Goal: Task Accomplishment & Management: Complete application form

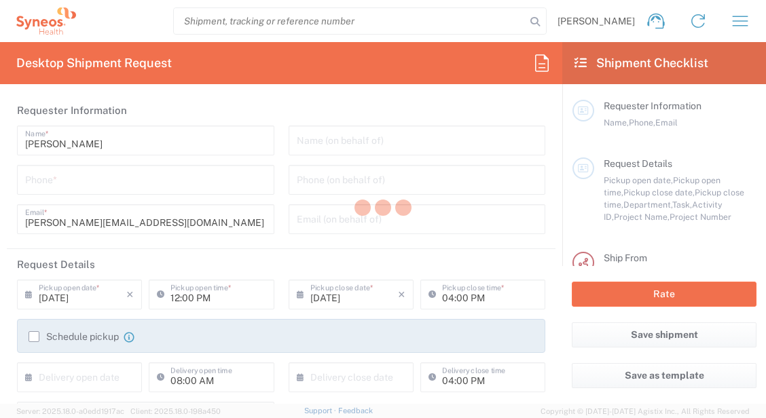
type input "3212"
type input "France"
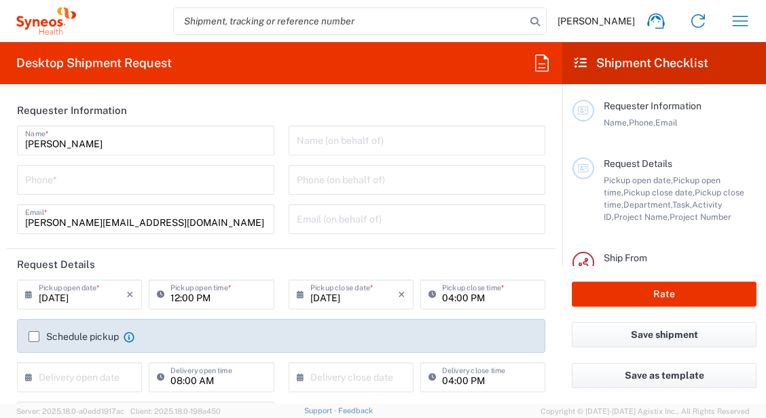
type input "Syneos Health France SARL"
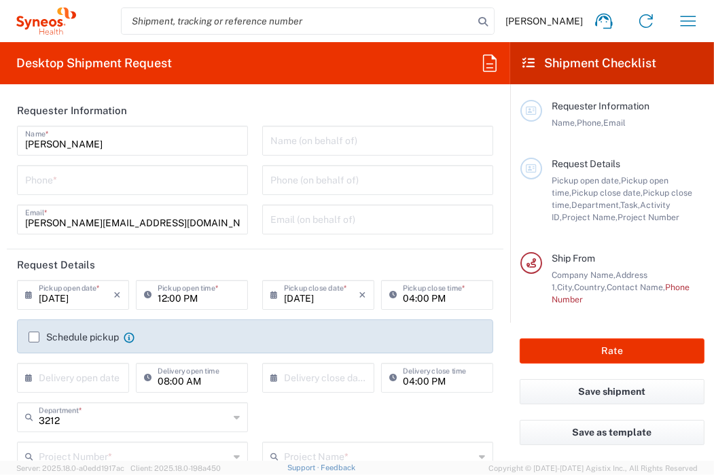
click at [147, 190] on input "tel" at bounding box center [132, 179] width 215 height 24
type input "0624546615"
type input "vincent.nieoullon@syneoshealth.com"
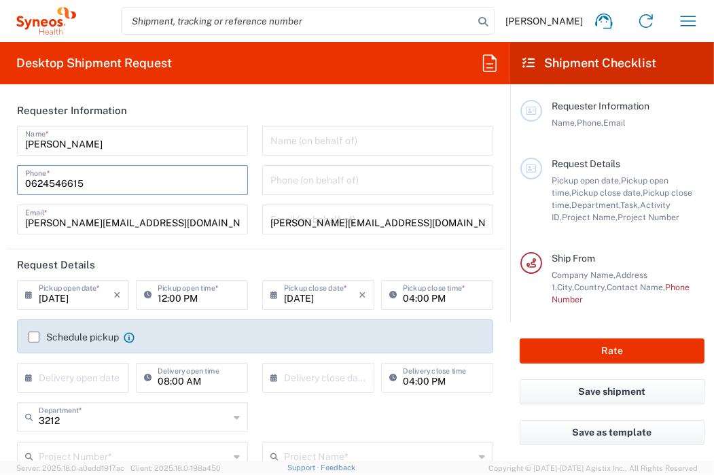
type input "7061512"
type input "4Moving 7061512"
type input "Project Number"
type input "7061512 -DEN01"
type input "Regular"
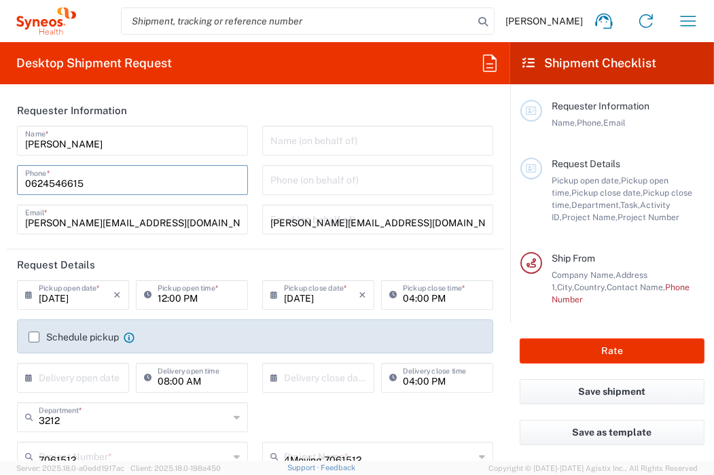
type input "Default"
type input "0624546615"
type input "Frederiksberg Hospital Parker Instittutet"
type input "Artrose ambulatorium H"
type input "Vej 6, indgang 4, 1. sal Ndr. Fasanvej 57"
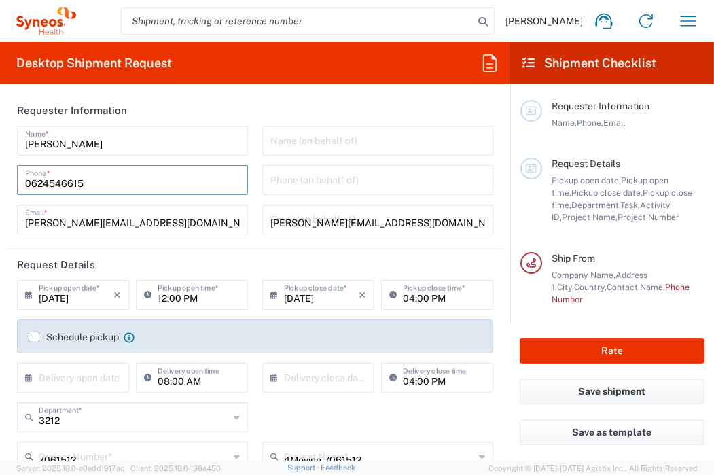
type input "Frederiksberg"
type input "Denmark"
type input "2000"
type input "Christine Lang"
type input "004538164125"
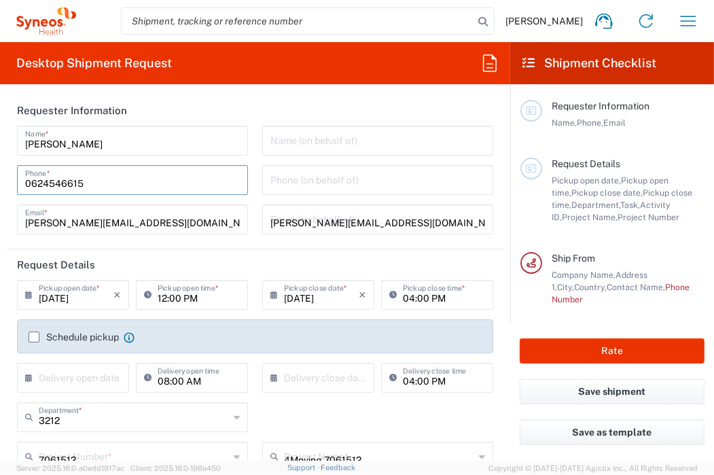
type input "christine.tara.lang@regionh.dk"
type input "Sender/Shipper"
type input "Delivery Duty Paid"
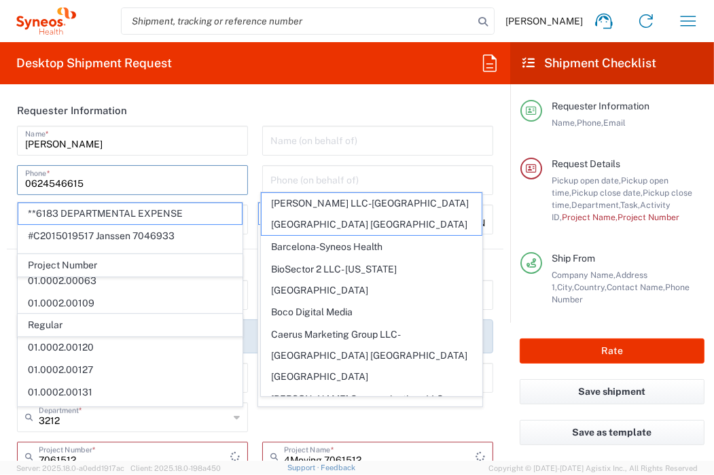
scroll to position [272, 0]
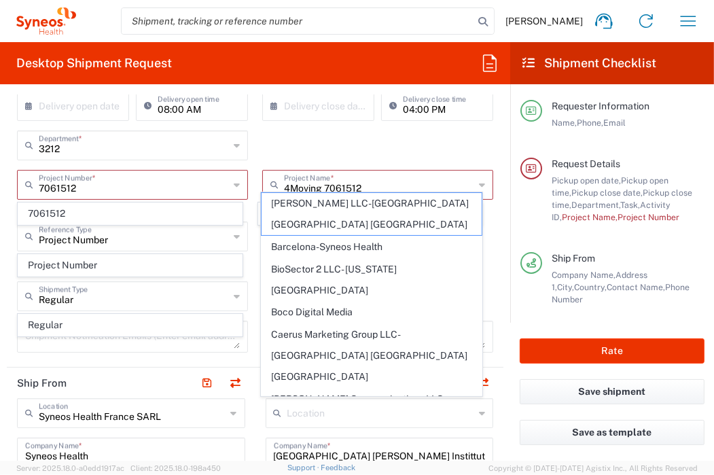
click at [281, 141] on div "3212 Department * 3212 3000 3100 3109 3110 3111 3112 3125 3130 3135 3136 3150 3…" at bounding box center [255, 149] width 490 height 39
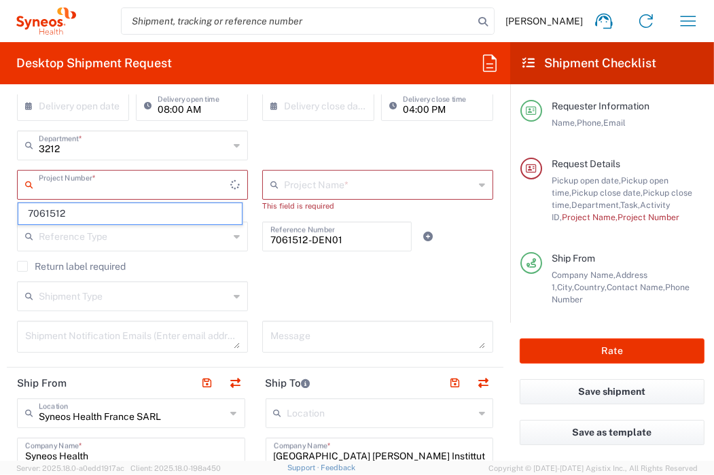
click at [130, 195] on input "text" at bounding box center [135, 184] width 192 height 24
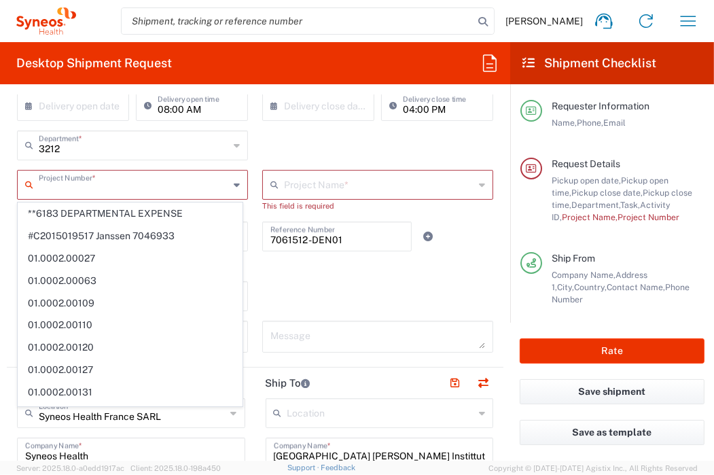
click at [284, 139] on div "3212 Department * 3212 3000 3100 3109 3110 3111 3112 3125 3130 3135 3136 3150 3…" at bounding box center [255, 149] width 490 height 39
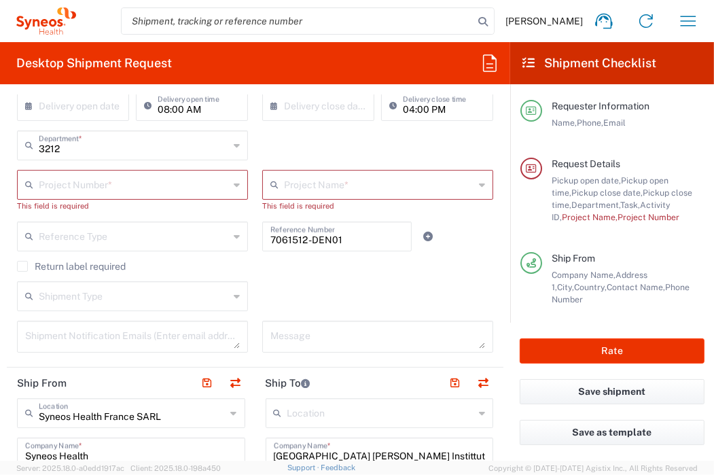
drag, startPoint x: 128, startPoint y: 188, endPoint x: 120, endPoint y: 200, distance: 14.5
click at [128, 189] on input "text" at bounding box center [134, 184] width 190 height 24
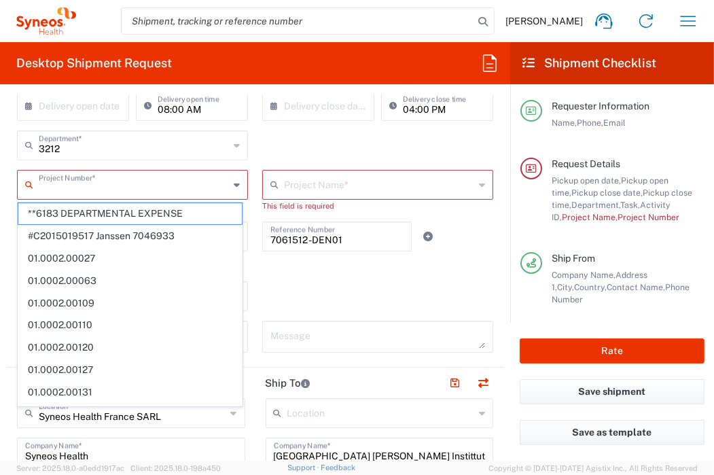
click at [190, 168] on div "3212 Department * 3212 3000 3100 3109 3110 3111 3112 3125 3130 3135 3136 3150 3…" at bounding box center [132, 149] width 245 height 39
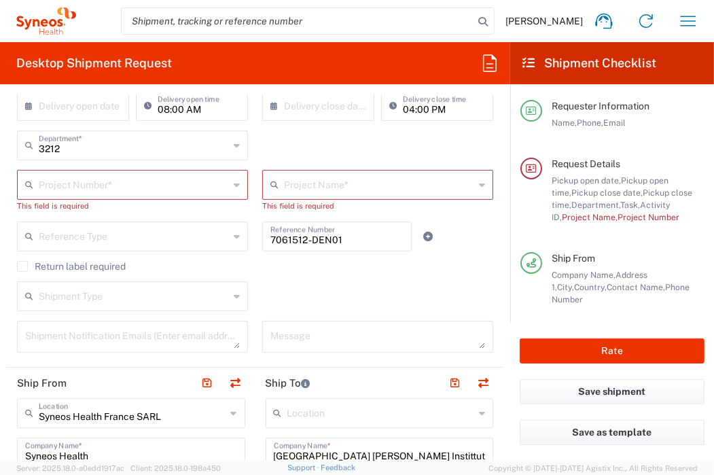
drag, startPoint x: 267, startPoint y: 146, endPoint x: 274, endPoint y: 141, distance: 8.3
click at [270, 143] on div "3212 Department * 3212 3000 3100 3109 3110 3111 3112 3125 3130 3135 3136 3150 3…" at bounding box center [255, 149] width 490 height 39
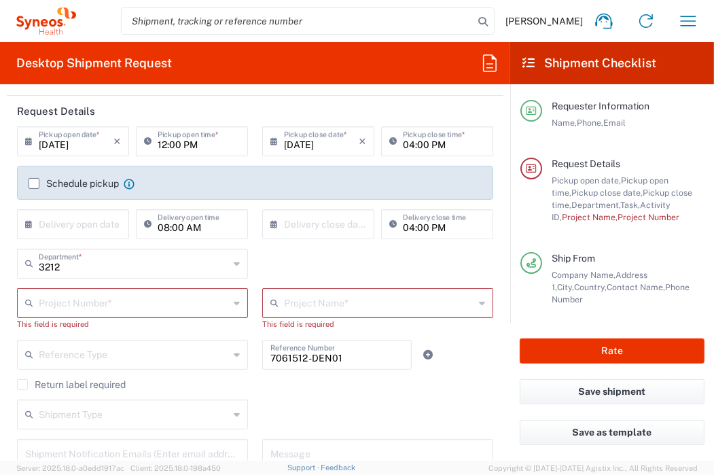
scroll to position [68, 0]
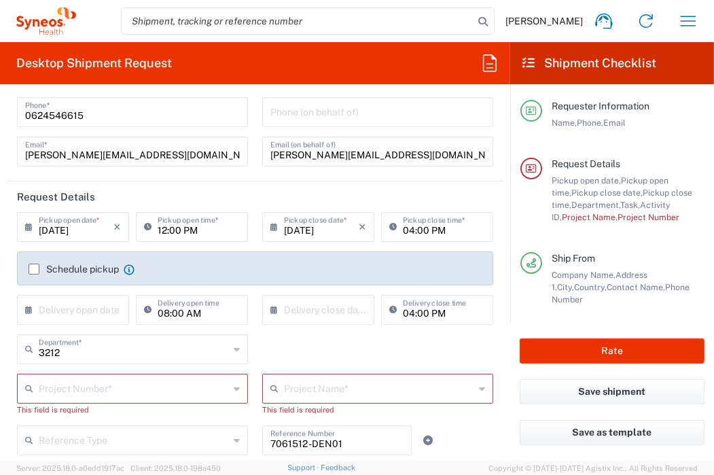
click at [183, 385] on input "text" at bounding box center [134, 388] width 190 height 24
click at [181, 384] on input "7061512" at bounding box center [134, 388] width 190 height 24
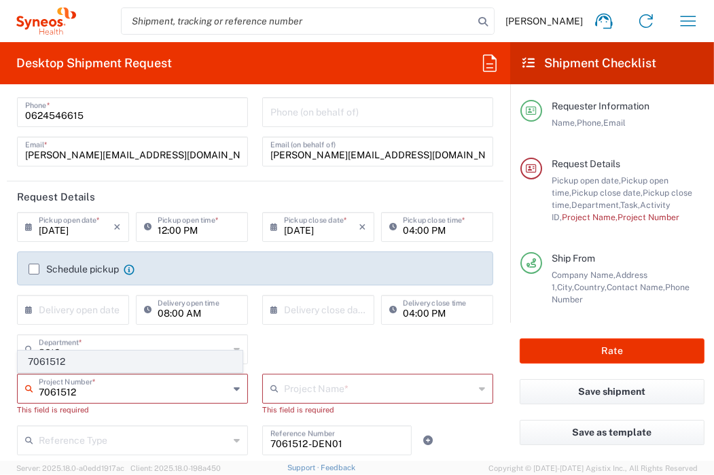
type input "7061512"
click at [111, 361] on span "7061512" at bounding box center [129, 361] width 223 height 21
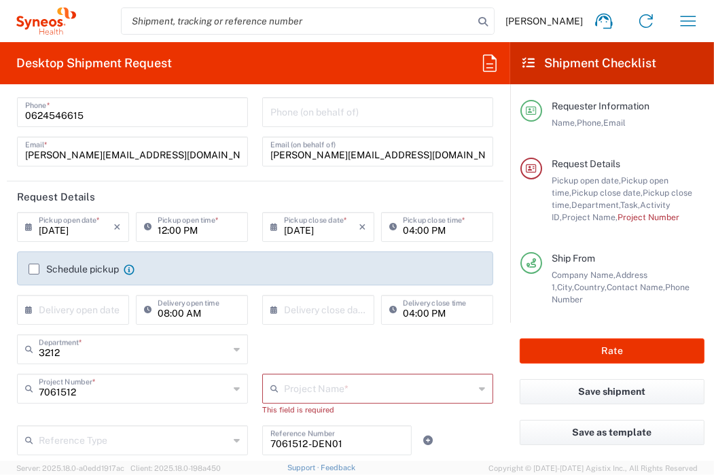
type input "4Moving 7061512"
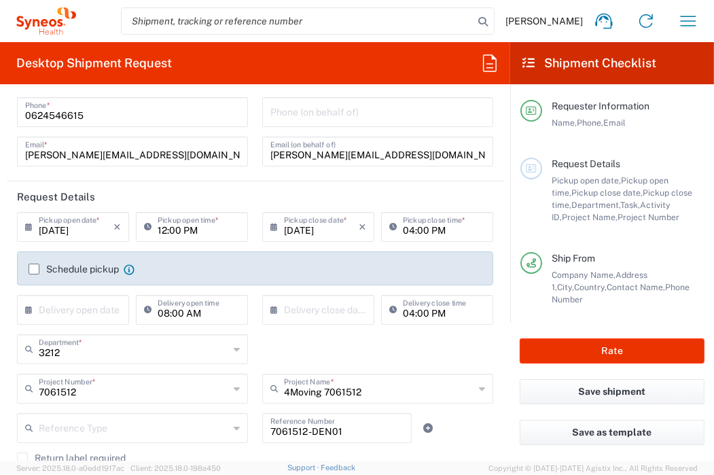
click at [339, 338] on div "3212 Department * 3212 3000 3100 3109 3110 3111 3112 3125 3130 3135 3136 3150 3…" at bounding box center [255, 353] width 490 height 39
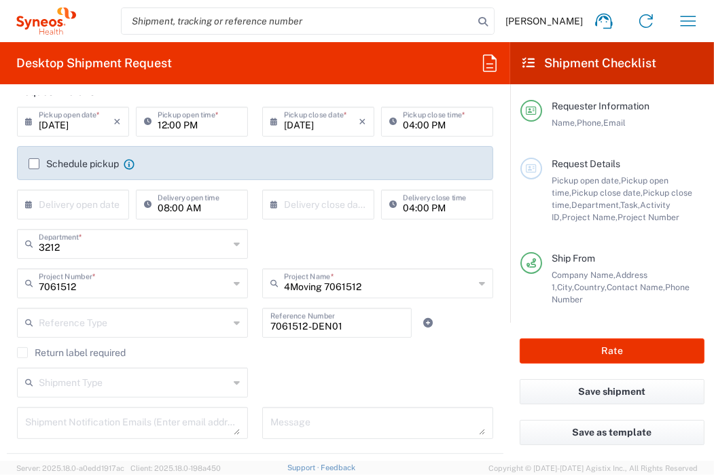
scroll to position [204, 0]
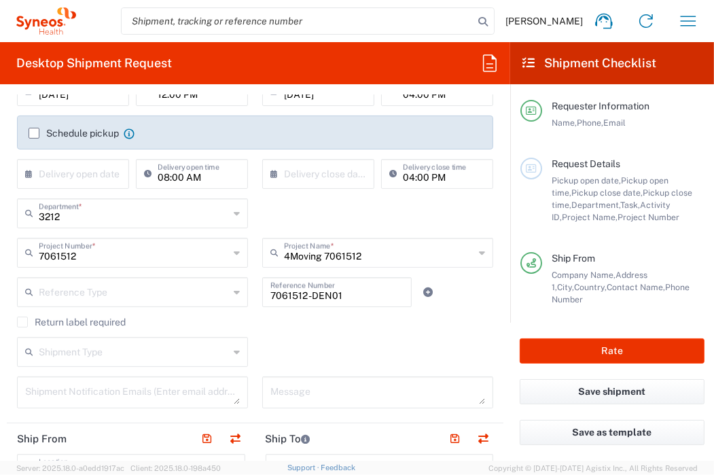
click at [137, 303] on div "Reference Type" at bounding box center [132, 292] width 231 height 30
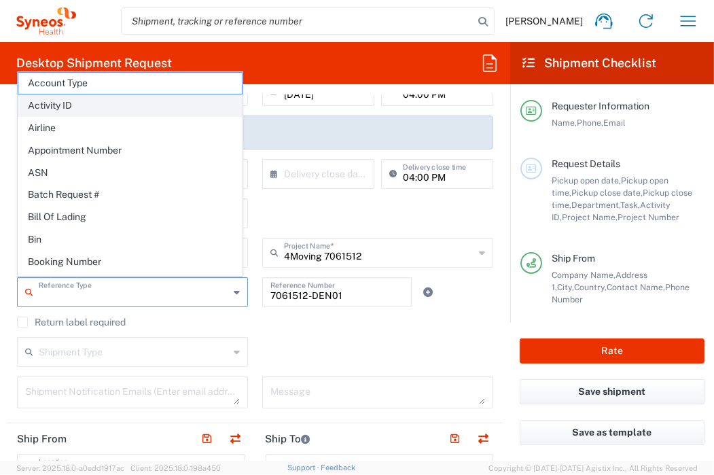
click at [88, 103] on span "Activity ID" at bounding box center [129, 105] width 223 height 21
type input "Activity ID"
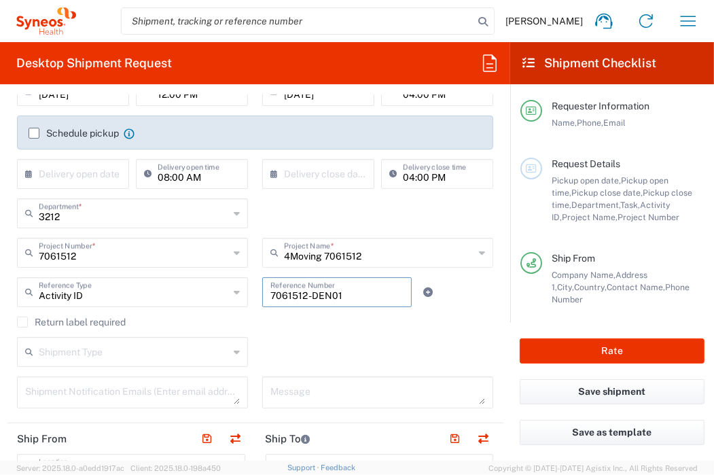
click at [349, 297] on input "7061512 -DEN01" at bounding box center [336, 291] width 133 height 24
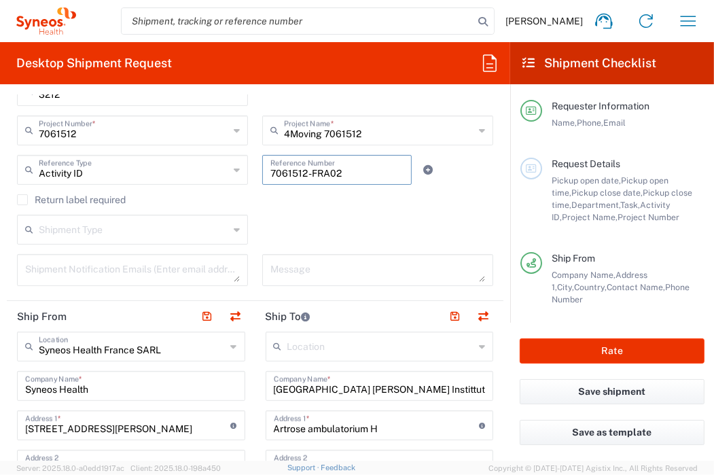
scroll to position [340, 0]
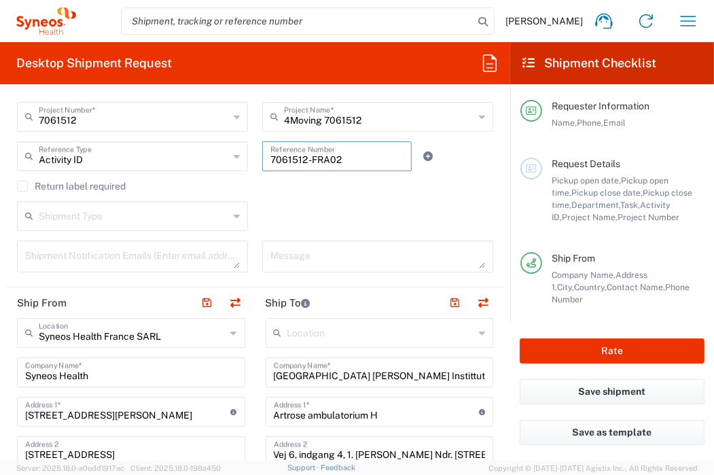
type input "7061512 -FRA02"
click at [220, 209] on input "text" at bounding box center [134, 215] width 190 height 24
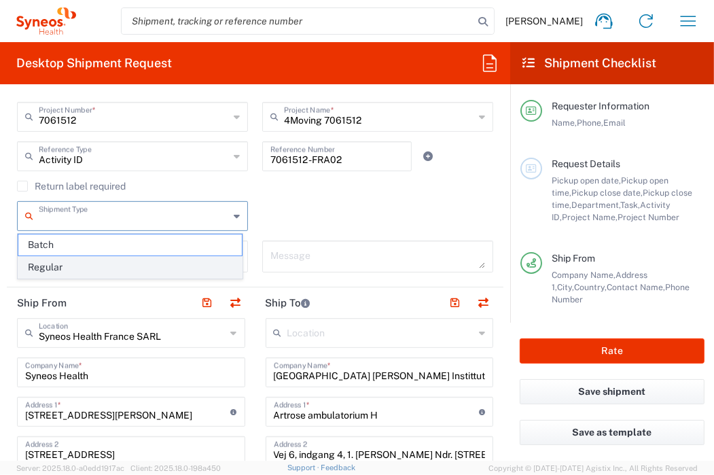
click at [95, 260] on span "Regular" at bounding box center [129, 267] width 223 height 21
type input "Regular"
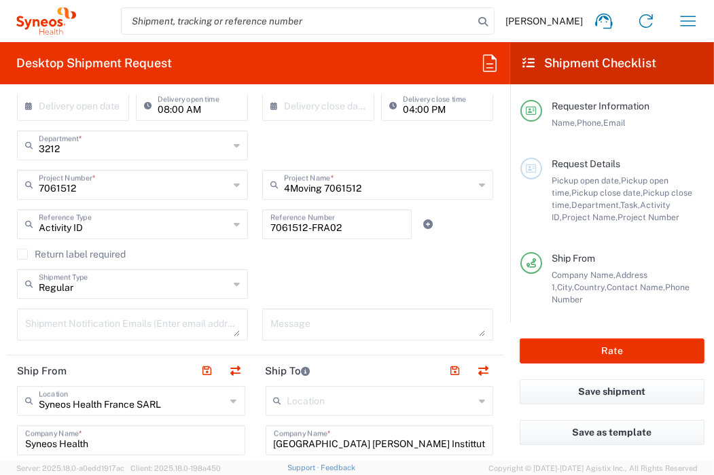
scroll to position [0, 0]
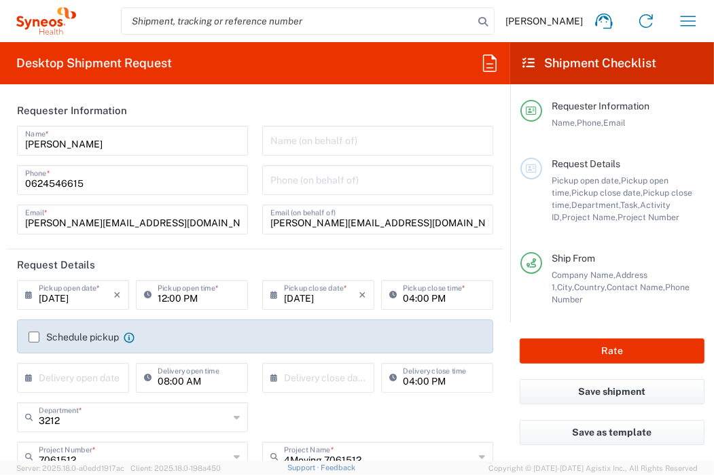
click at [31, 339] on label "Schedule pickup" at bounding box center [74, 336] width 90 height 11
click at [34, 337] on input "Schedule pickup" at bounding box center [34, 337] width 0 height 0
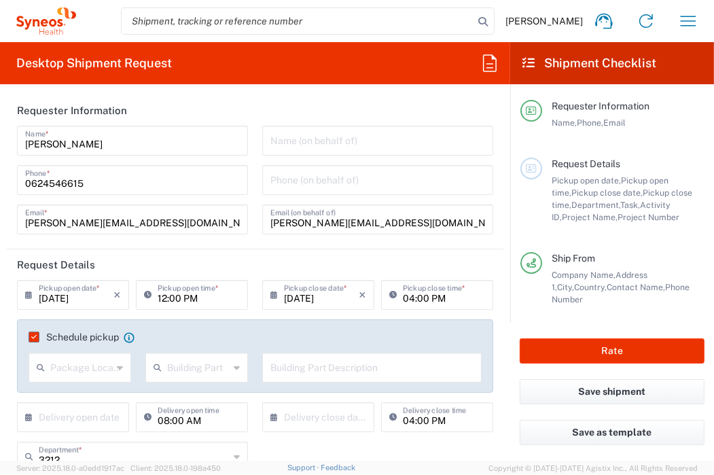
drag, startPoint x: 46, startPoint y: 356, endPoint x: 94, endPoint y: 363, distance: 48.1
click at [52, 356] on div "Package Location" at bounding box center [80, 368] width 103 height 30
click at [54, 395] on span "Front" at bounding box center [78, 397] width 97 height 21
type input "Front"
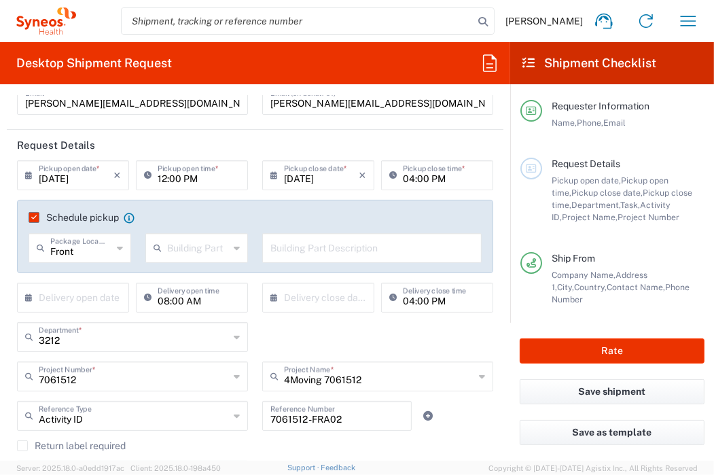
scroll to position [136, 0]
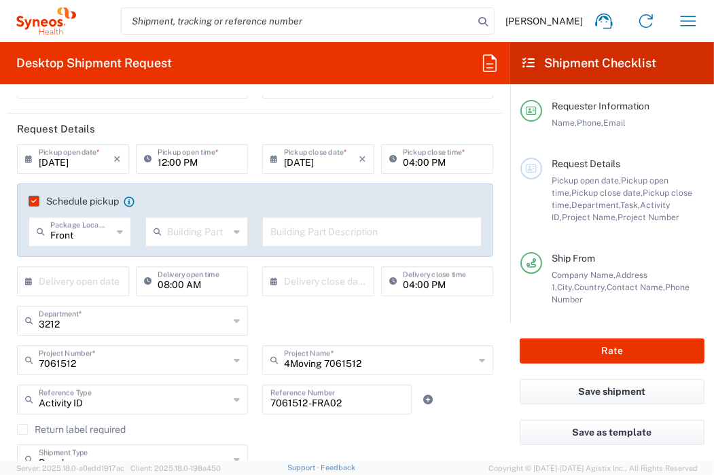
click at [196, 162] on input "12:00 PM" at bounding box center [199, 158] width 82 height 24
click at [167, 157] on input "12:00 PM" at bounding box center [199, 158] width 82 height 24
click at [141, 157] on div "12:00 PM Pickup open time *" at bounding box center [192, 159] width 112 height 30
click at [145, 157] on icon at bounding box center [151, 159] width 14 height 22
click at [195, 160] on input "12:00 PM" at bounding box center [199, 158] width 82 height 24
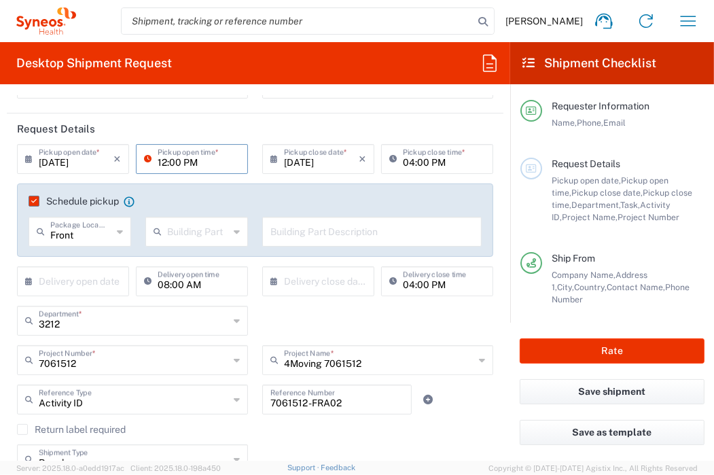
click at [246, 122] on header "Request Details" at bounding box center [255, 128] width 497 height 31
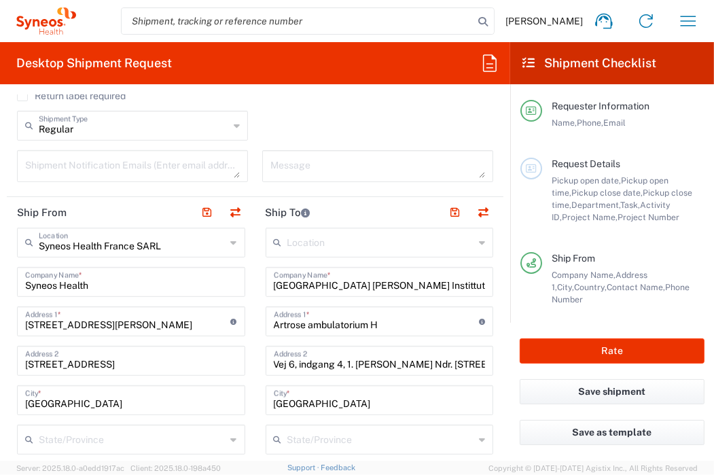
scroll to position [475, 0]
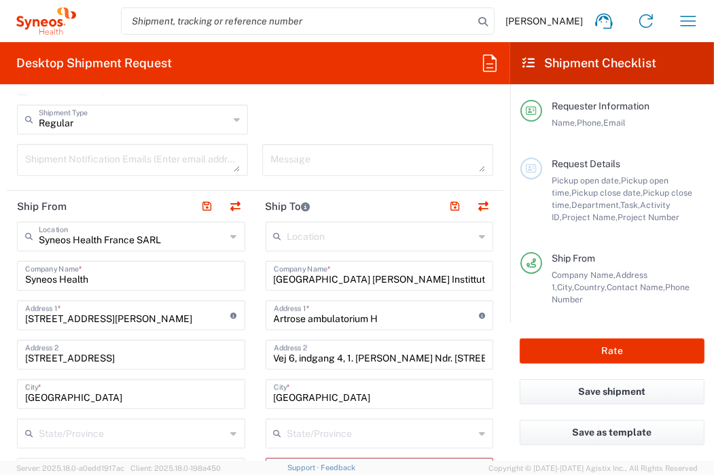
click at [180, 160] on textarea at bounding box center [132, 160] width 215 height 24
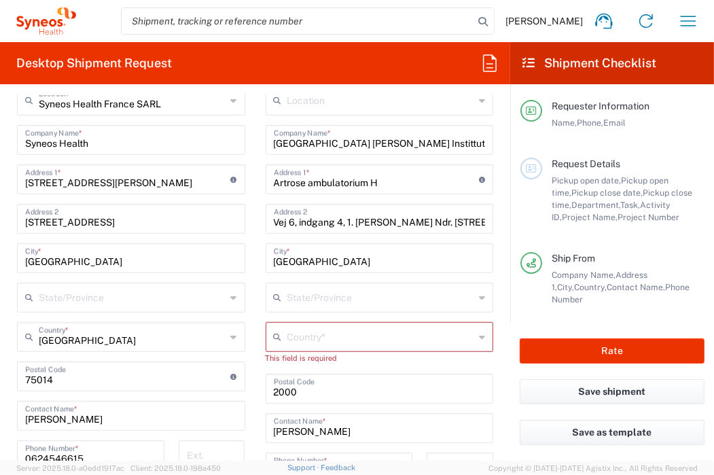
scroll to position [543, 0]
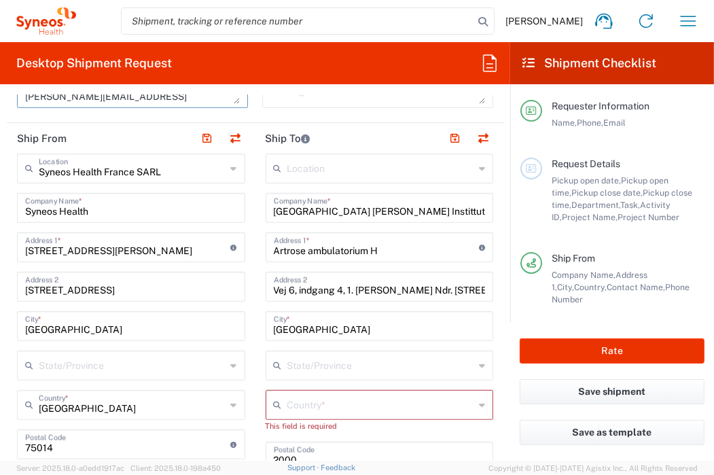
type textarea "vincent.nieoullon@syneoshealth.com"
click at [319, 206] on input "Frederiksberg Hospital Parker Instittutet" at bounding box center [380, 207] width 212 height 24
click at [453, 213] on input "Frederiksberg Hospital Parker Instittutet" at bounding box center [380, 207] width 212 height 24
drag, startPoint x: 304, startPoint y: 219, endPoint x: 253, endPoint y: 206, distance: 52.4
click at [255, 206] on main "Location Addison Whitney LLC-Morrisvile NC US Barcelona-Syneos Health BioSector…" at bounding box center [379, 445] width 249 height 583
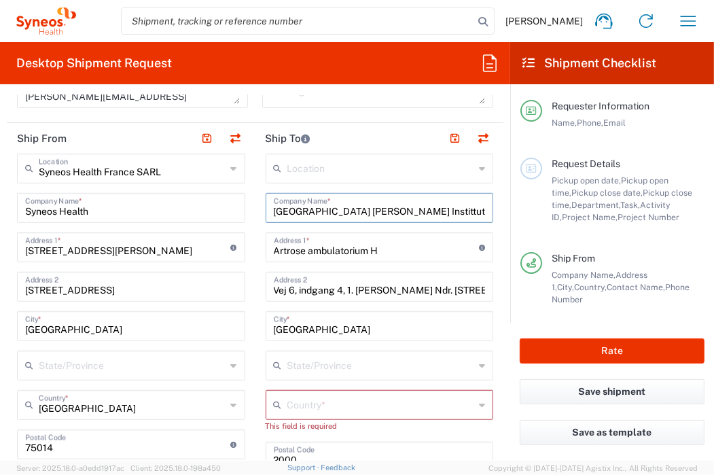
paste input "Secteur Recherche Clinique Pr Jorgensen"
type input "Secteur Recherche Clinique Pr Jorgensen"
click at [387, 251] on input "Artrose ambulatorium H" at bounding box center [377, 246] width 206 height 24
drag, startPoint x: 380, startPoint y: 244, endPoint x: 239, endPoint y: 240, distance: 140.7
click at [239, 240] on div "Ship From Syneos Health France SARL Location Syneos Health France SARL Addison …" at bounding box center [255, 465] width 497 height 685
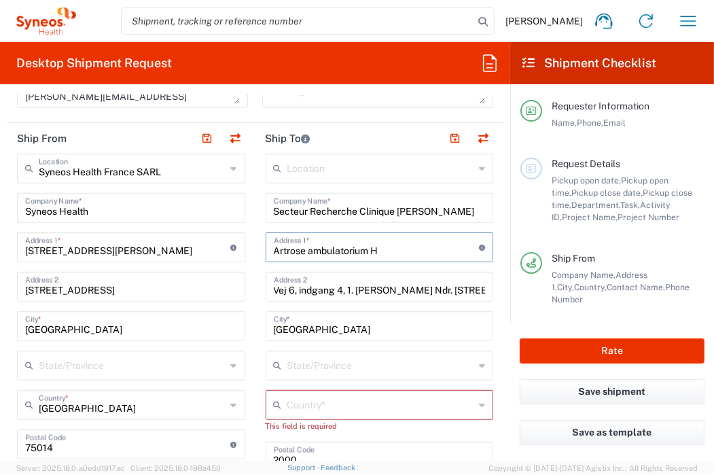
paste input "Hospitalisation de jour Service Rhumatologie"
type input "Hospitalisation de jour Service Rhumatologie"
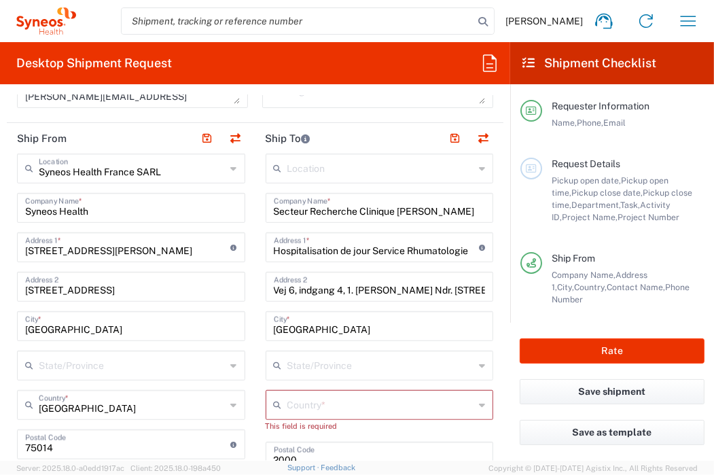
drag, startPoint x: 374, startPoint y: 214, endPoint x: 429, endPoint y: 206, distance: 55.6
click at [374, 214] on input "Secteur Recherche Clinique Pr Jorgensen" at bounding box center [380, 207] width 212 height 24
click at [274, 209] on input "Secteur Recherche Clinique Pr Jorgensen" at bounding box center [380, 207] width 212 height 24
paste input "Hôpital Lapeyronie"
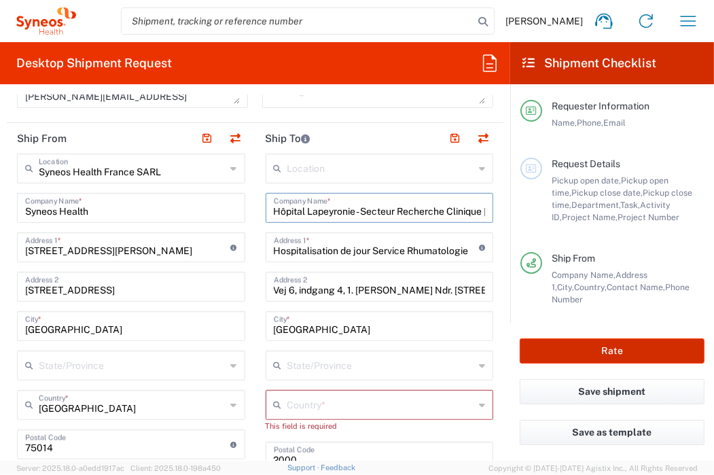
type input "Hôpital Lapeyronie - Secteur Recherche Clinique Pr Jorgensen"
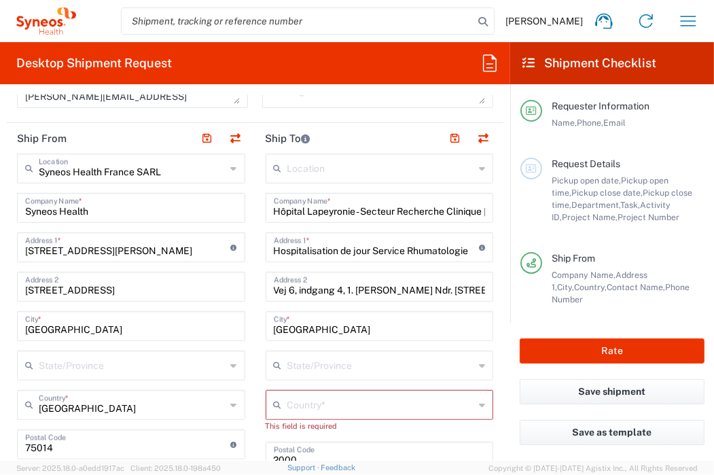
drag, startPoint x: 351, startPoint y: 286, endPoint x: 375, endPoint y: 283, distance: 24.7
click at [351, 286] on input "Vej 6, indgang 4, 1. sal Ndr. Fasanvej 57" at bounding box center [380, 286] width 212 height 24
drag, startPoint x: 450, startPoint y: 286, endPoint x: 179, endPoint y: 282, distance: 270.4
click at [179, 282] on div "Ship From Syneos Health France SARL Location Syneos Health France SARL Addison …" at bounding box center [255, 465] width 497 height 685
paste input "371 avenue du Doyen Gaston Giraud"
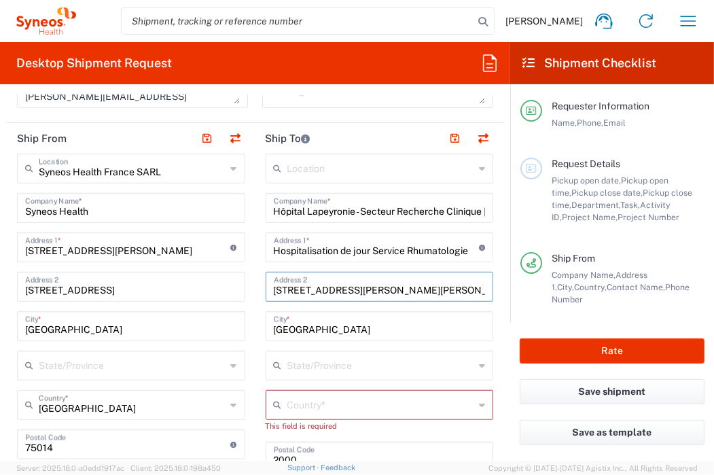
type input "371 avenue du Doyen Gaston Giraud"
drag, startPoint x: 368, startPoint y: 325, endPoint x: 228, endPoint y: 334, distance: 140.2
click at [228, 334] on div "Ship From Syneos Health France SARL Location Syneos Health France SARL Addison …" at bounding box center [255, 465] width 497 height 685
paste input "MONTPELLIER"
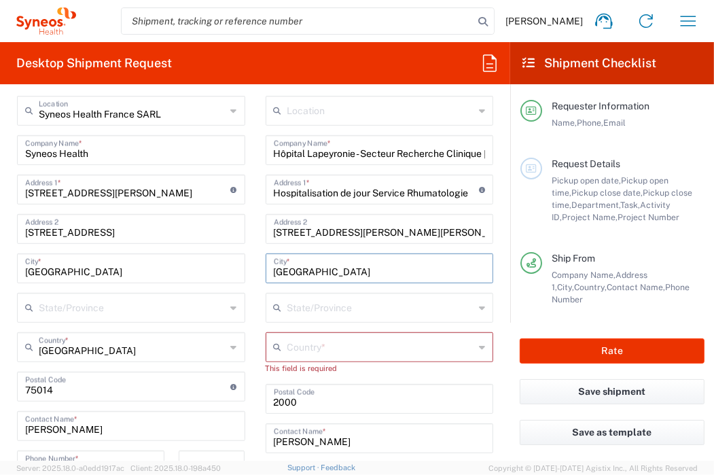
scroll to position [679, 0]
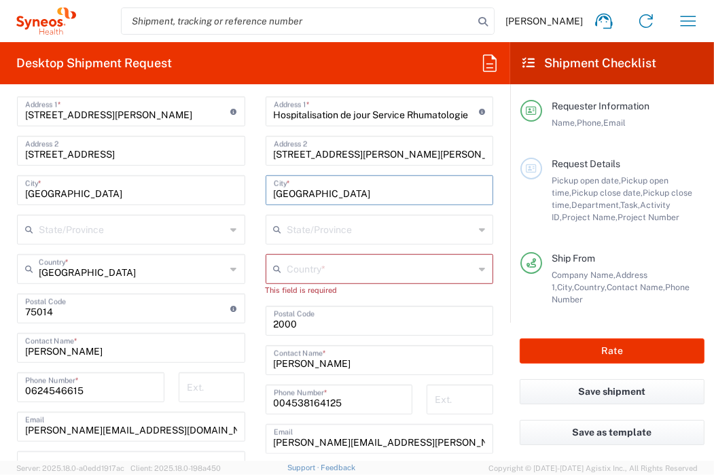
type input "MONTPELLIER"
click at [356, 277] on input "text" at bounding box center [380, 268] width 187 height 24
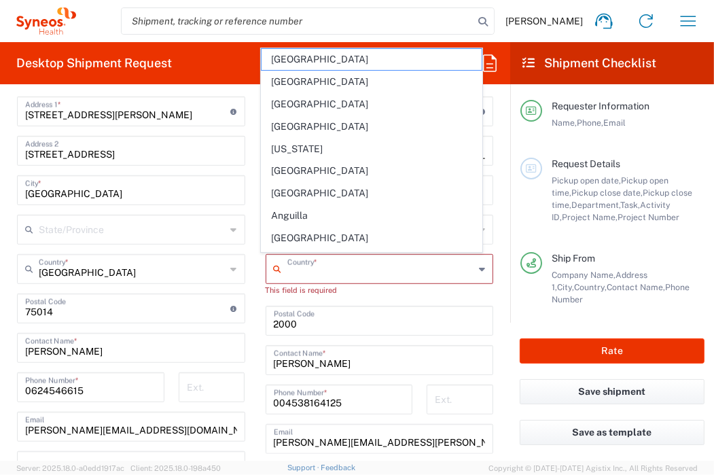
type input "France"
type input "Default"
type input "vincent nieoullon"
click at [312, 273] on input "France" at bounding box center [380, 268] width 187 height 24
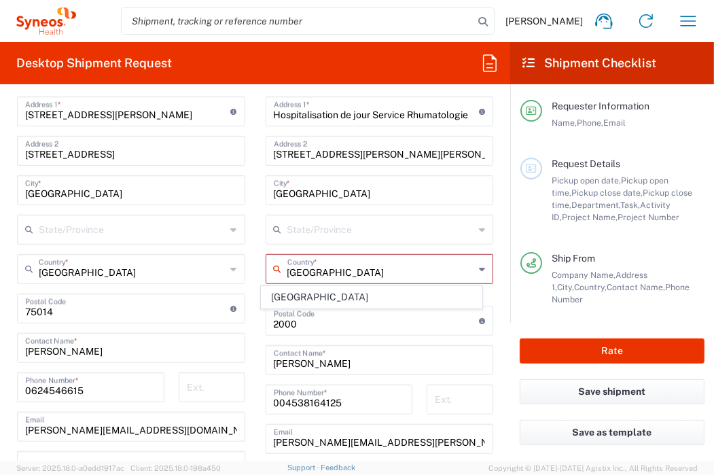
click at [493, 247] on form "Requester Information Vincent Nieoullon Name * 0624546615 Phone * vincent.nieou…" at bounding box center [255, 277] width 510 height 365
click at [343, 268] on input "text" at bounding box center [380, 268] width 187 height 24
click at [293, 246] on span "France" at bounding box center [372, 241] width 220 height 21
type input "France"
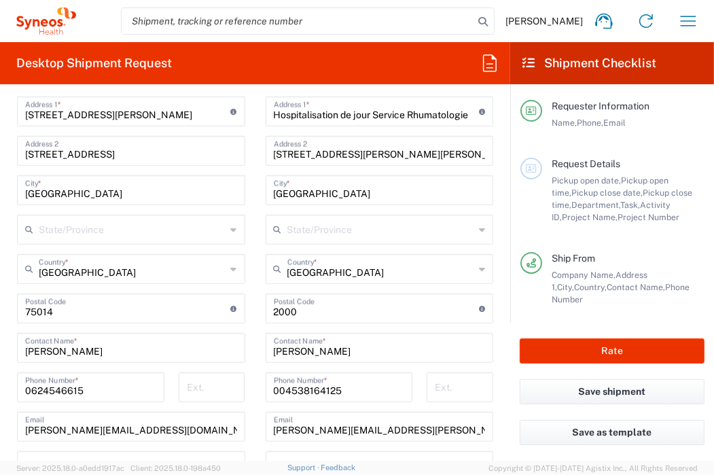
click at [337, 317] on input "undefined" at bounding box center [377, 307] width 206 height 24
drag, startPoint x: 301, startPoint y: 309, endPoint x: 262, endPoint y: 308, distance: 38.7
click at [266, 308] on div "Postal Code Enter Postal Code here" at bounding box center [380, 308] width 228 height 30
paste input "34295"
type input "34295"
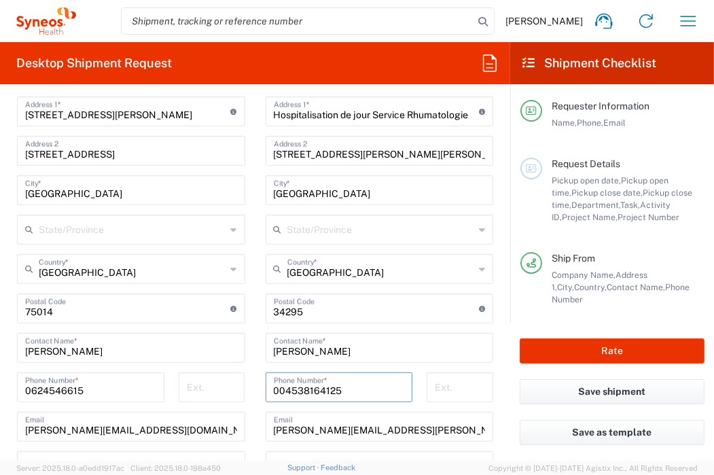
drag, startPoint x: 350, startPoint y: 389, endPoint x: 274, endPoint y: 387, distance: 76.1
click at [274, 387] on input "004538164125" at bounding box center [339, 386] width 131 height 24
drag, startPoint x: 268, startPoint y: 387, endPoint x: 344, endPoint y: 394, distance: 77.1
click at [344, 394] on input "004538164125" at bounding box center [339, 386] width 131 height 24
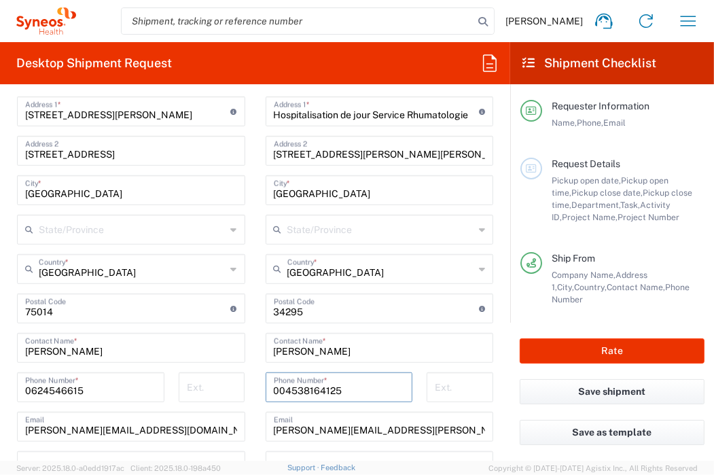
paste input "4 67 33 86 42"
type input "04 67 33 86 42"
drag, startPoint x: 331, startPoint y: 348, endPoint x: 263, endPoint y: 354, distance: 68.9
click at [266, 354] on div "Christine Lang Contact Name *" at bounding box center [380, 348] width 228 height 30
paste input "MOYA MICHELLE"
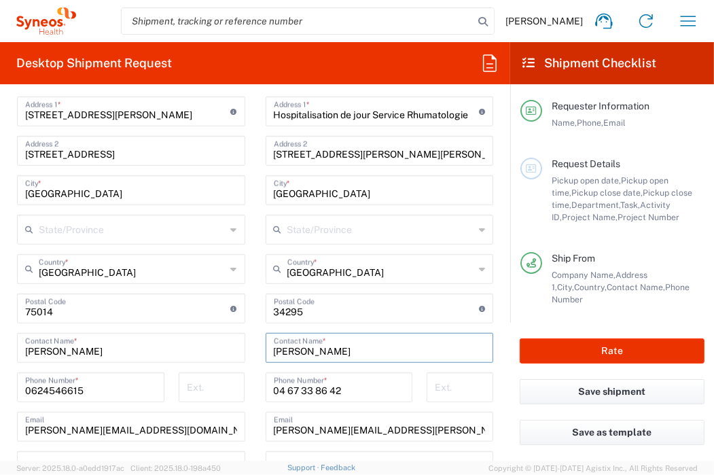
type input "MOYA MICHELLE"
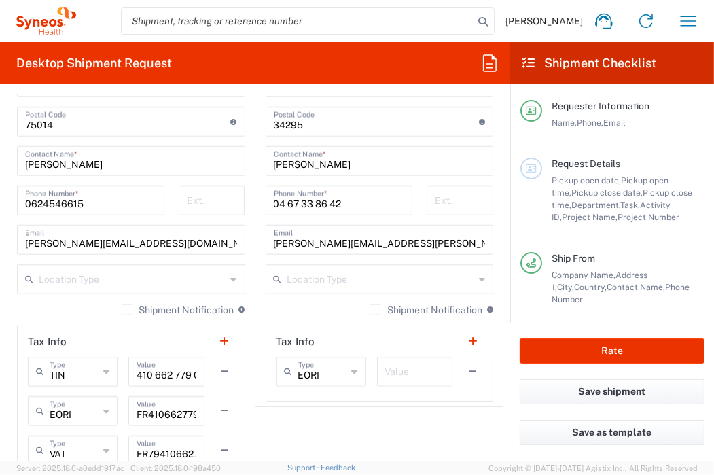
scroll to position [883, 0]
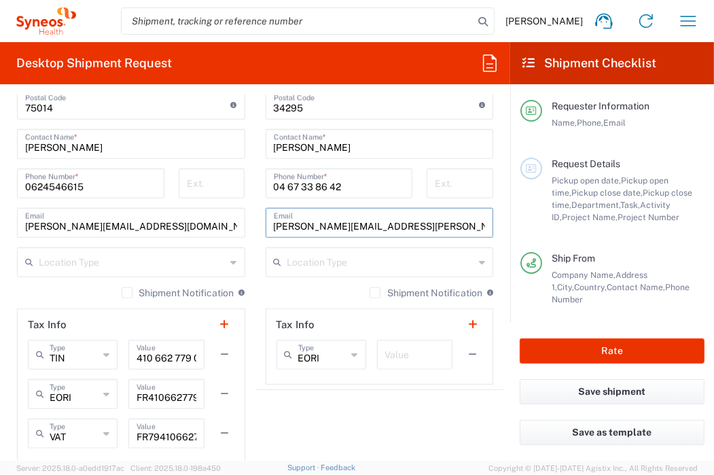
drag, startPoint x: 420, startPoint y: 221, endPoint x: 259, endPoint y: 219, distance: 161.0
click at [259, 219] on main "Location Addison Whitney LLC-Morrisvile NC US Barcelona-Syneos Health BioSector…" at bounding box center [379, 99] width 249 height 571
paste input "michelle-moya@chu-montpellier.fr"
type input "michelle-moya@chu-montpellier.fr"
click at [300, 400] on agx-shipment-stop-widget "Ship To Location Addison Whitney LLC-Morrisvile NC US Barcelona-Syneos Health B…" at bounding box center [379, 125] width 249 height 685
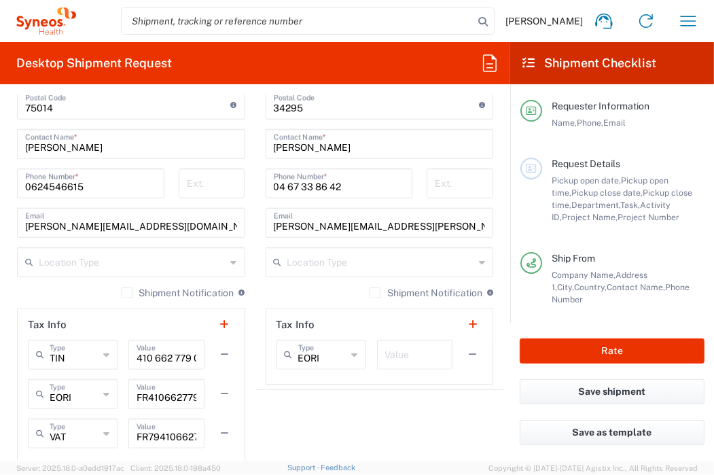
click at [327, 270] on input "text" at bounding box center [380, 261] width 187 height 24
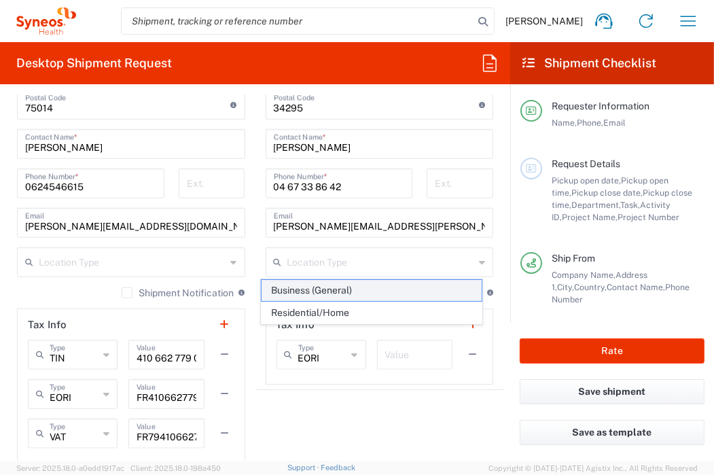
click at [303, 287] on span "Business (General)" at bounding box center [372, 290] width 220 height 21
type input "Business (General)"
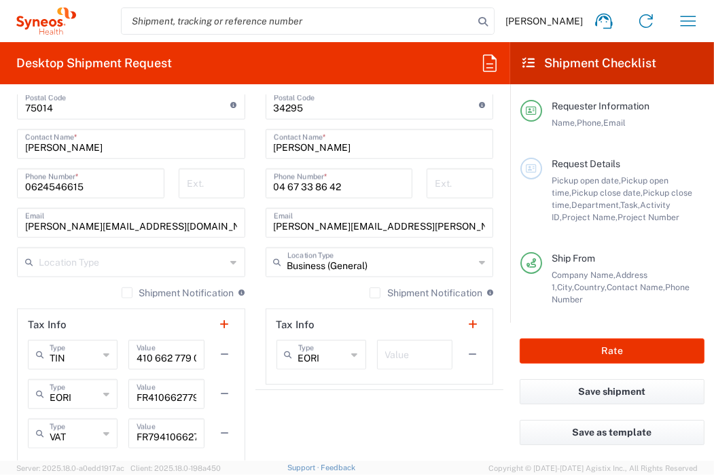
click at [171, 263] on input "text" at bounding box center [132, 261] width 187 height 24
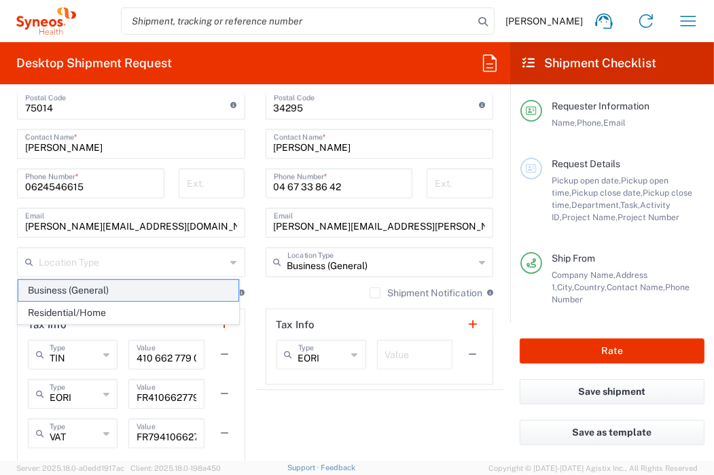
click at [99, 293] on span "Business (General)" at bounding box center [128, 290] width 220 height 21
type input "Business (General)"
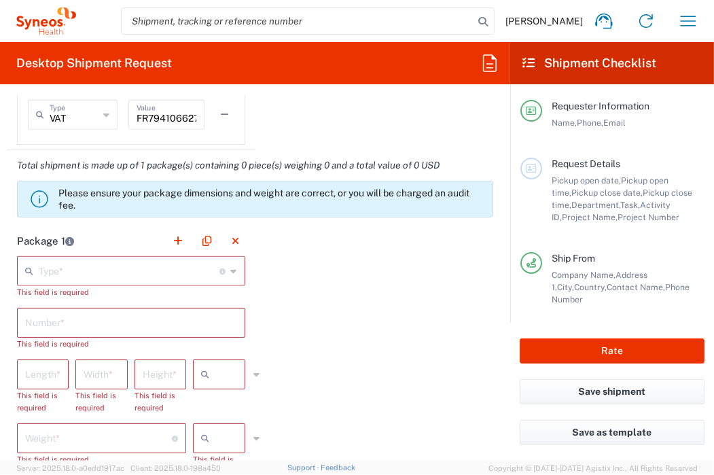
scroll to position [1291, 0]
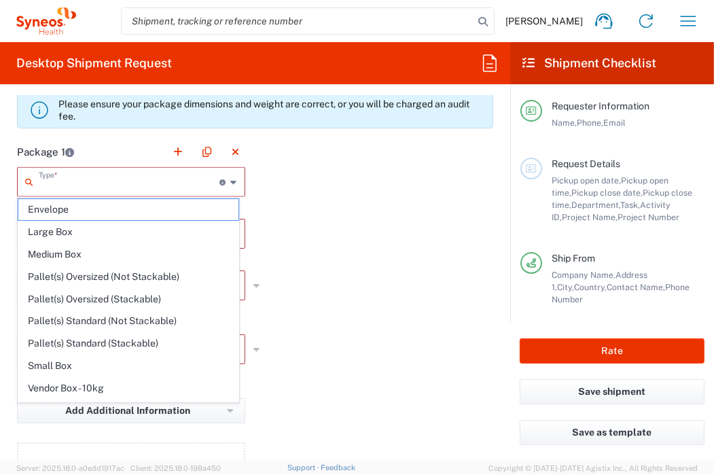
click at [194, 183] on input "text" at bounding box center [129, 181] width 181 height 24
click at [90, 206] on span "Envelope" at bounding box center [128, 209] width 220 height 21
type input "Envelope"
type input "1"
type input "9.5"
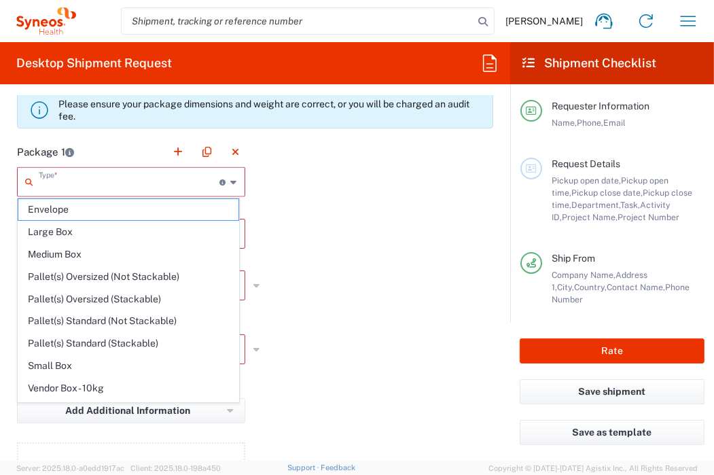
type input "12.5"
type input "0.25"
type input "in"
type input "0.45"
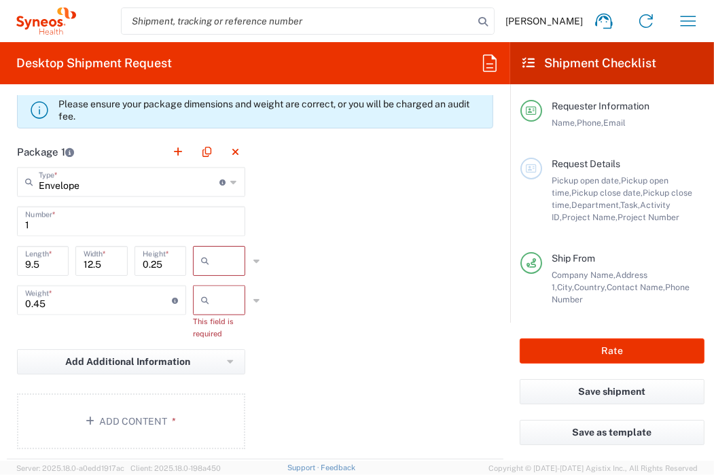
click at [216, 266] on input "text" at bounding box center [232, 261] width 34 height 22
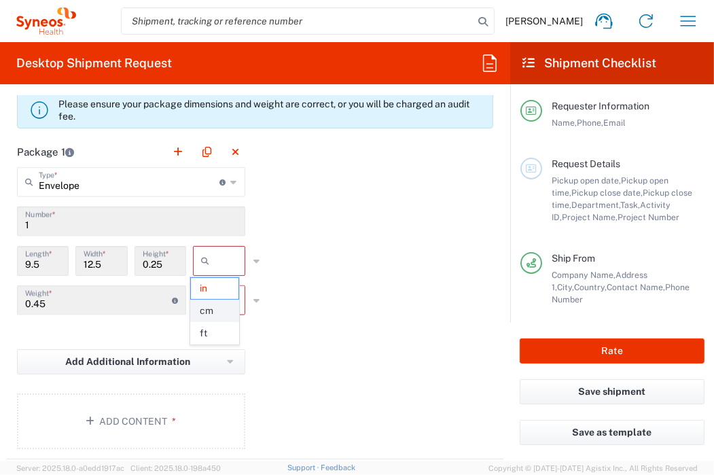
click at [211, 311] on span "cm" at bounding box center [215, 310] width 48 height 21
type input "24.13"
type input "31.75"
type input "0.64"
type input "cm"
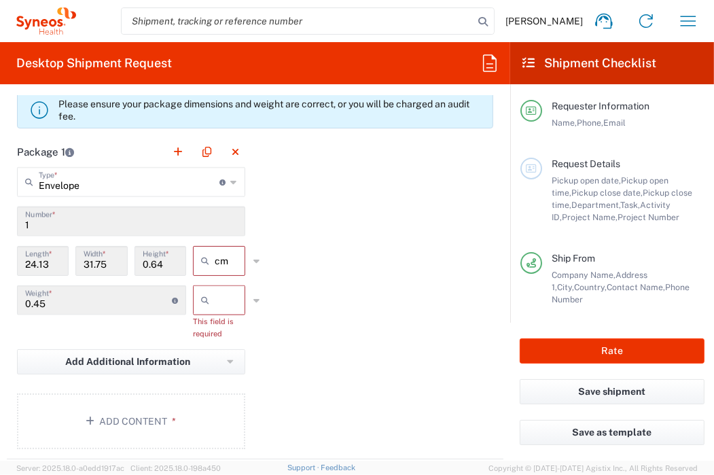
click at [223, 303] on input "text" at bounding box center [232, 300] width 34 height 22
click at [212, 329] on span "kgs" at bounding box center [215, 327] width 48 height 21
type input "kgs"
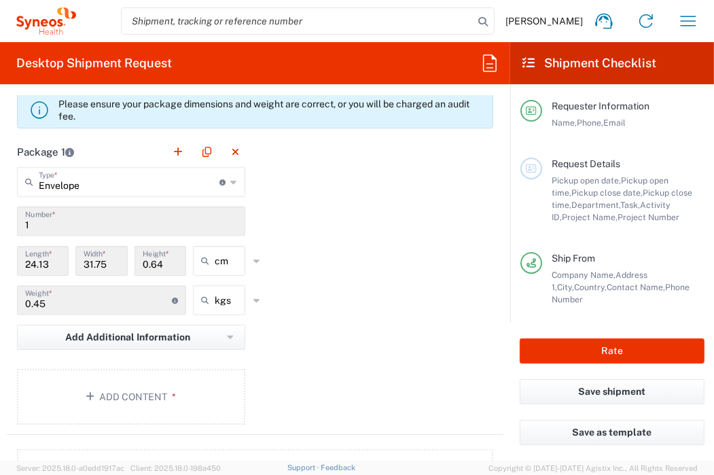
click at [312, 323] on div "Package 1 Envelope Type * Material used to package goods Envelope Large Box Med…" at bounding box center [255, 286] width 497 height 298
click at [223, 329] on button "Add Additional Information" at bounding box center [131, 337] width 228 height 25
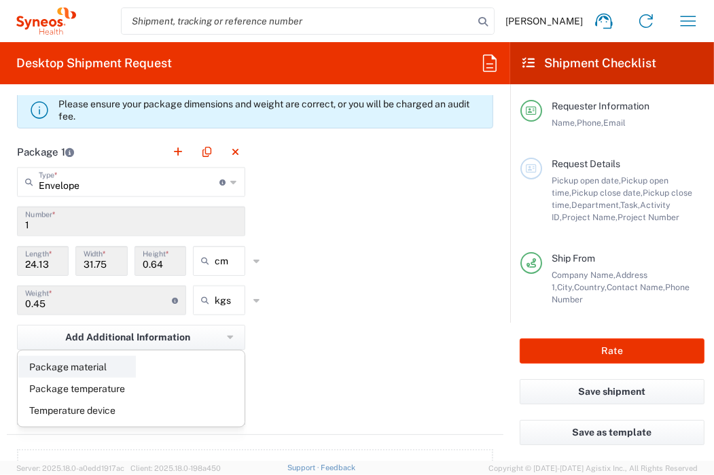
click at [98, 360] on li "Package material" at bounding box center [77, 367] width 118 height 22
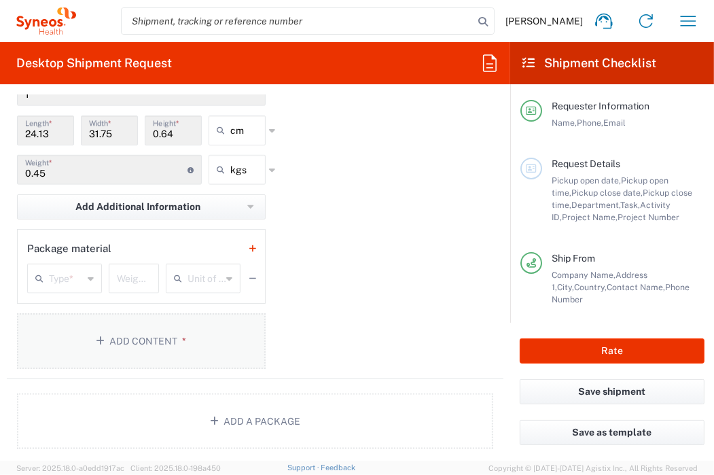
scroll to position [1426, 0]
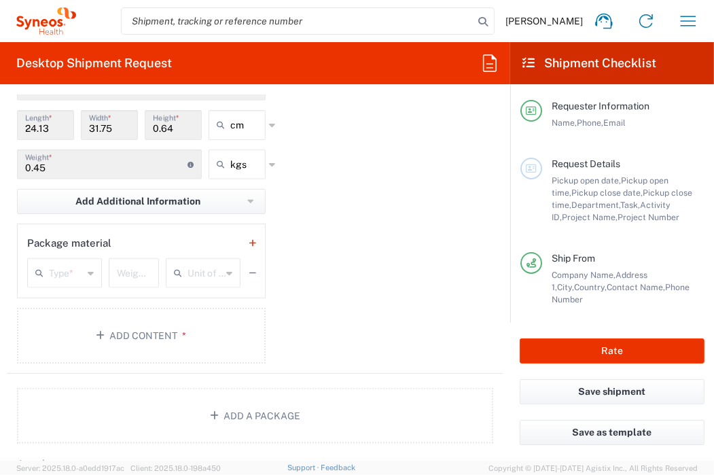
click at [92, 272] on icon at bounding box center [91, 273] width 6 height 22
click at [137, 198] on span "Add Additional Information" at bounding box center [137, 201] width 125 height 13
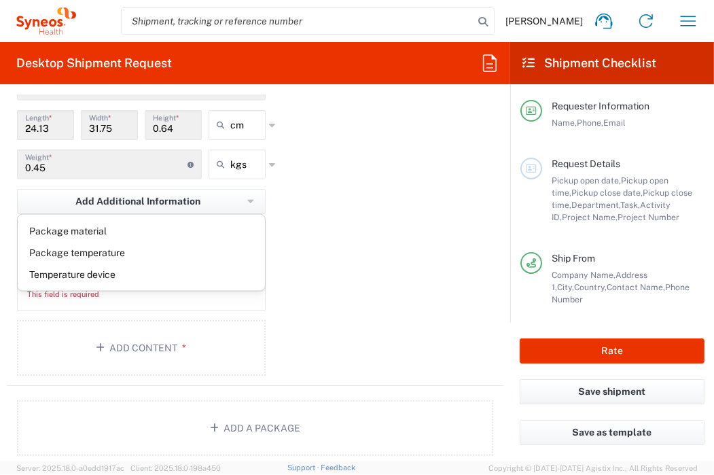
click at [408, 207] on div "Package 1 Envelope Type * Material used to package goods Envelope Large Box Med…" at bounding box center [255, 193] width 497 height 385
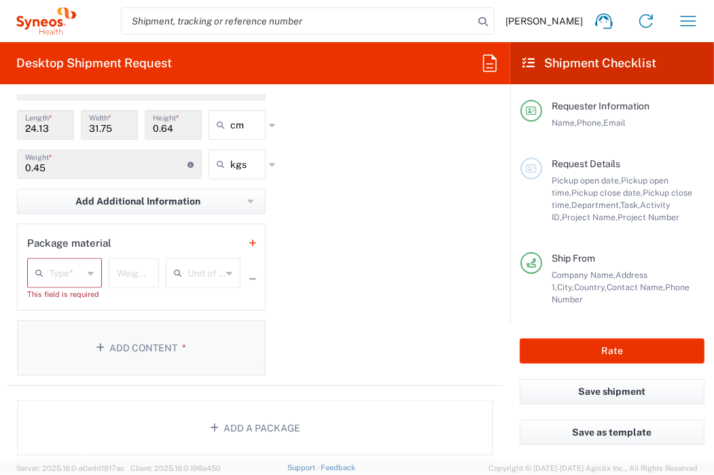
click at [175, 342] on button "Add Content *" at bounding box center [141, 348] width 249 height 56
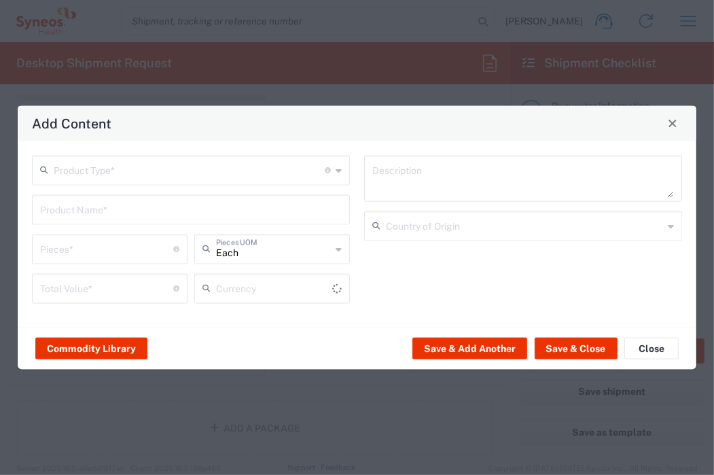
type input "US Dollar"
click at [168, 168] on input "text" at bounding box center [189, 169] width 271 height 24
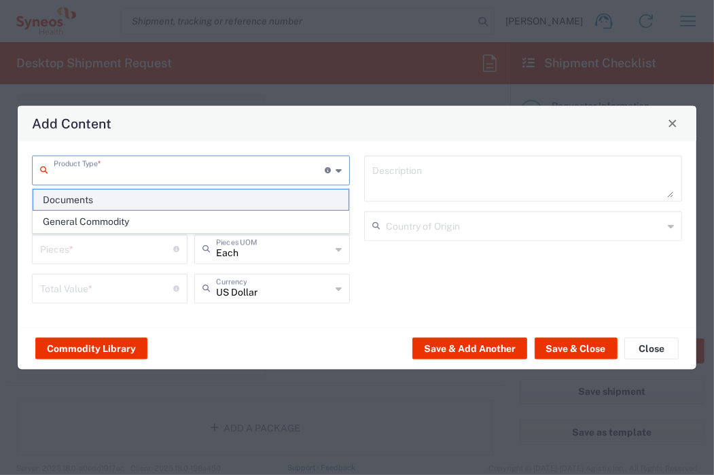
click at [73, 199] on span "Documents" at bounding box center [190, 200] width 315 height 21
type input "Documents"
type input "1"
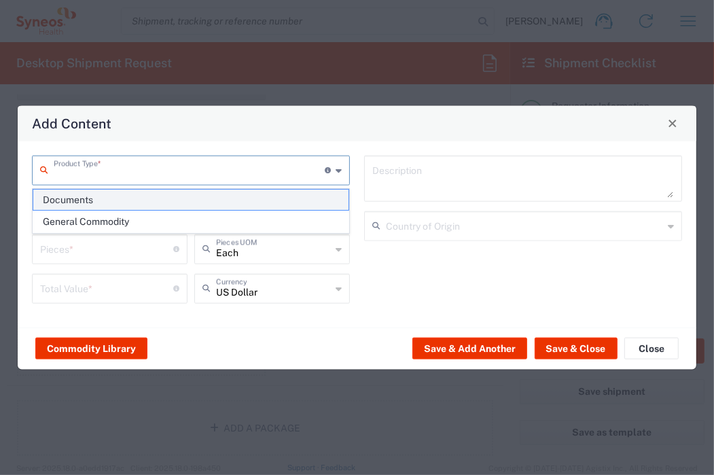
type textarea "Documents"
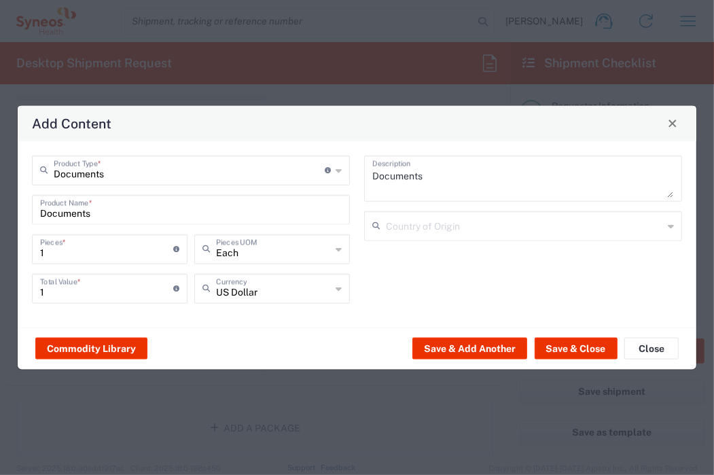
click at [429, 229] on input "text" at bounding box center [524, 225] width 277 height 24
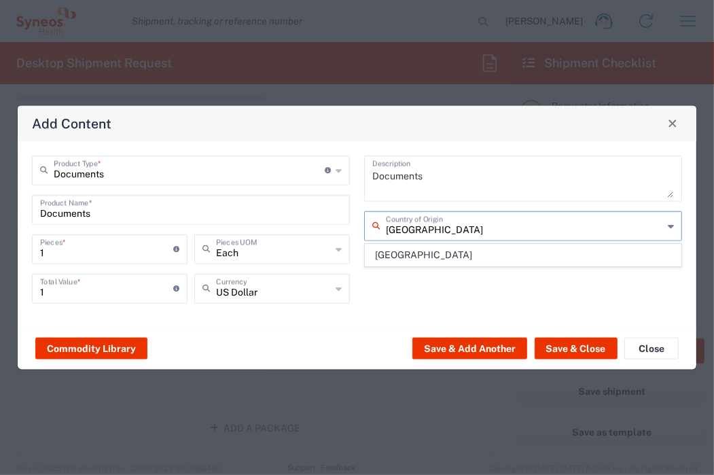
type input "france"
click at [449, 298] on div "Documents Description france Country of Origin" at bounding box center [523, 234] width 332 height 158
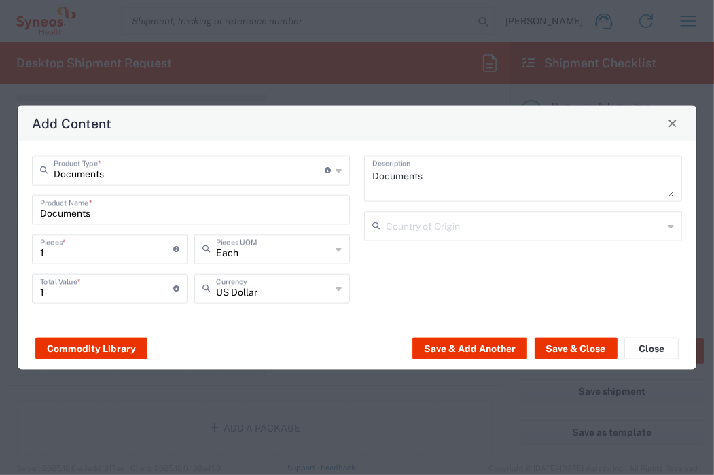
click at [410, 231] on input "text" at bounding box center [524, 225] width 277 height 24
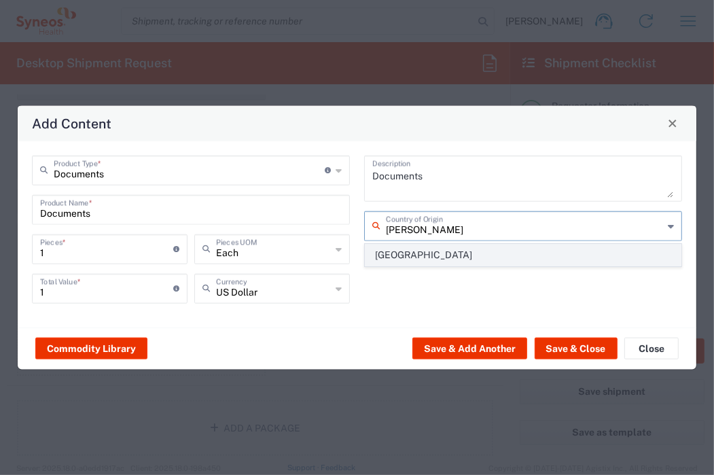
click at [421, 255] on span "France" at bounding box center [522, 255] width 315 height 21
type input "France"
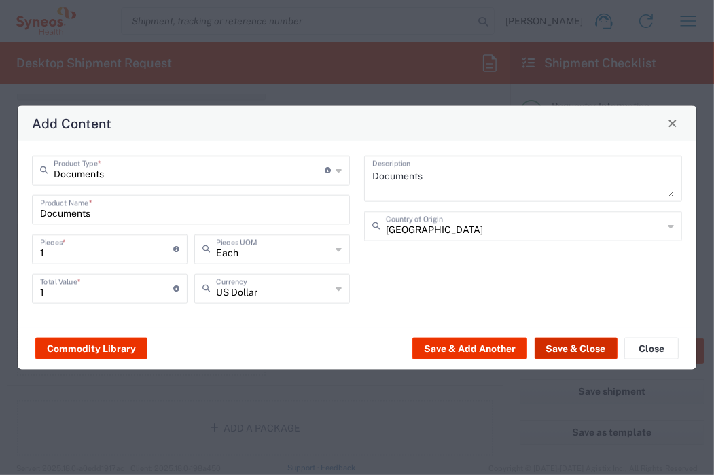
click at [577, 353] on button "Save & Close" at bounding box center [576, 349] width 83 height 22
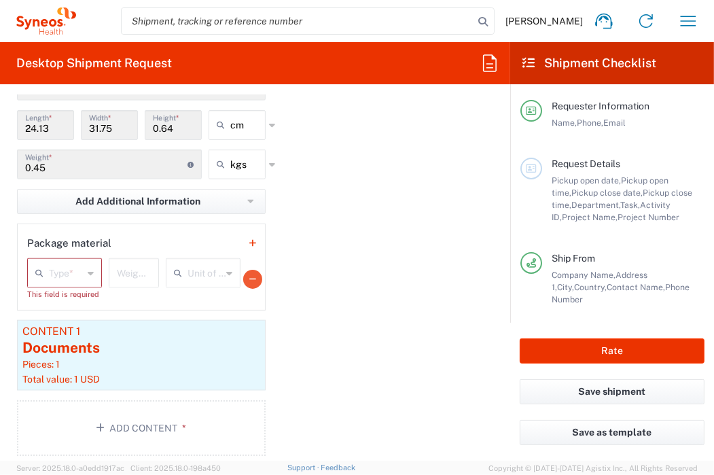
click at [249, 278] on icon "button" at bounding box center [252, 278] width 7 height 1
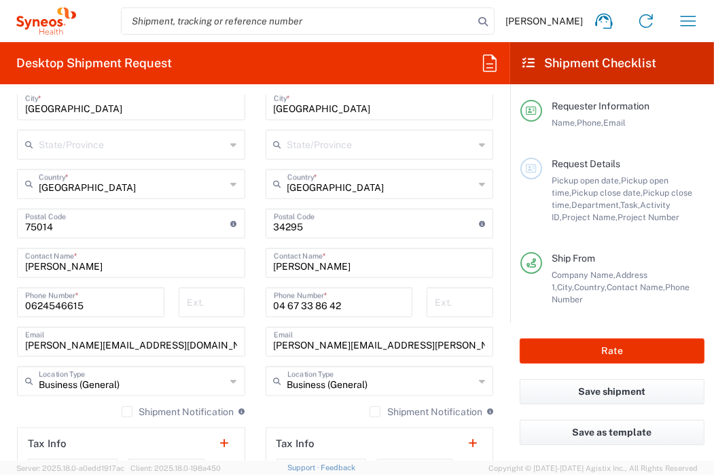
scroll to position [951, 0]
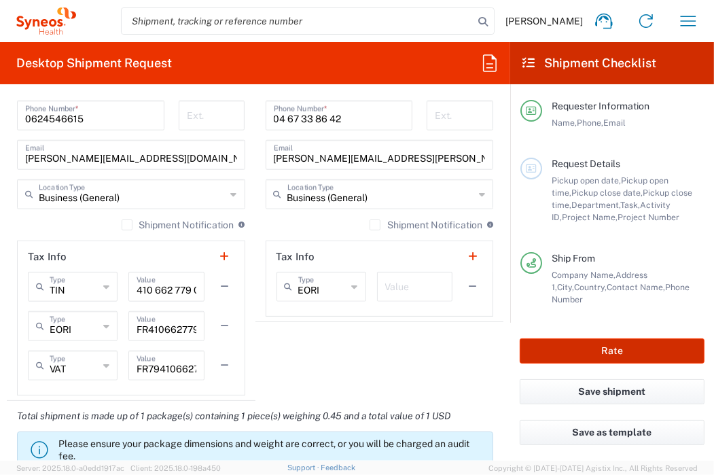
click at [601, 347] on button "Rate" at bounding box center [612, 350] width 185 height 25
type input "7061512"
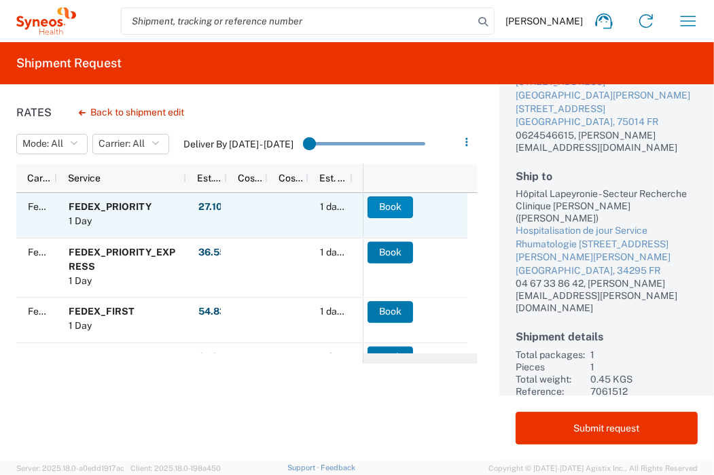
click at [387, 209] on button "Book" at bounding box center [390, 207] width 46 height 22
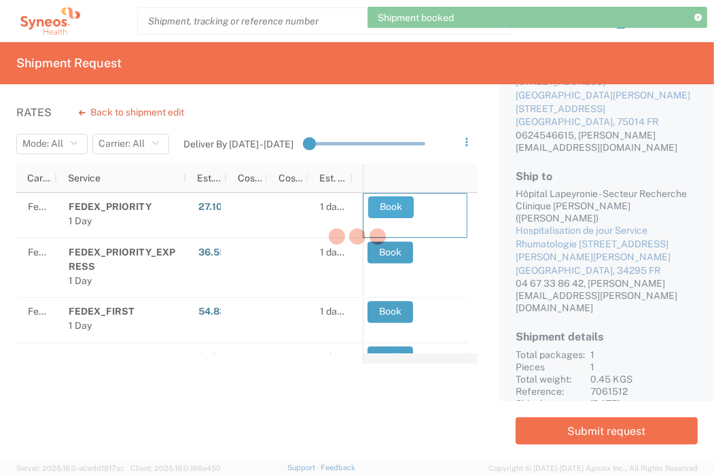
scroll to position [107, 0]
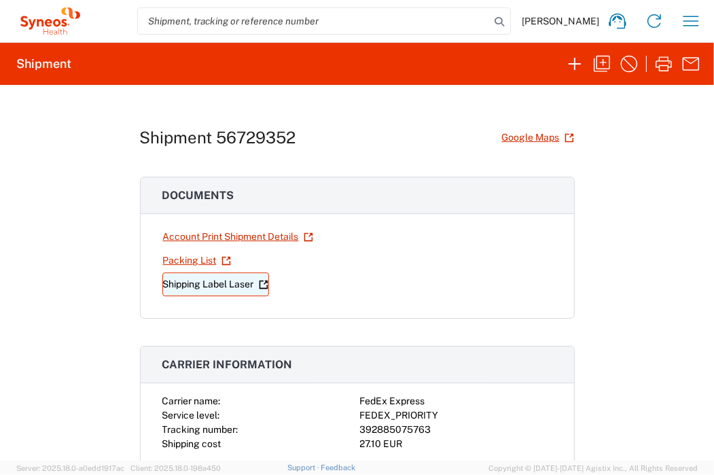
click at [193, 283] on link "Shipping Label Laser" at bounding box center [215, 284] width 107 height 24
click at [198, 280] on link "Shipping Label Laser" at bounding box center [215, 284] width 107 height 24
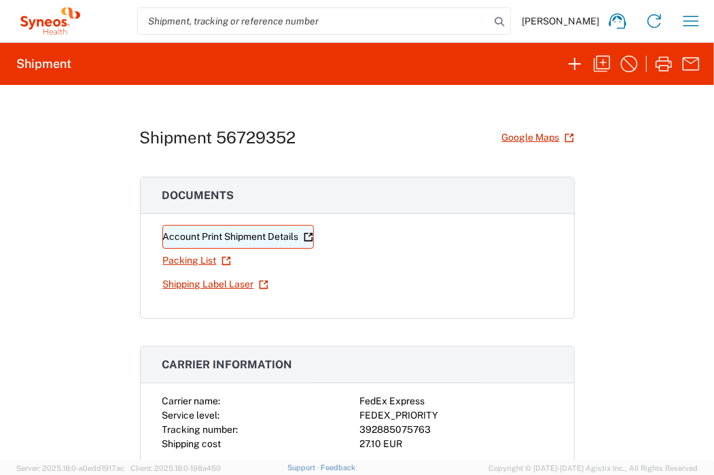
click at [242, 238] on link "Account Print Shipment Details" at bounding box center [237, 237] width 151 height 24
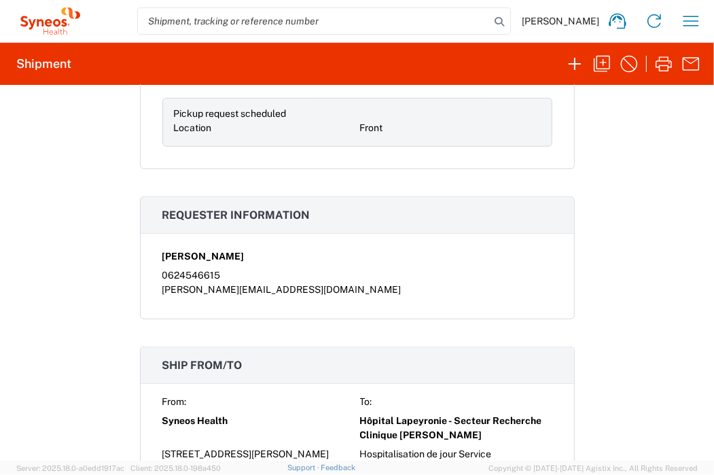
scroll to position [620, 0]
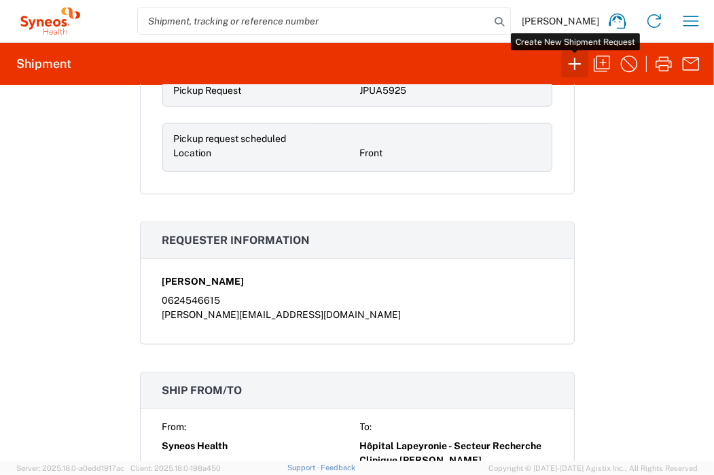
click at [573, 62] on icon "button" at bounding box center [575, 64] width 22 height 22
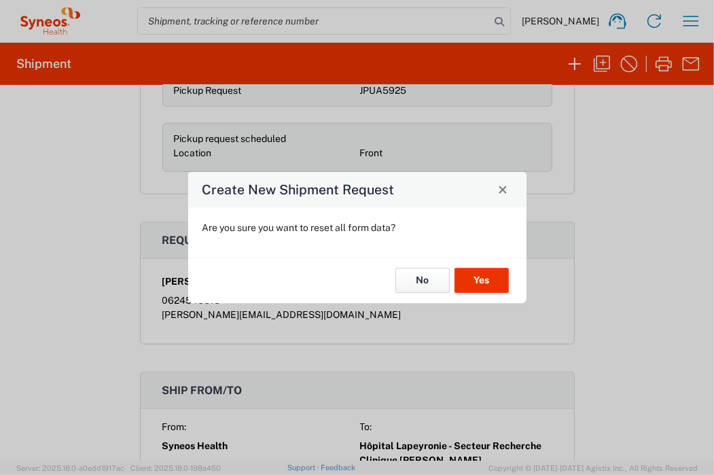
click at [417, 279] on button "No" at bounding box center [422, 280] width 54 height 25
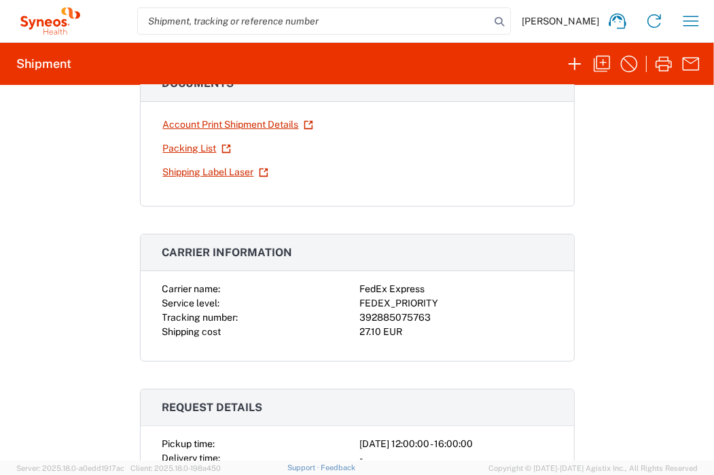
scroll to position [0, 0]
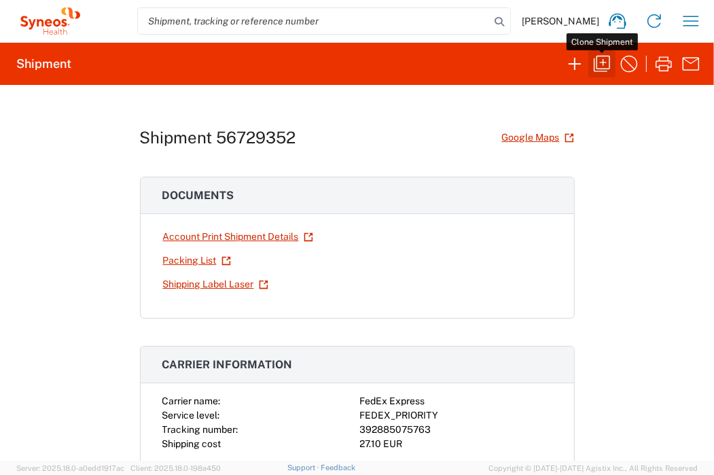
click at [599, 65] on icon "button" at bounding box center [602, 64] width 22 height 22
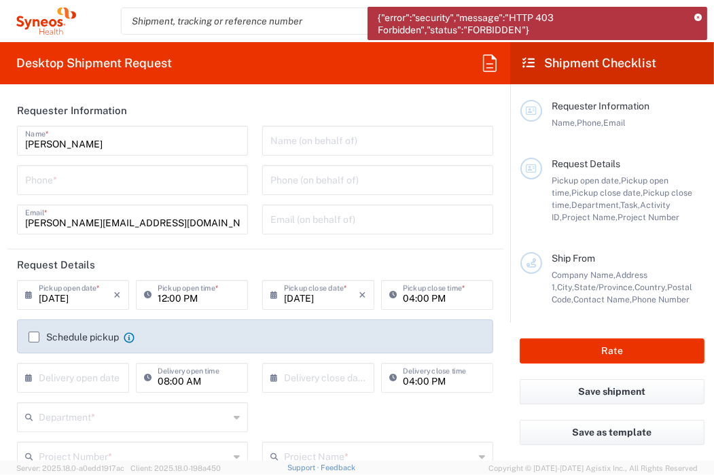
click at [172, 180] on input "tel" at bounding box center [132, 179] width 215 height 24
type input "0624546615"
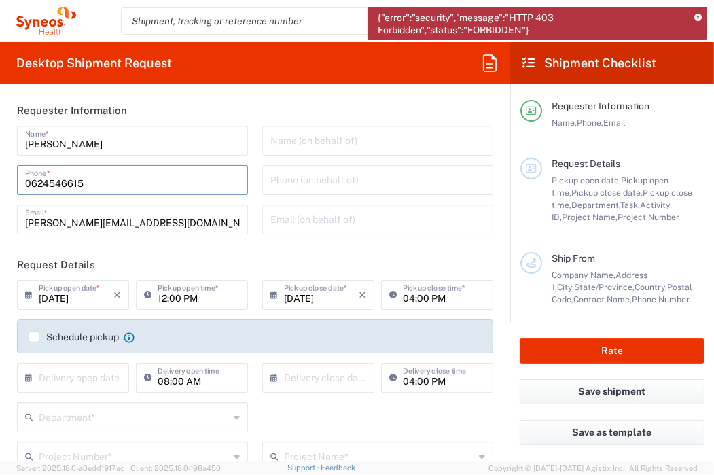
click at [278, 245] on agx-form-section "Requester Information Vincent Nieoullon Name * 0624546615 Phone * vincent.nieou…" at bounding box center [255, 172] width 497 height 154
click at [31, 339] on label "Schedule pickup" at bounding box center [74, 336] width 90 height 11
click at [34, 337] on input "Schedule pickup" at bounding box center [34, 337] width 0 height 0
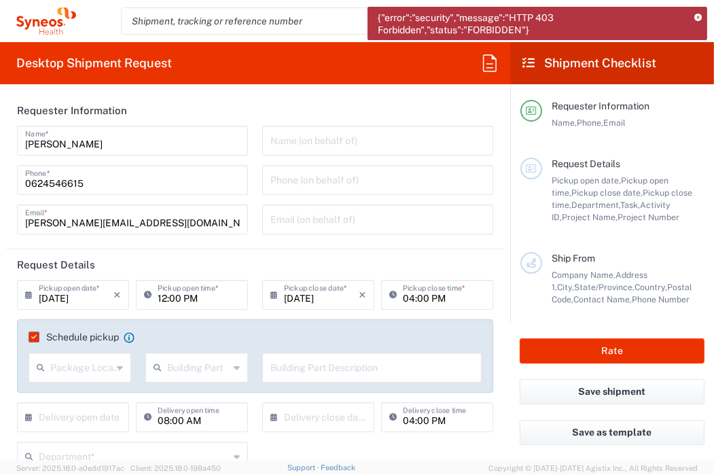
click at [104, 366] on input "text" at bounding box center [81, 367] width 62 height 24
click at [92, 392] on span "Front" at bounding box center [78, 397] width 97 height 21
type input "Front"
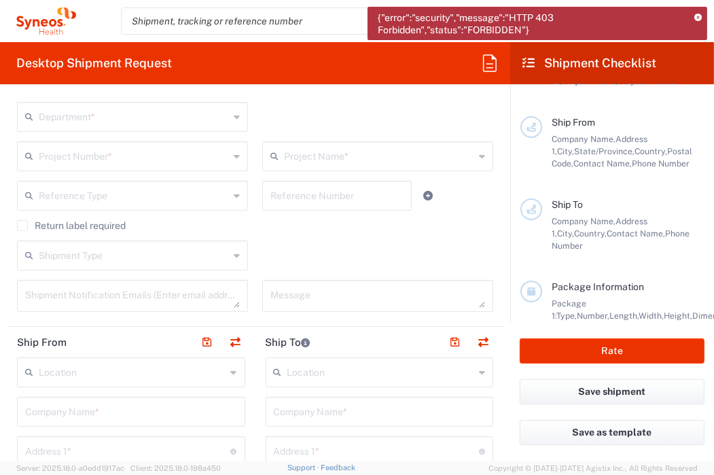
scroll to position [204, 0]
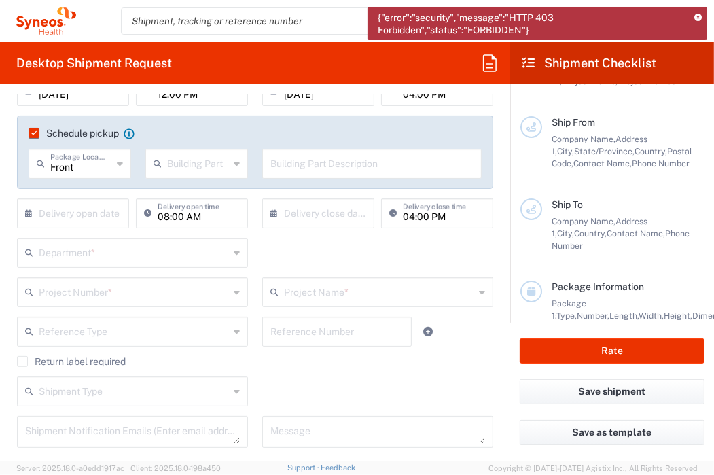
click at [137, 255] on input "text" at bounding box center [134, 252] width 190 height 24
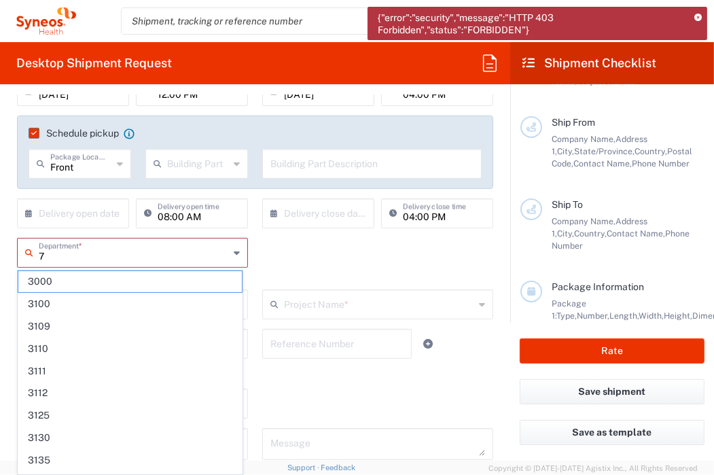
scroll to position [123, 0]
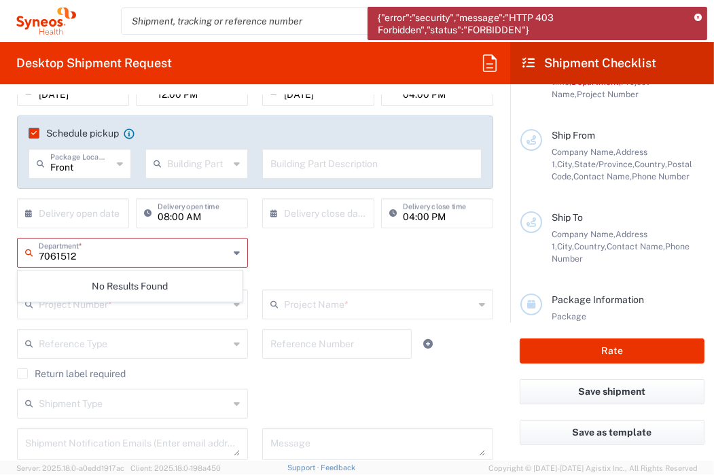
type input "7061512"
click at [276, 249] on div "7061512 Department * No Results Found This field is required" at bounding box center [255, 264] width 490 height 52
click at [115, 312] on input "text" at bounding box center [134, 303] width 190 height 24
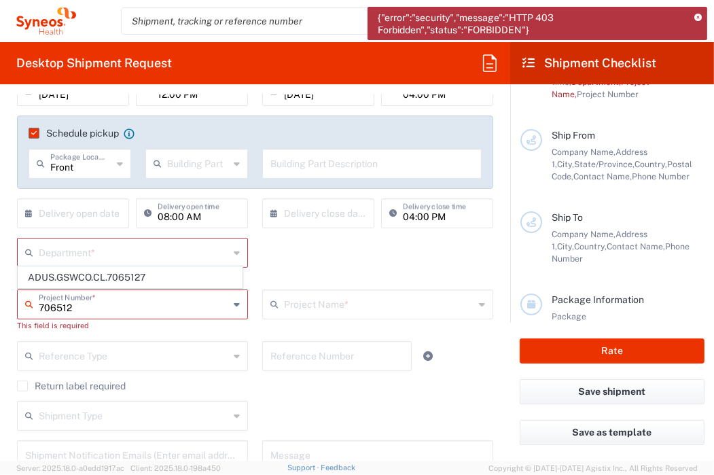
click at [57, 308] on input "706512" at bounding box center [134, 303] width 190 height 24
type input "7061512"
click at [45, 276] on span "7061512" at bounding box center [129, 277] width 223 height 21
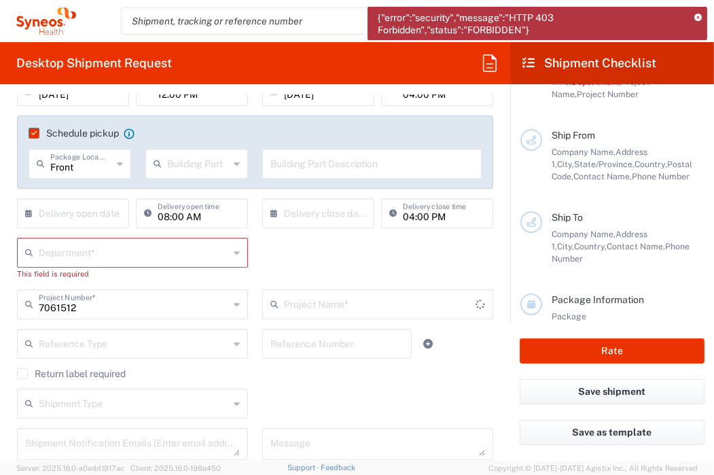
type input "4Moving 7061512"
click at [113, 247] on input "text" at bounding box center [134, 252] width 190 height 24
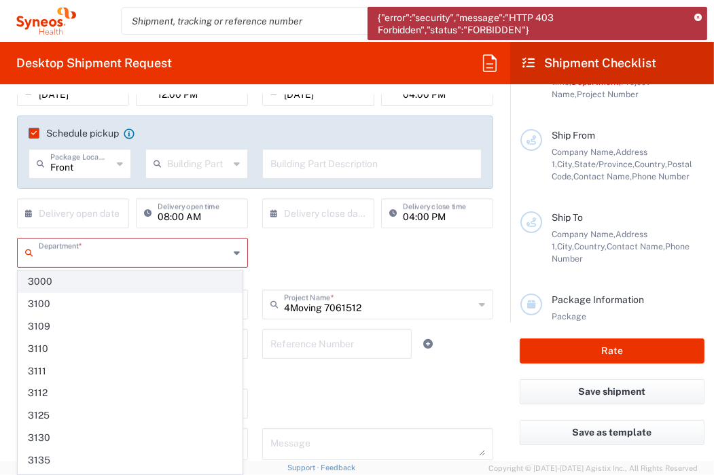
click at [52, 277] on span "3000" at bounding box center [129, 281] width 223 height 21
type input "3000"
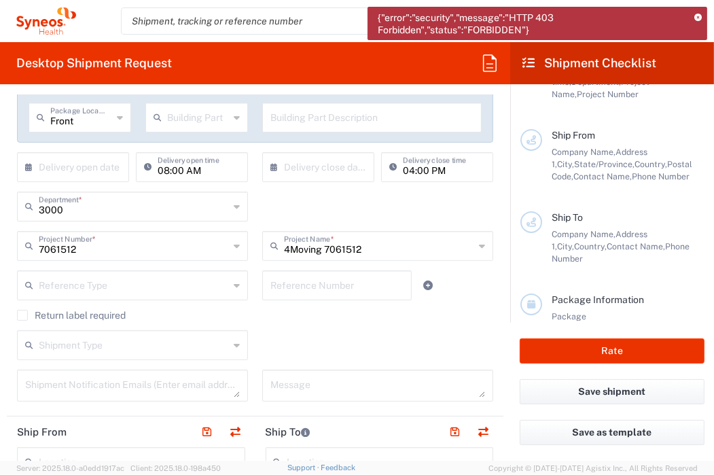
scroll to position [272, 0]
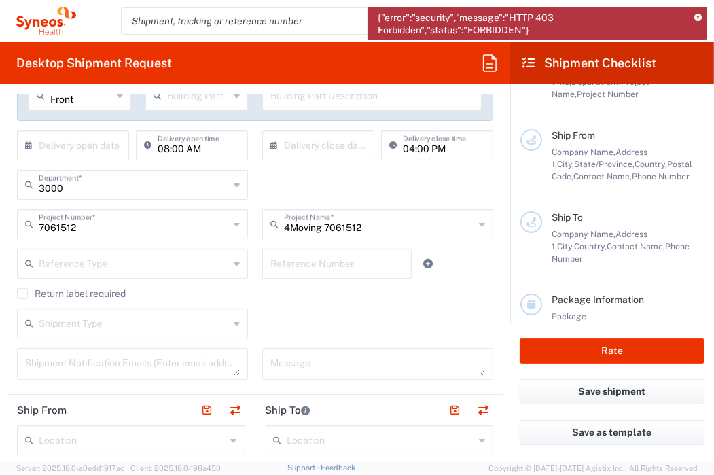
click at [117, 266] on input "text" at bounding box center [134, 263] width 190 height 24
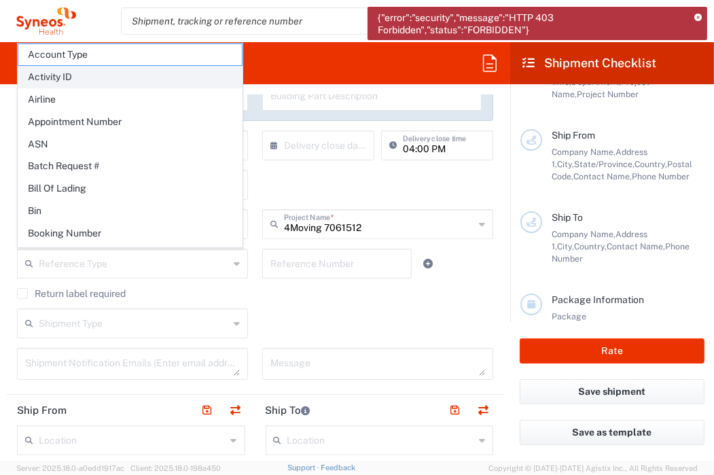
click at [76, 73] on span "Activity ID" at bounding box center [129, 77] width 223 height 21
type input "Activity ID"
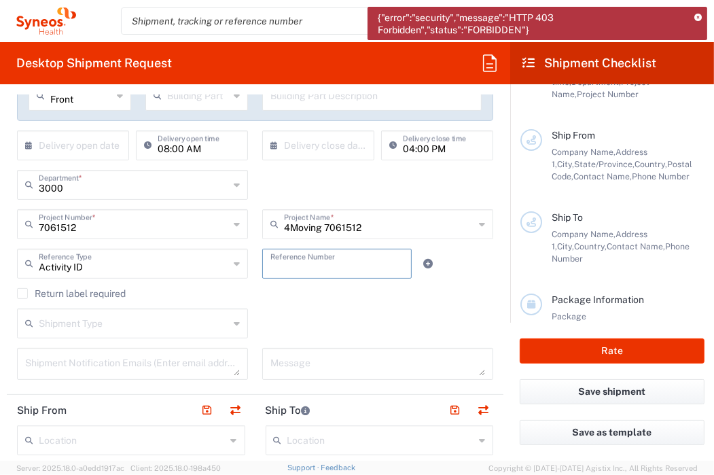
click at [298, 267] on input "text" at bounding box center [336, 263] width 133 height 24
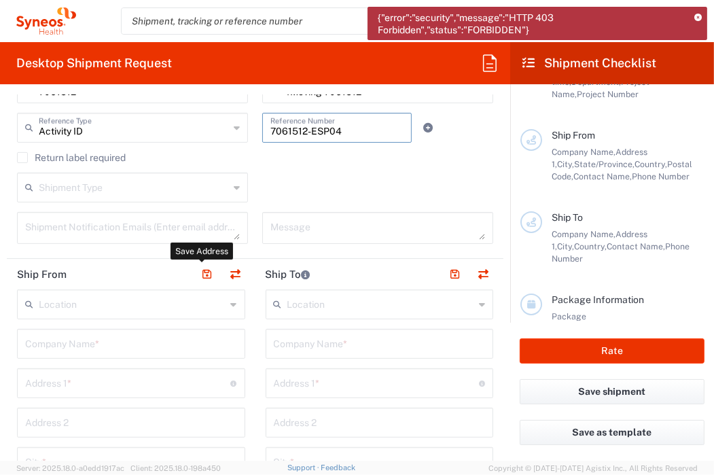
scroll to position [475, 0]
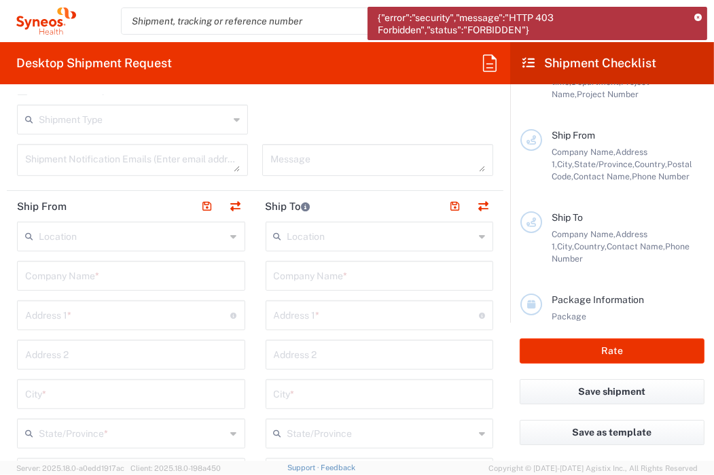
type input "7061512-ESP04"
click at [231, 236] on icon at bounding box center [234, 237] width 6 height 22
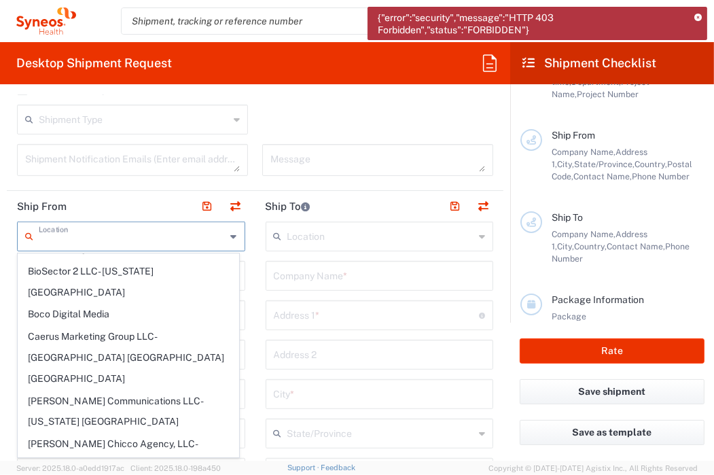
scroll to position [0, 0]
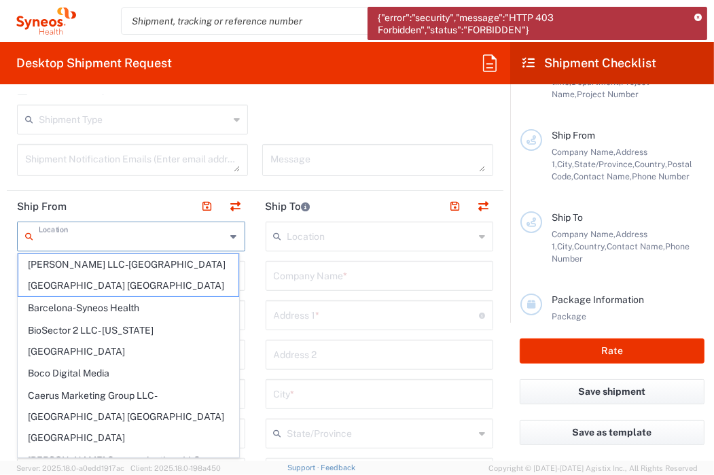
click at [109, 240] on input "text" at bounding box center [132, 235] width 187 height 24
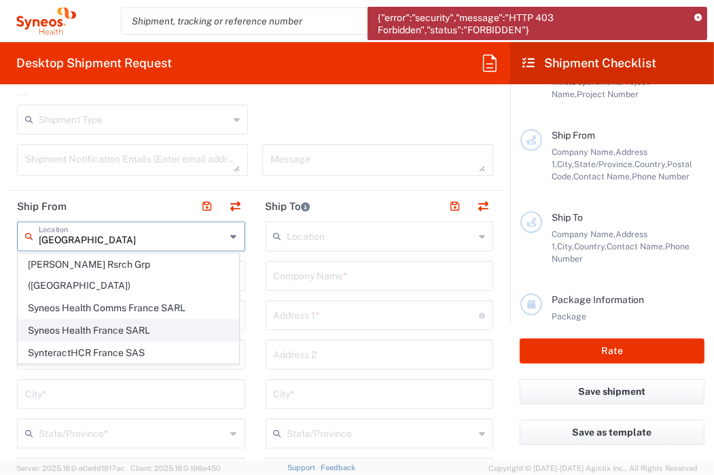
click at [90, 320] on span "Syneos Health France SARL" at bounding box center [128, 330] width 220 height 21
type input "Syneos Health France SARL"
type input "25 boulevard Romain Rolland"
type input "25 boulevard Romain"
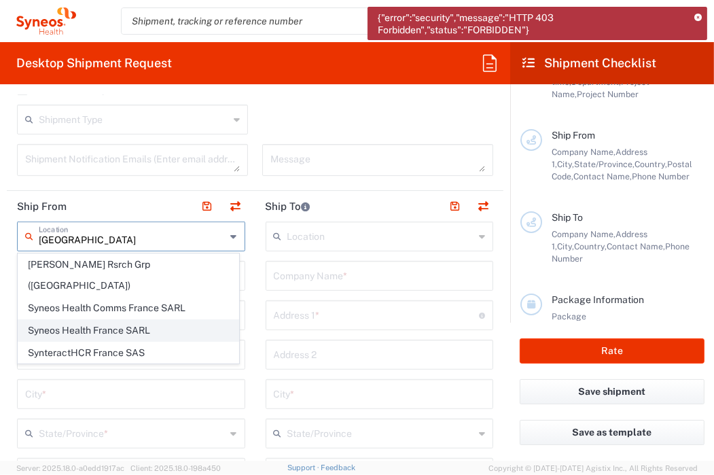
type input "Paris"
type input "France"
type input "75014"
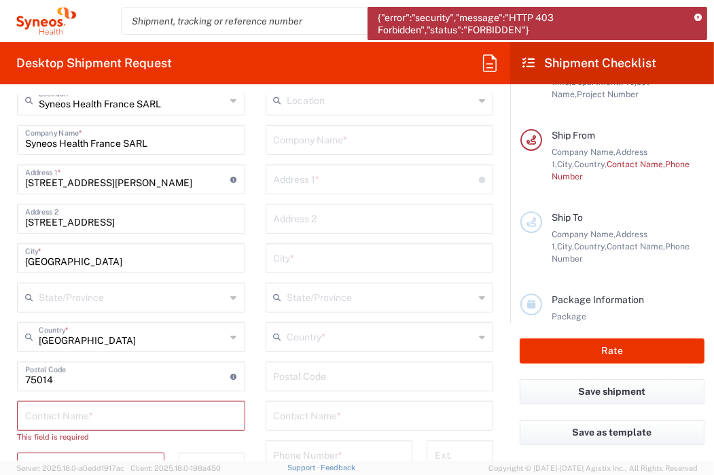
scroll to position [747, 0]
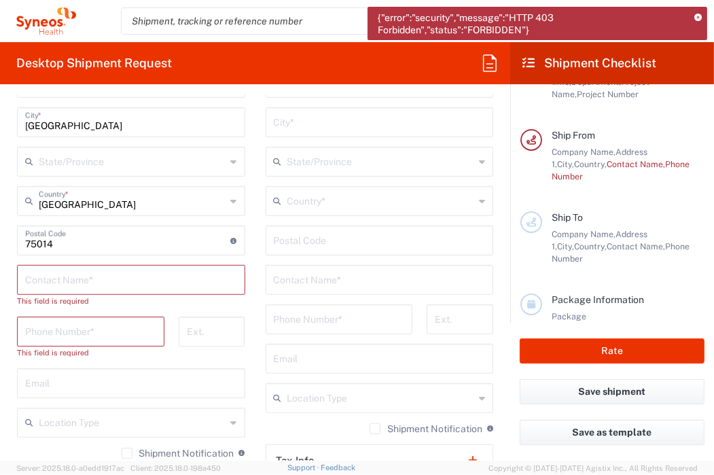
click at [133, 284] on input "text" at bounding box center [131, 279] width 212 height 24
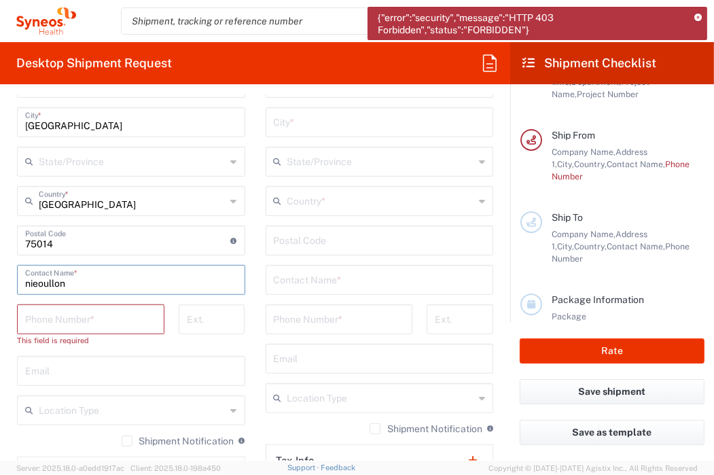
type input "nieoullon"
click at [90, 302] on div "Syneos Health France SARL Location Syneos Health France SARL Addison Whitney LL…" at bounding box center [131, 281] width 228 height 662
click at [83, 321] on input "tel" at bounding box center [90, 318] width 131 height 24
type input "0624546615"
type input "vincent.nieoullon@syneoshealth.com"
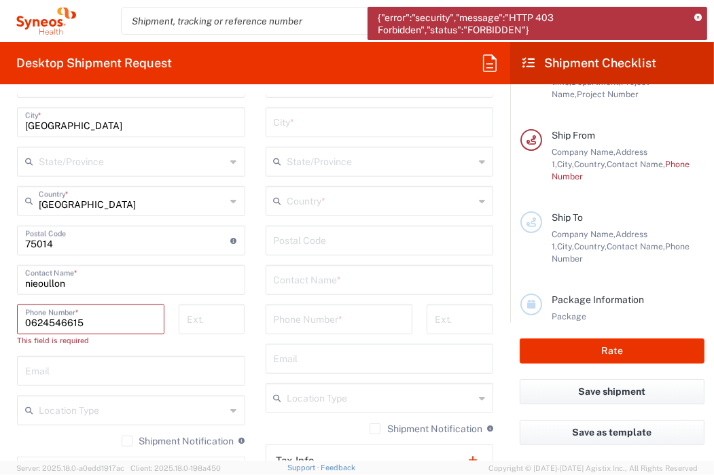
type input "Regular"
type input "Île-de-France"
type input "vincent.nieoullon@syneoshealth.com"
type input "Sanos Clinic"
type input "Herlev Hovedgade 82"
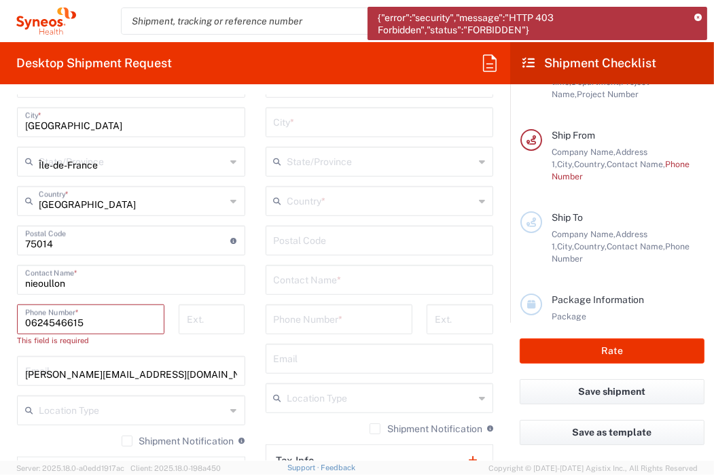
type input "2730 Herlev"
type input "Herlev"
type input "Denmark"
type input "2730"
type input "Rikke Juul Wittrup"
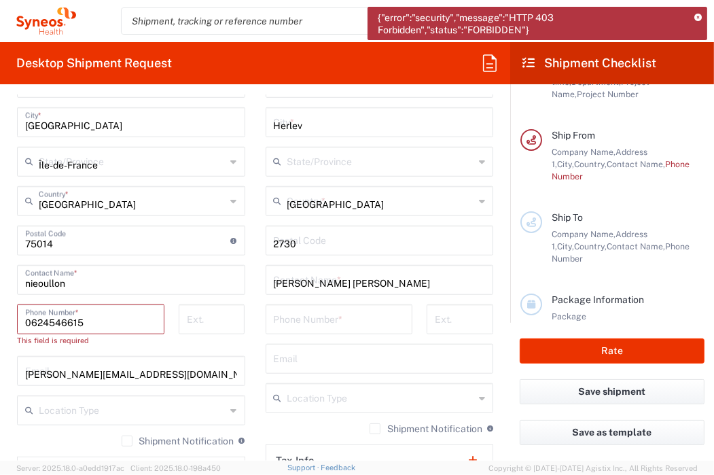
type input "4573708200"
type input "rjw@sanosclinic.com"
type input "Envelope"
type input "1"
type input "24.13"
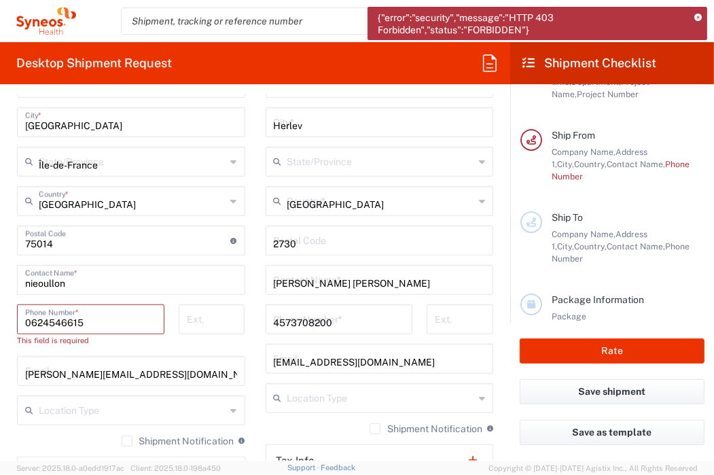
type input "31.75"
type input "0.64"
type input "cm"
type input "0.45"
type input "kgs"
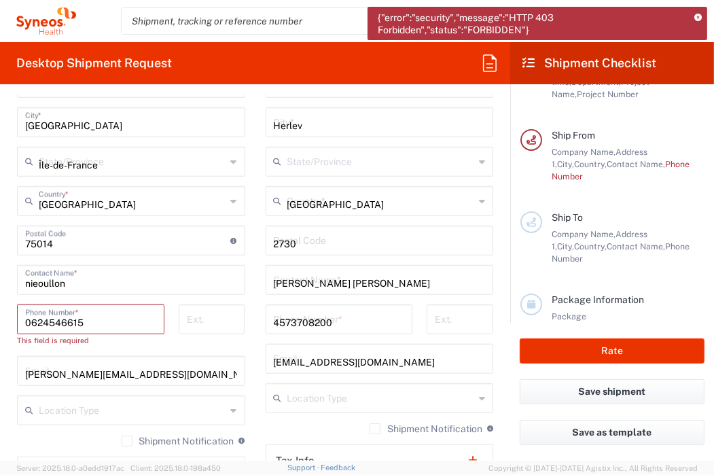
type input "Sender/Shipper"
type input "Delivery Duty Paid"
click at [116, 212] on input "France" at bounding box center [132, 200] width 187 height 24
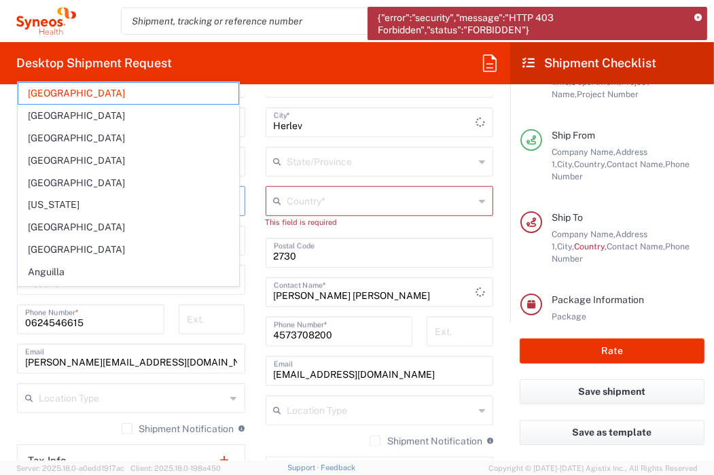
scroll to position [883, 0]
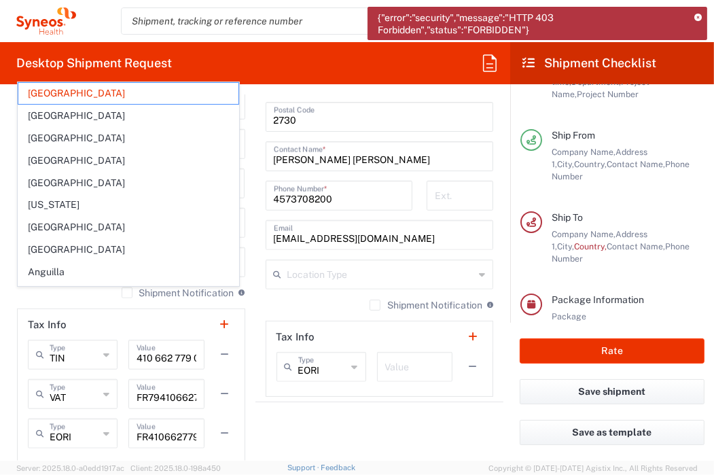
click at [3, 363] on form "Requester Information Vincent Nieoullon Name * 0624546615 Phone * vincent.nieou…" at bounding box center [255, 277] width 510 height 365
type input "France"
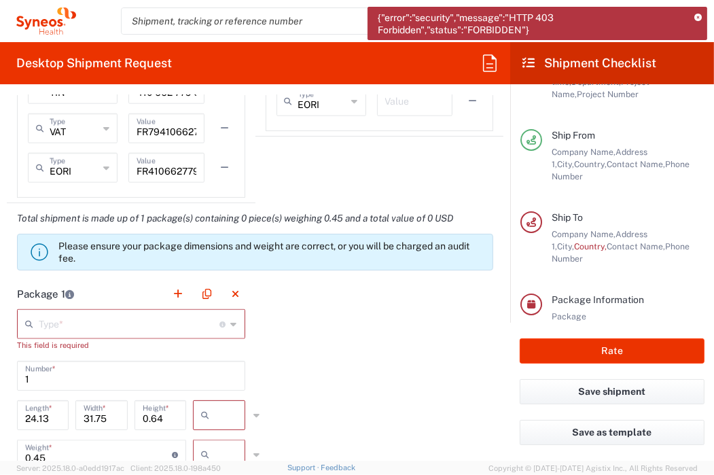
scroll to position [1223, 0]
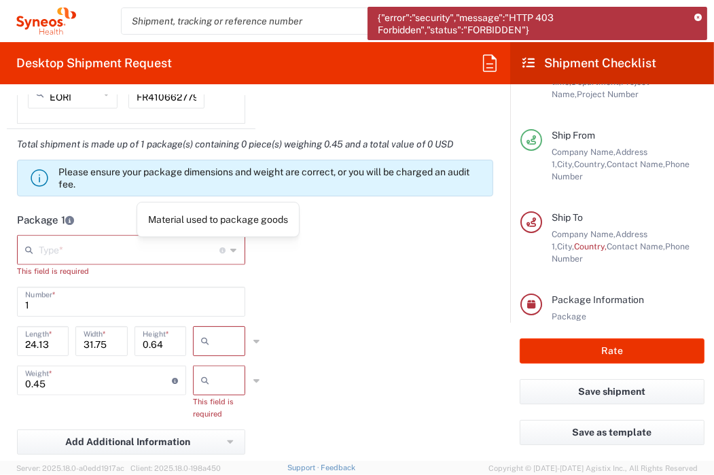
click at [233, 248] on div "Type * Material used to package goods" at bounding box center [131, 250] width 228 height 30
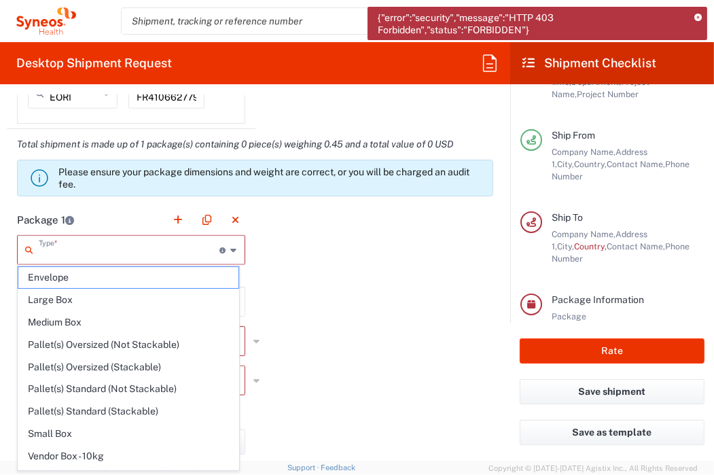
drag, startPoint x: 71, startPoint y: 273, endPoint x: 141, endPoint y: 283, distance: 71.3
click at [71, 273] on span "Envelope" at bounding box center [128, 277] width 220 height 21
type input "Envelope"
type input "9.5"
type input "12.5"
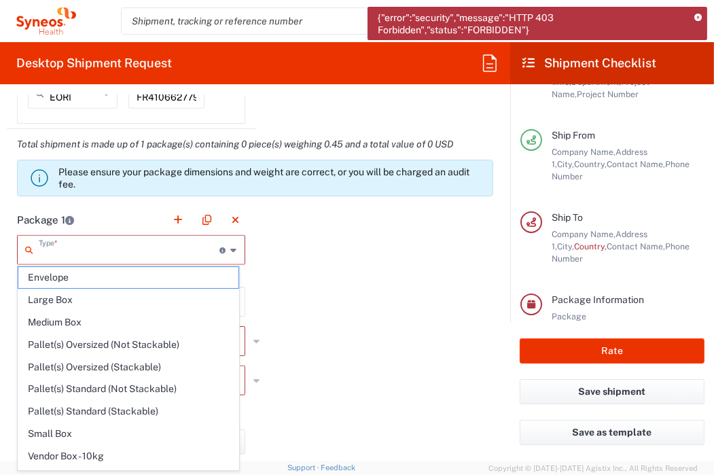
type input "0.25"
type input "in"
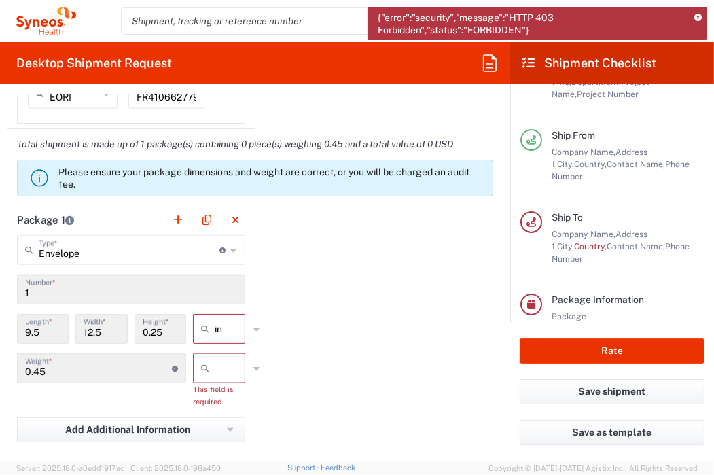
click at [313, 307] on div "Package 1 Envelope Type * Material used to package goods Envelope Large Box Med…" at bounding box center [255, 365] width 497 height 323
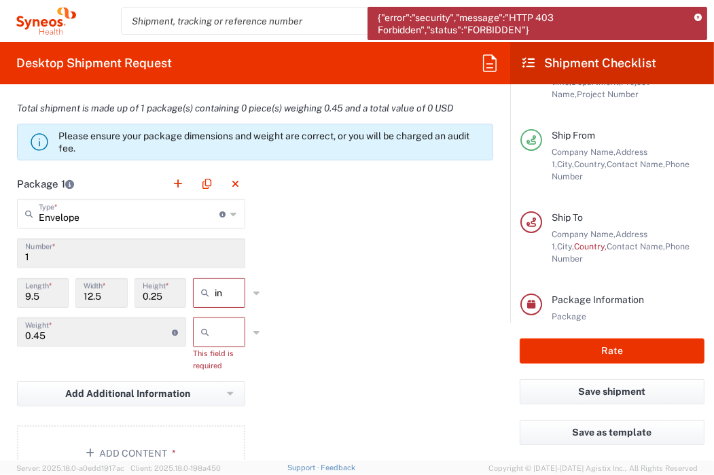
scroll to position [1291, 0]
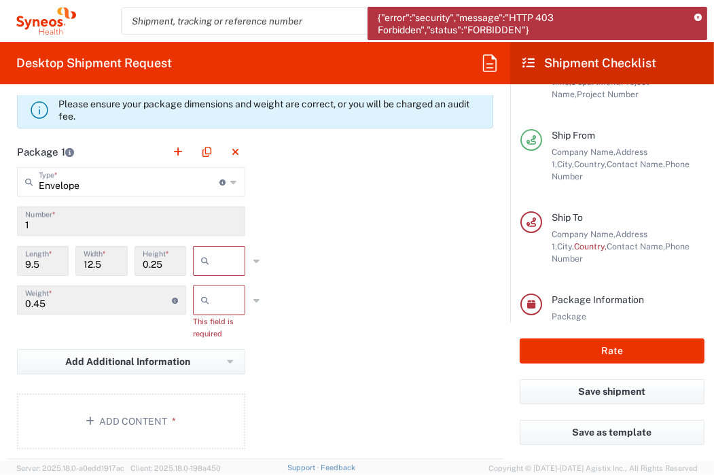
click at [223, 257] on input "text" at bounding box center [232, 261] width 34 height 22
click at [209, 307] on span "cm" at bounding box center [215, 310] width 48 height 21
type input "24.13"
type input "31.75"
type input "0.64"
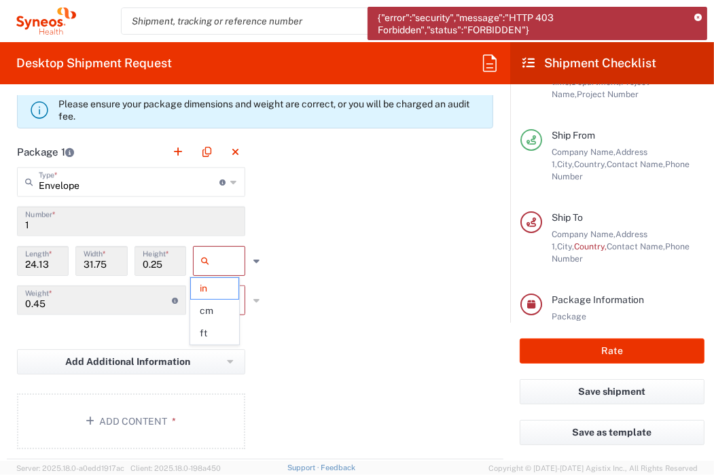
type input "cm"
drag, startPoint x: 212, startPoint y: 302, endPoint x: 231, endPoint y: 304, distance: 19.1
click at [215, 302] on input "text" at bounding box center [232, 300] width 34 height 22
click at [215, 320] on span "kgs" at bounding box center [215, 327] width 48 height 21
type input "kgs"
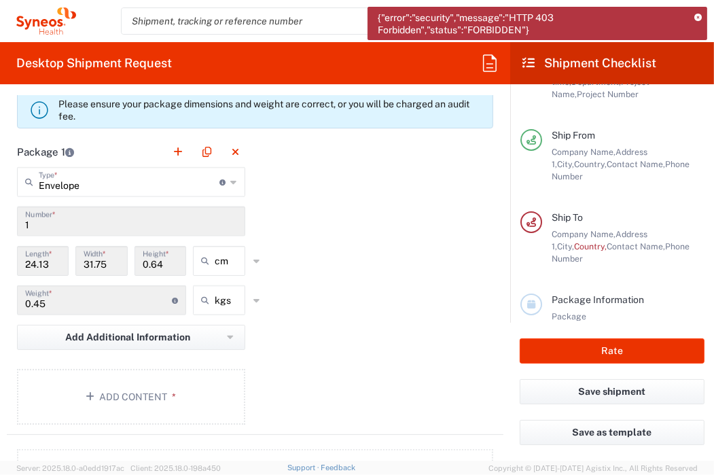
click at [276, 326] on div "Package 1 Envelope Type * Material used to package goods Envelope Large Box Med…" at bounding box center [255, 286] width 497 height 298
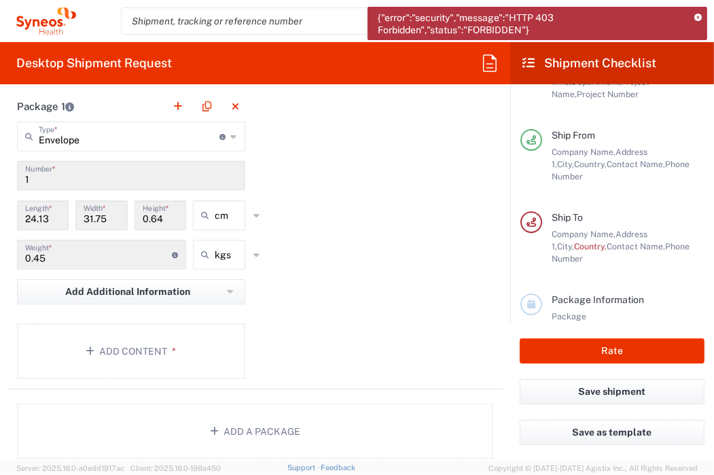
scroll to position [1426, 0]
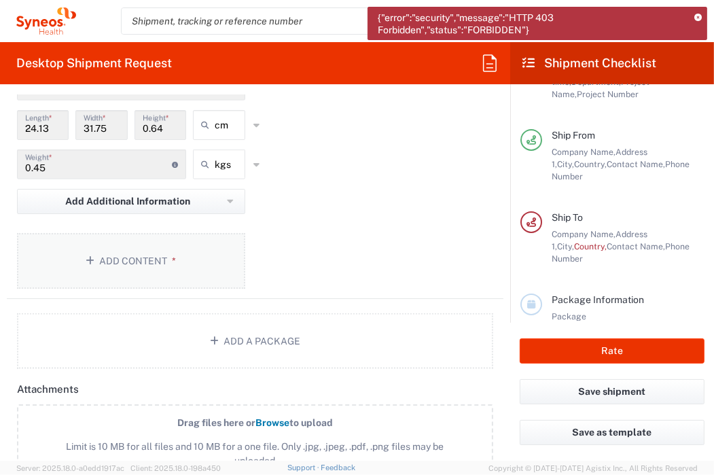
click at [111, 259] on button "Add Content *" at bounding box center [131, 261] width 228 height 56
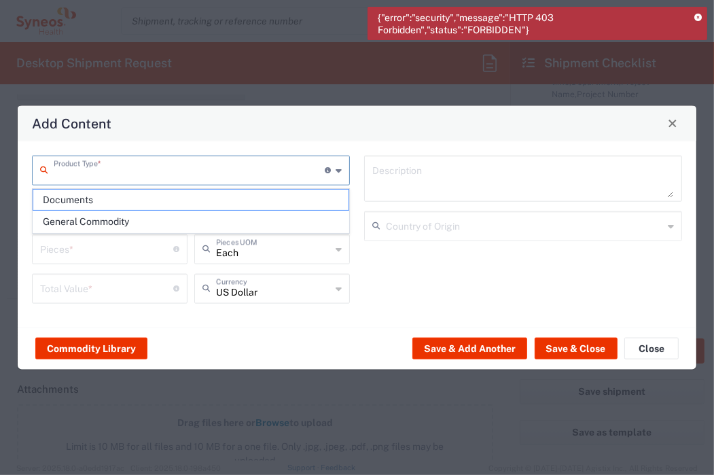
click at [150, 165] on input "text" at bounding box center [189, 169] width 271 height 24
click at [73, 200] on span "Documents" at bounding box center [190, 200] width 315 height 21
type input "Documents"
type input "1"
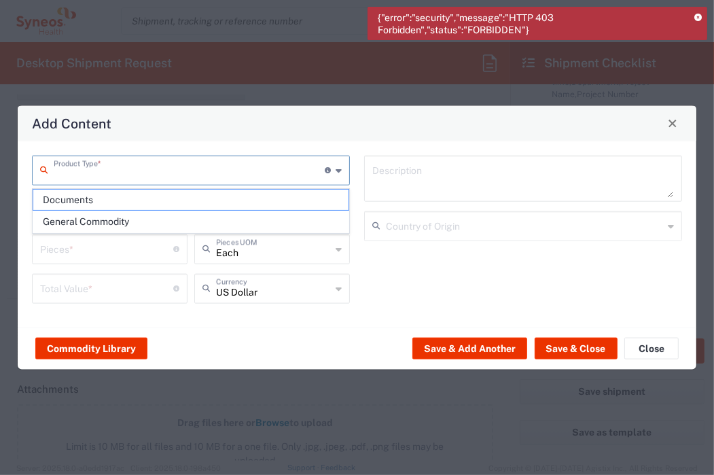
type input "1"
type textarea "Documents"
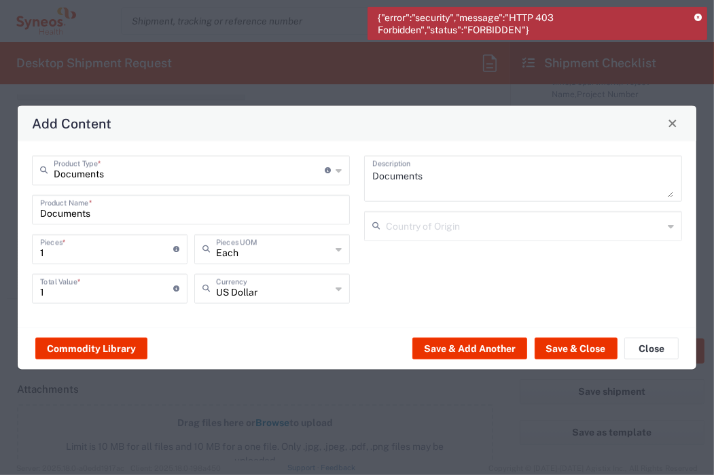
click at [429, 185] on textarea "Documents" at bounding box center [523, 178] width 302 height 38
click at [427, 221] on input "text" at bounding box center [524, 225] width 277 height 24
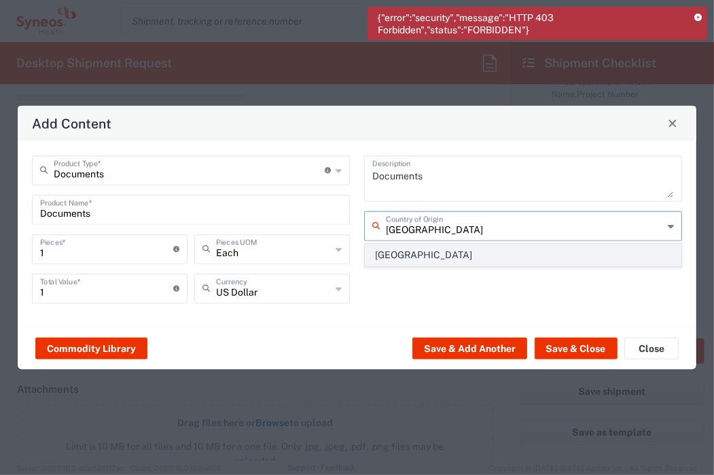
click at [401, 247] on span "France" at bounding box center [522, 255] width 315 height 21
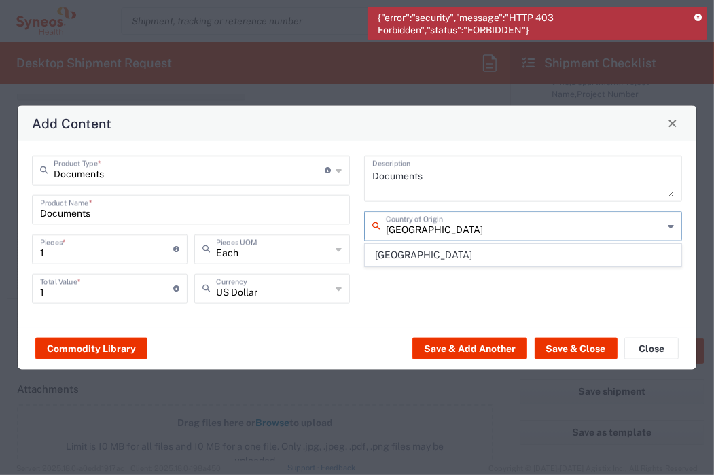
type input "France"
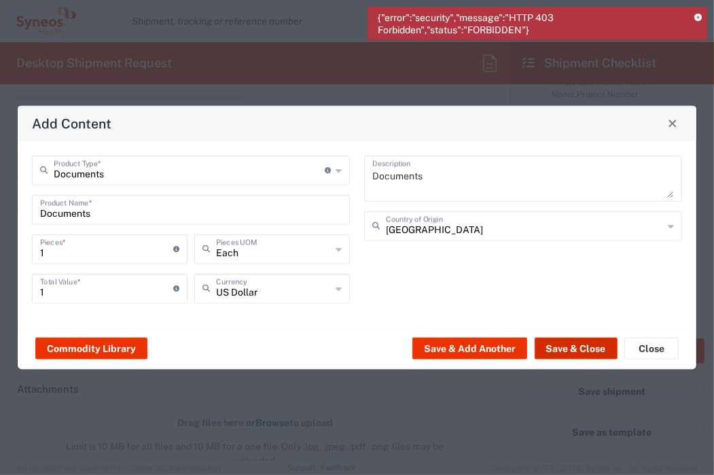
click at [557, 348] on button "Save & Close" at bounding box center [576, 349] width 83 height 22
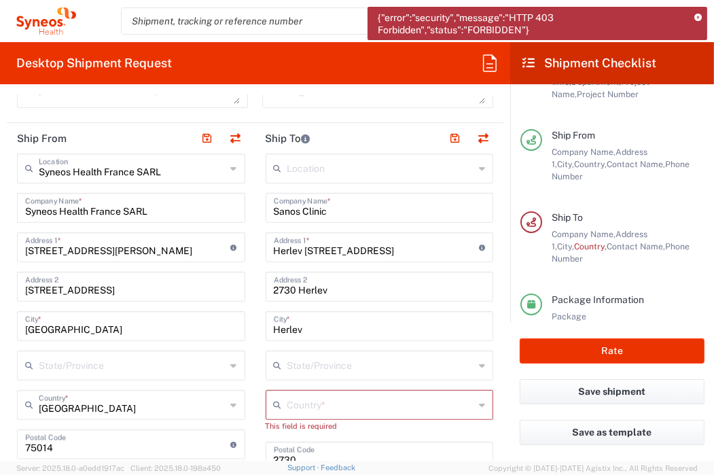
scroll to position [611, 0]
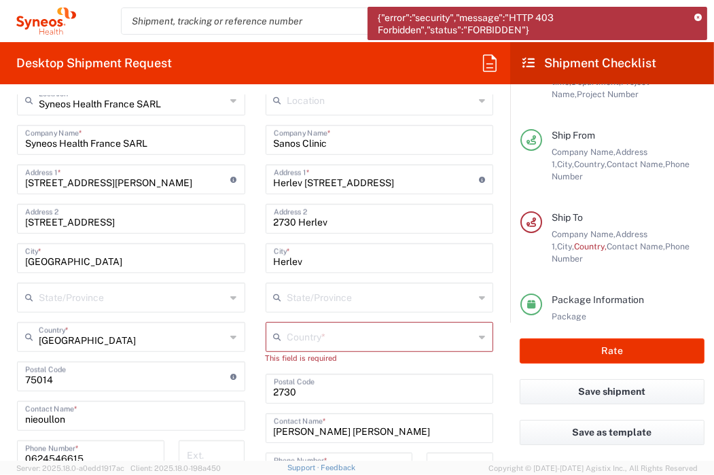
drag, startPoint x: 327, startPoint y: 403, endPoint x: 339, endPoint y: 401, distance: 11.9
click at [330, 401] on div "Location Addison Whitney LLC-Morrisvile NC US Barcelona-Syneos Health BioSector…" at bounding box center [380, 377] width 228 height 583
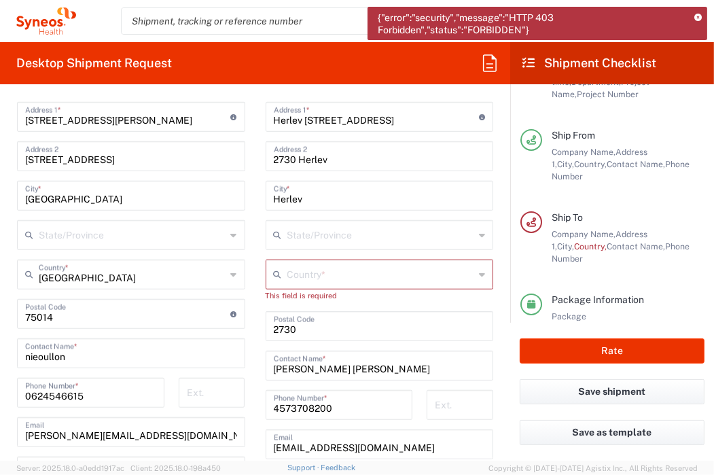
scroll to position [747, 0]
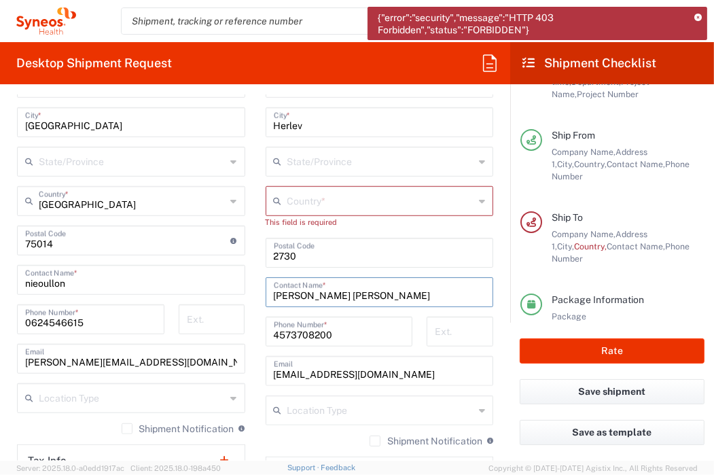
drag, startPoint x: 360, startPoint y: 289, endPoint x: 280, endPoint y: 287, distance: 80.2
click at [280, 287] on input "Rikke Juul Wittrup" at bounding box center [380, 291] width 212 height 24
type input "R"
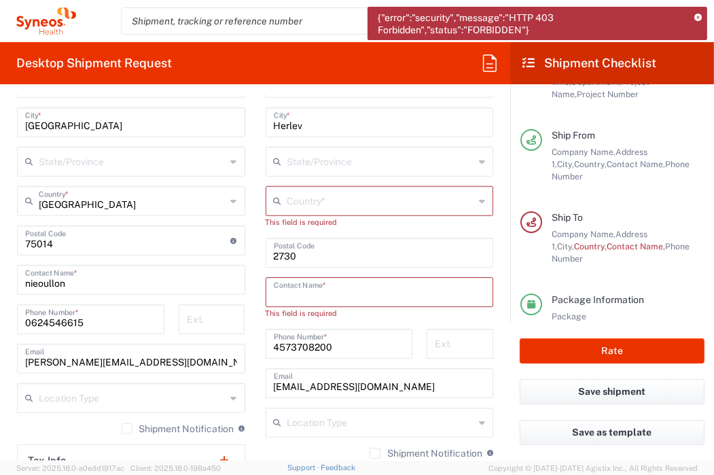
paste input "Paula Cejas Cáceres"
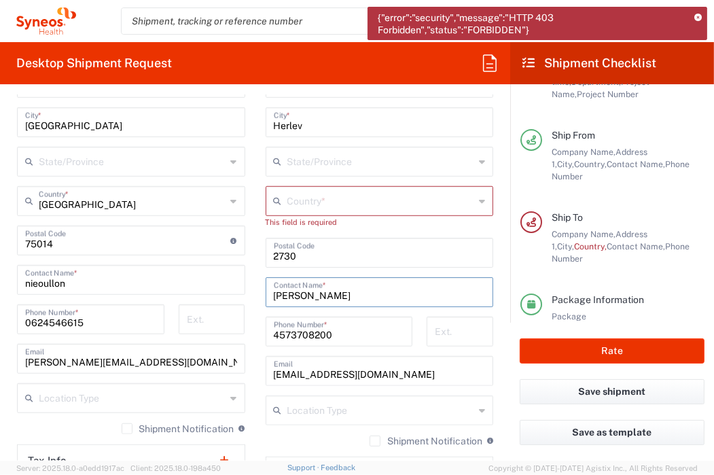
type input "Paula Cejas Cáceres"
click at [361, 372] on input "rjw@sanosclinic.com" at bounding box center [380, 370] width 212 height 24
drag, startPoint x: 363, startPoint y: 374, endPoint x: 257, endPoint y: 370, distance: 105.4
click at [257, 370] on main "Location Addison Whitney LLC-Morrisvile NC US Barcelona-Syneos Health BioSector…" at bounding box center [379, 241] width 249 height 583
paste input "pcejashil@gmail.com"
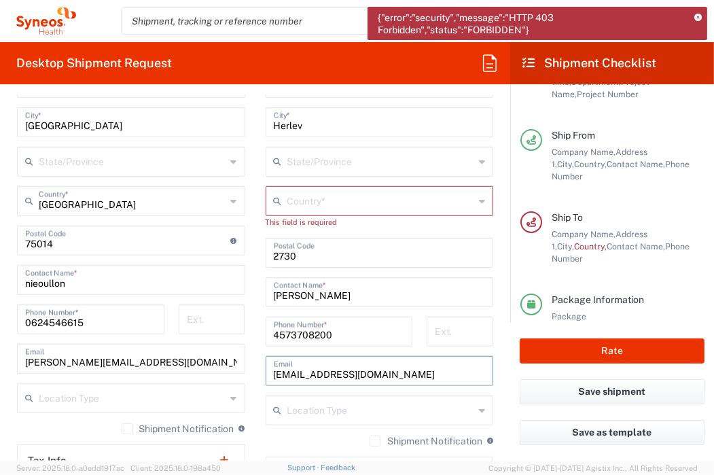
type input "pcejashil@gmail.com"
drag, startPoint x: 319, startPoint y: 327, endPoint x: 359, endPoint y: 331, distance: 40.2
click at [323, 328] on input "4573708200" at bounding box center [339, 331] width 131 height 24
click at [258, 327] on div "4573708200 Phone Number *" at bounding box center [339, 336] width 162 height 39
paste input "34664472471"
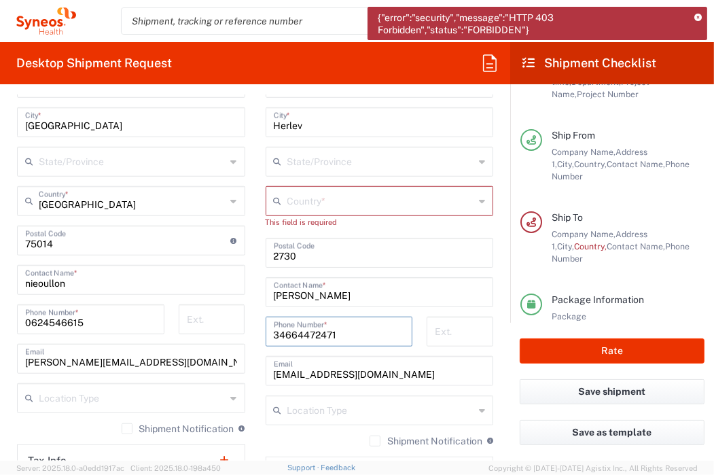
type input "34664472471"
click at [430, 200] on input "text" at bounding box center [380, 200] width 187 height 24
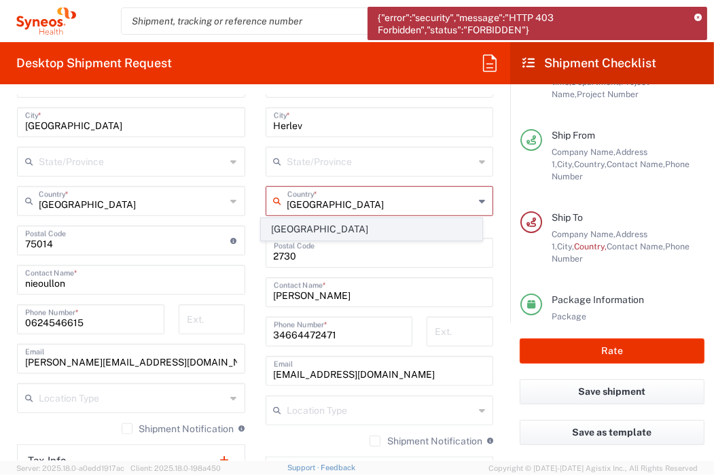
click at [380, 234] on span "Spain" at bounding box center [372, 229] width 220 height 21
type input "Spain"
type input "Sender/Shipper"
type input "Delivery Duty Paid"
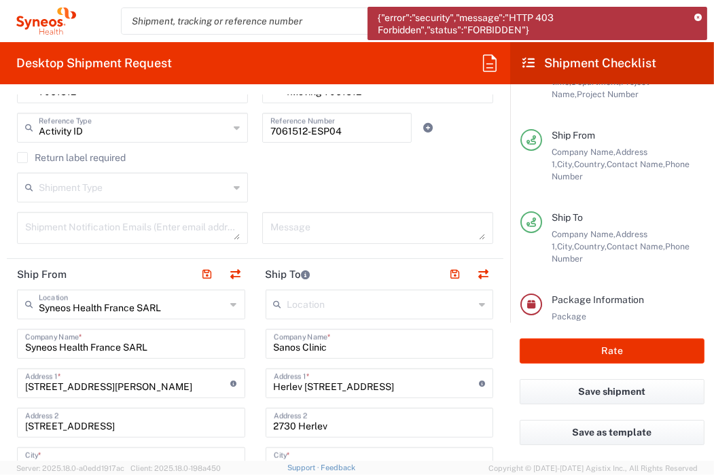
scroll to position [475, 0]
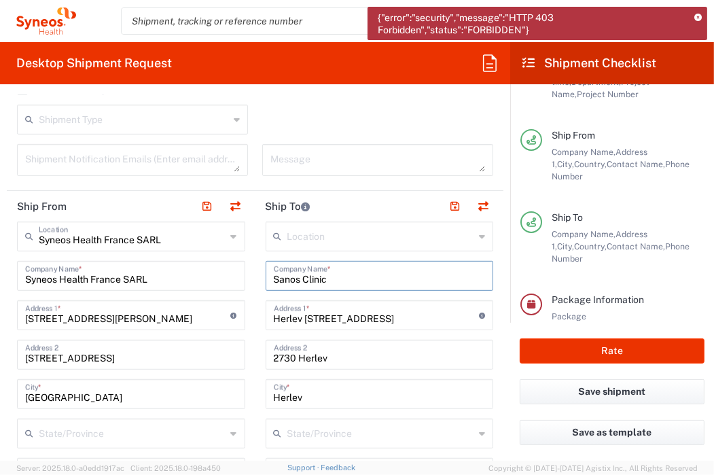
drag, startPoint x: 340, startPoint y: 277, endPoint x: 262, endPoint y: 264, distance: 79.2
click at [266, 264] on div "Sanos Clinic Company Name *" at bounding box center [380, 276] width 228 height 30
paste input "Hospital Quirónsalud Sagrado Corazón"
type input "Hospital Quirónsalud Sagrado Corazón"
drag, startPoint x: 343, startPoint y: 315, endPoint x: 364, endPoint y: 317, distance: 21.2
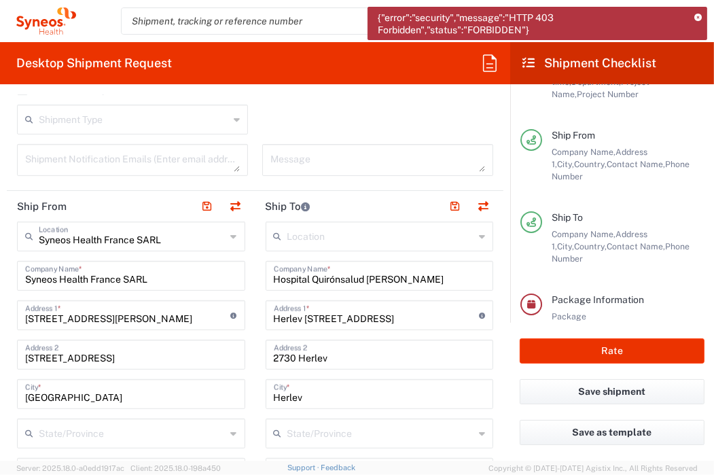
click at [343, 315] on input "Herlev Hovedgade 82" at bounding box center [377, 314] width 206 height 24
drag, startPoint x: 365, startPoint y: 317, endPoint x: 210, endPoint y: 308, distance: 155.1
paste input "C/ Rafael Salgado, 3."
type input "C/ Rafael Salgado, 3."
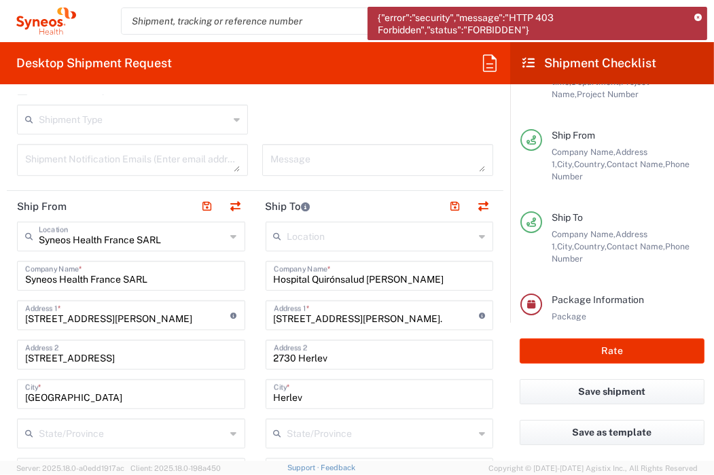
click at [329, 356] on input "2730 Herlev" at bounding box center [380, 354] width 212 height 24
drag, startPoint x: 312, startPoint y: 352, endPoint x: 264, endPoint y: 353, distance: 47.6
click at [266, 353] on div "2730 Herlev Address 2" at bounding box center [380, 355] width 228 height 30
paste input "Centro de Reumatología Avanzada."
type input "Centro de Reumatología Avanzada."
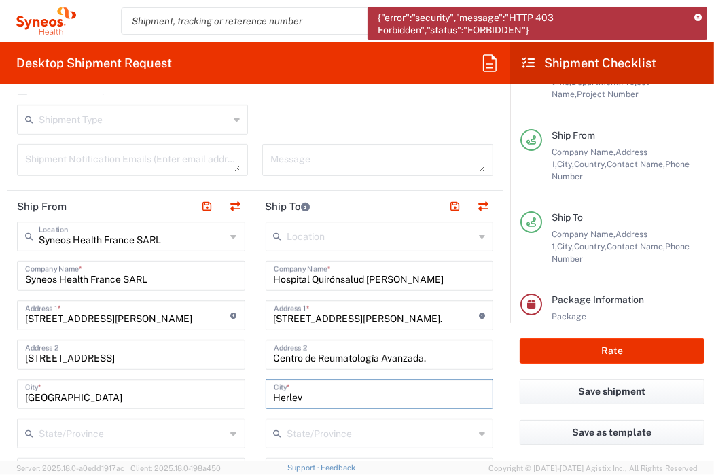
drag, startPoint x: 303, startPoint y: 393, endPoint x: 264, endPoint y: 393, distance: 39.4
click at [266, 393] on div "Herlev City *" at bounding box center [380, 394] width 228 height 30
click at [356, 402] on input "sevilla" at bounding box center [380, 393] width 212 height 24
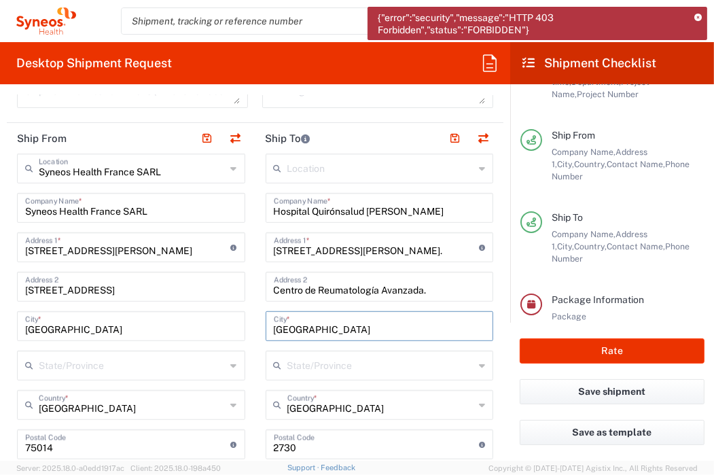
click at [352, 401] on div "Location Addison Whitney LLC-Morrisvile NC US Barcelona-Syneos Health BioSector…" at bounding box center [380, 439] width 228 height 571
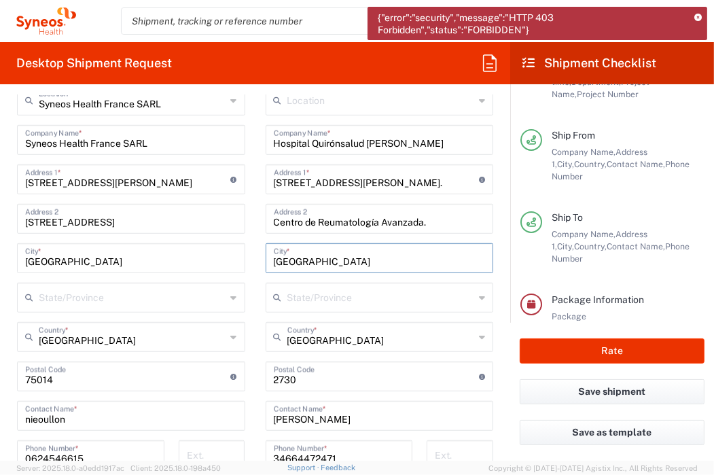
type input "sevilla"
click at [321, 335] on agx-dropdown-input "Spain Country * Spain" at bounding box center [380, 337] width 228 height 30
type input "Spain"
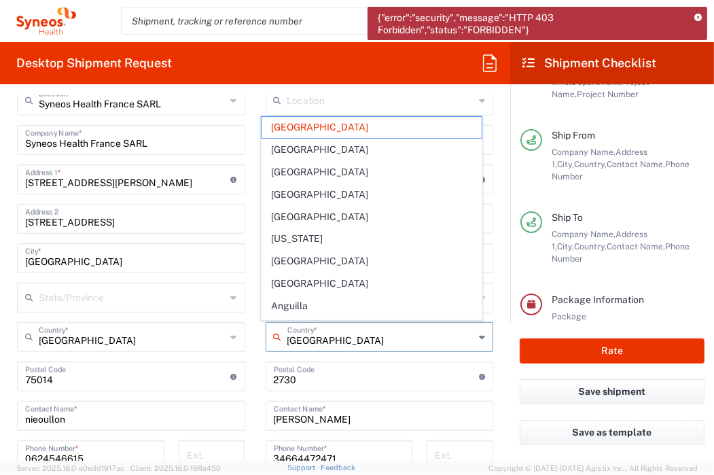
click at [315, 376] on input "undefined" at bounding box center [377, 375] width 206 height 24
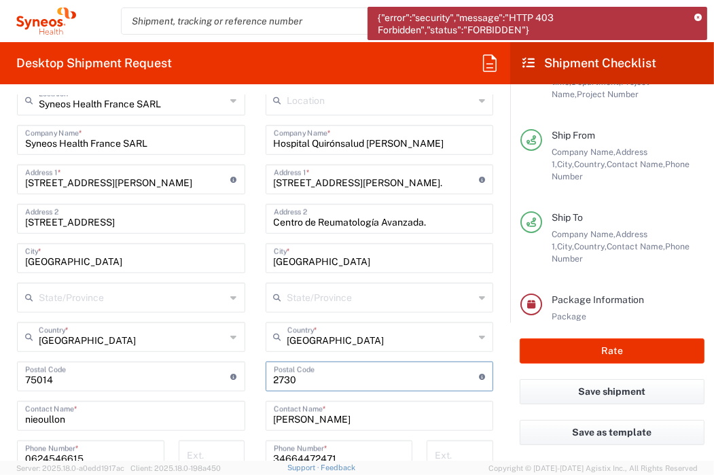
drag, startPoint x: 298, startPoint y: 375, endPoint x: 255, endPoint y: 372, distance: 42.9
click at [255, 372] on main "Location Addison Whitney LLC-Morrisvile NC US Barcelona-Syneos Health BioSector…" at bounding box center [379, 371] width 249 height 571
paste input "41013"
type input "41013"
click at [495, 283] on form "Requester Information Vincent Nieoullon Name * 0624546615 Phone * vincent.nieou…" at bounding box center [255, 277] width 510 height 365
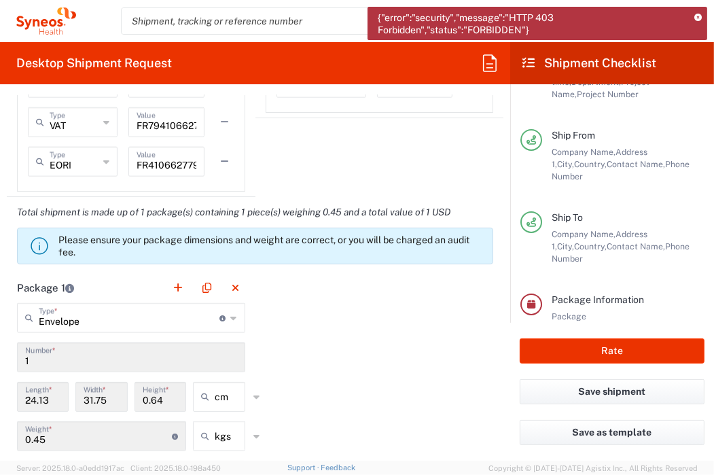
scroll to position [1291, 0]
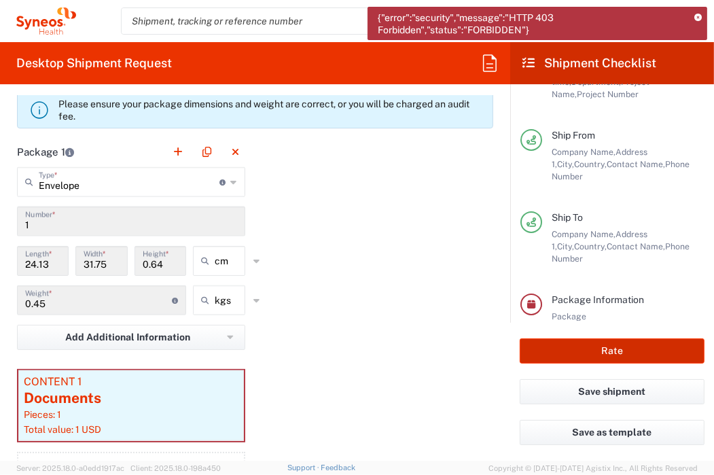
click at [605, 344] on button "Rate" at bounding box center [612, 350] width 185 height 25
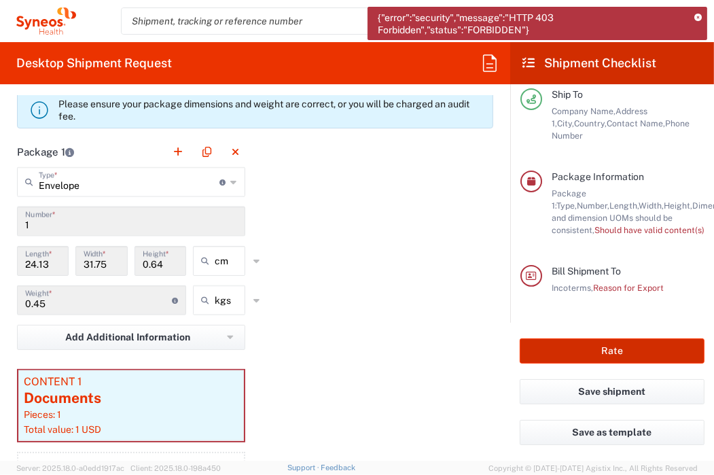
type input "7061512"
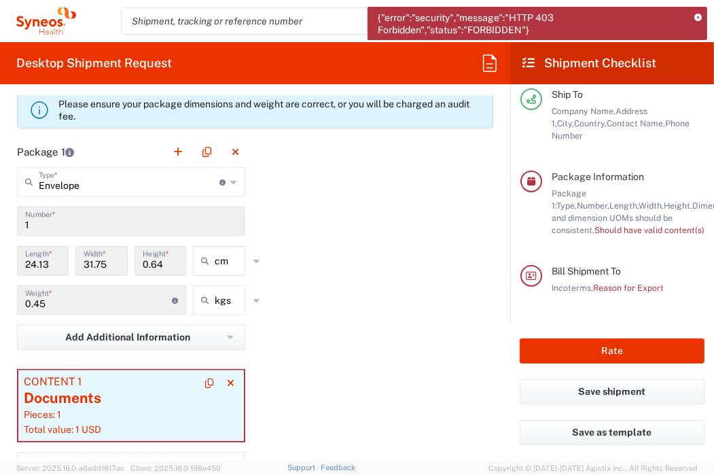
click at [163, 396] on div "Documents" at bounding box center [131, 398] width 215 height 20
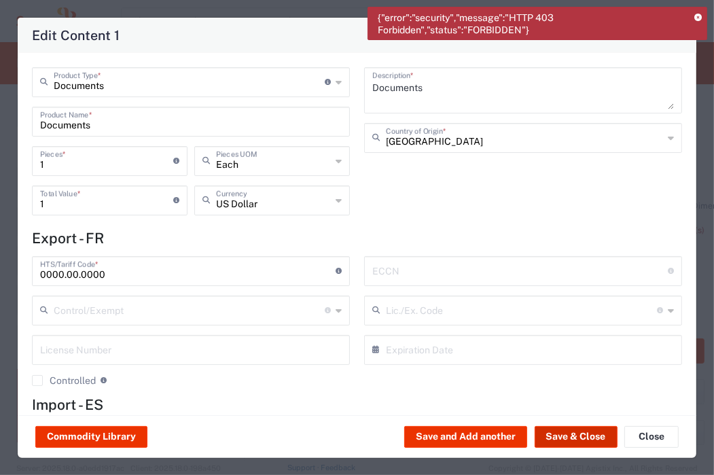
click at [556, 434] on button "Save & Close" at bounding box center [576, 437] width 83 height 22
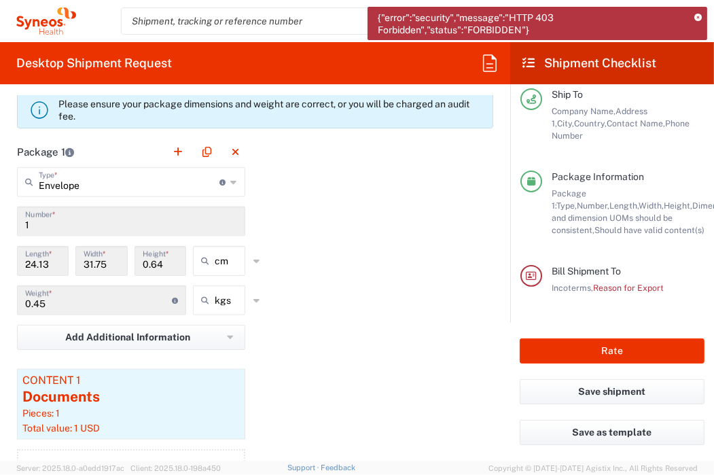
click at [614, 276] on span "Bill Shipment To" at bounding box center [586, 271] width 69 height 11
click at [621, 291] on span "Reason for Export" at bounding box center [628, 288] width 71 height 10
click at [537, 285] on div at bounding box center [531, 276] width 22 height 22
click at [575, 276] on span "Bill Shipment To" at bounding box center [586, 271] width 69 height 11
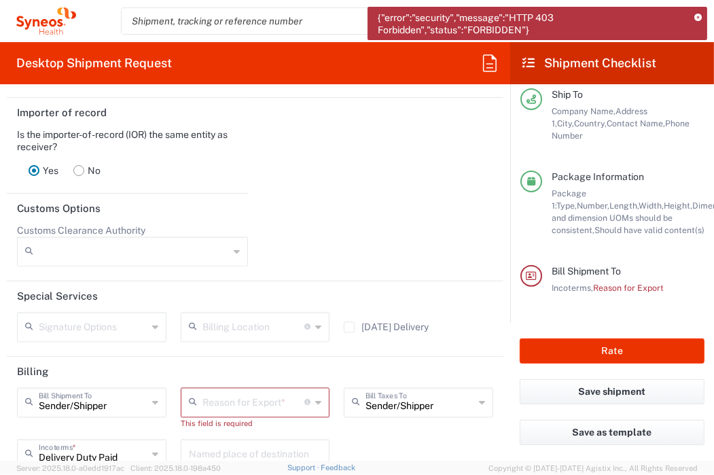
scroll to position [1970, 0]
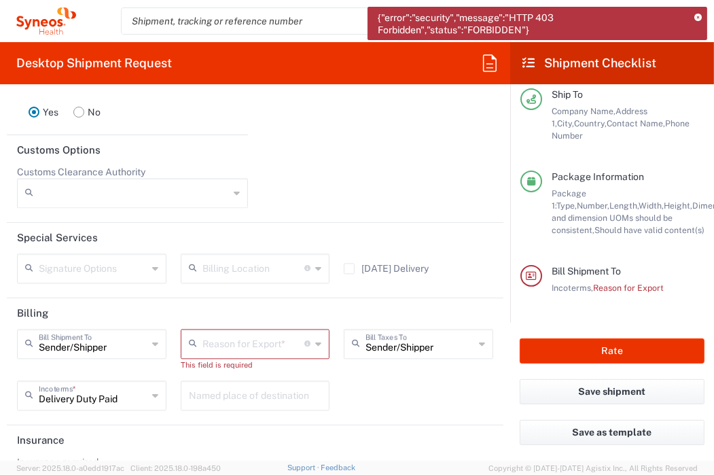
drag, startPoint x: 274, startPoint y: 342, endPoint x: 296, endPoint y: 344, distance: 21.9
click at [276, 342] on input "text" at bounding box center [253, 343] width 103 height 24
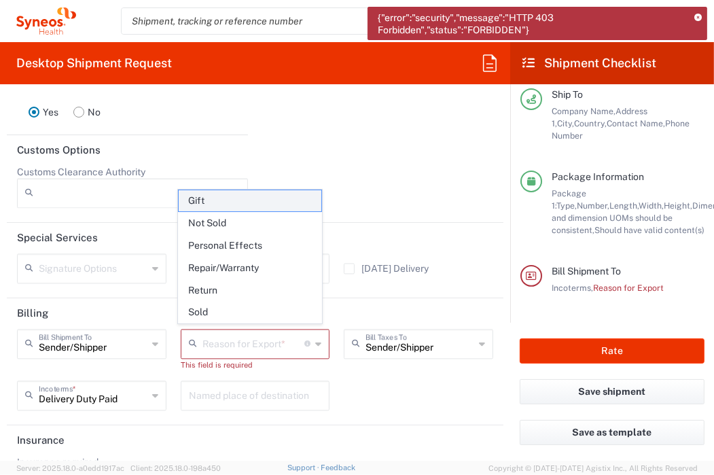
click at [196, 202] on span "Gift" at bounding box center [250, 200] width 143 height 21
type input "Gift"
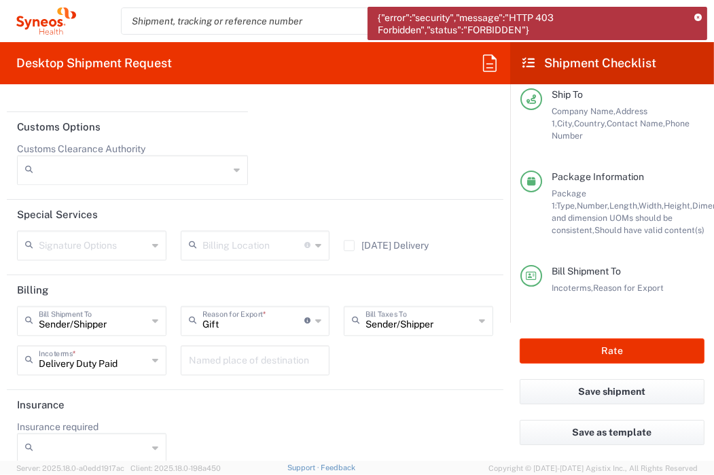
scroll to position [2005, 0]
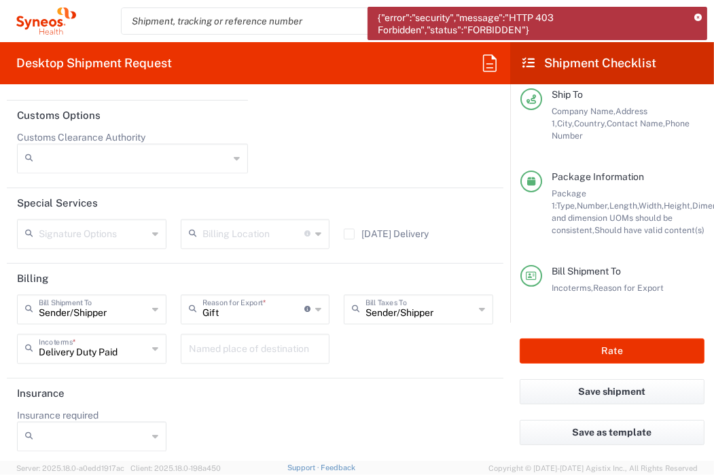
click at [143, 429] on input "Insurance required" at bounding box center [93, 436] width 109 height 22
click at [38, 385] on span "No" at bounding box center [89, 382] width 143 height 21
type input "No"
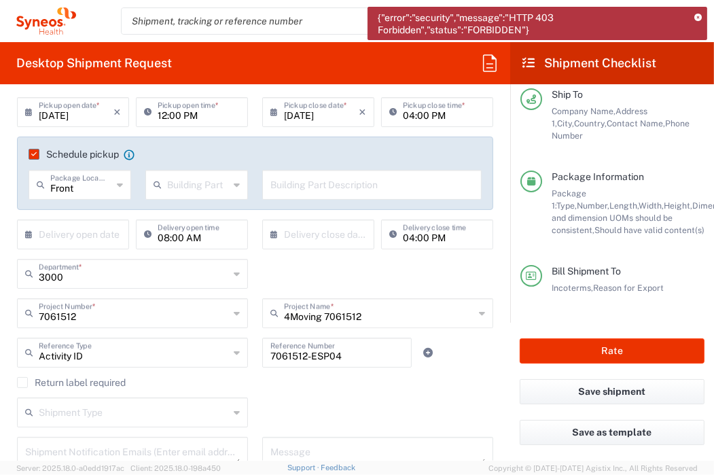
scroll to position [35, 0]
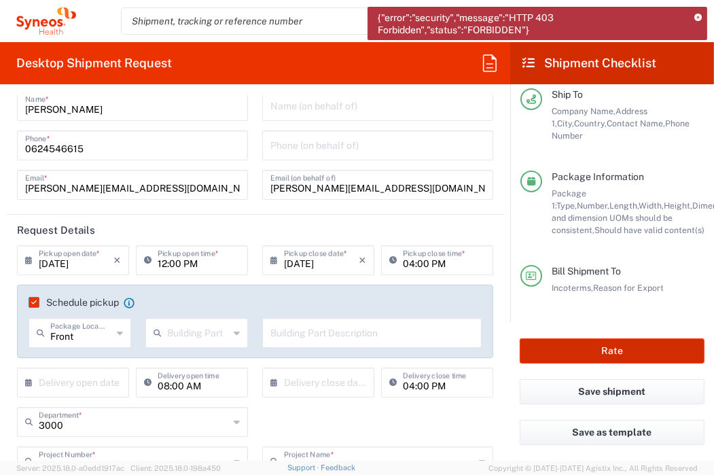
click at [566, 351] on button "Rate" at bounding box center [612, 350] width 185 height 25
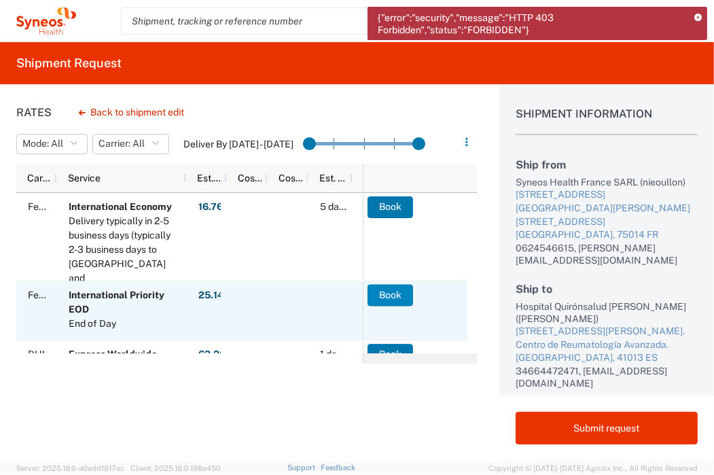
click at [389, 297] on button "Book" at bounding box center [390, 295] width 46 height 22
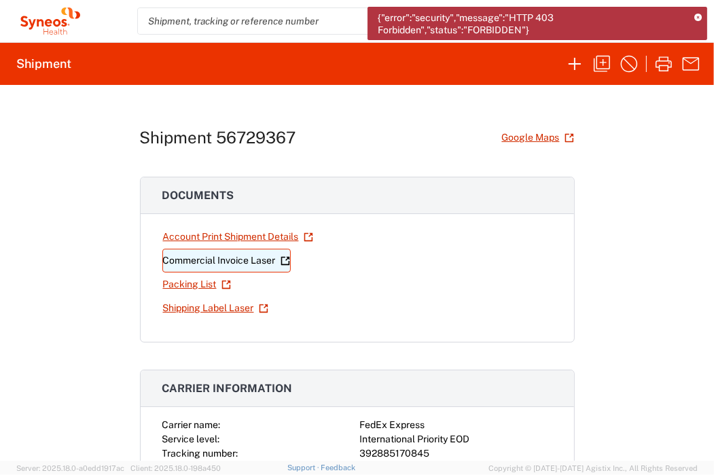
click at [194, 259] on link "Commercial Invoice Laser" at bounding box center [226, 261] width 128 height 24
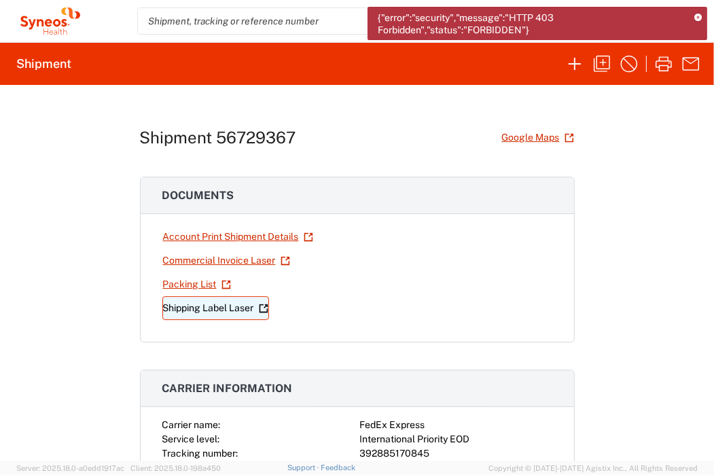
click at [196, 300] on link "Shipping Label Laser" at bounding box center [215, 308] width 107 height 24
click at [208, 301] on link "Shipping Label Laser" at bounding box center [215, 308] width 107 height 24
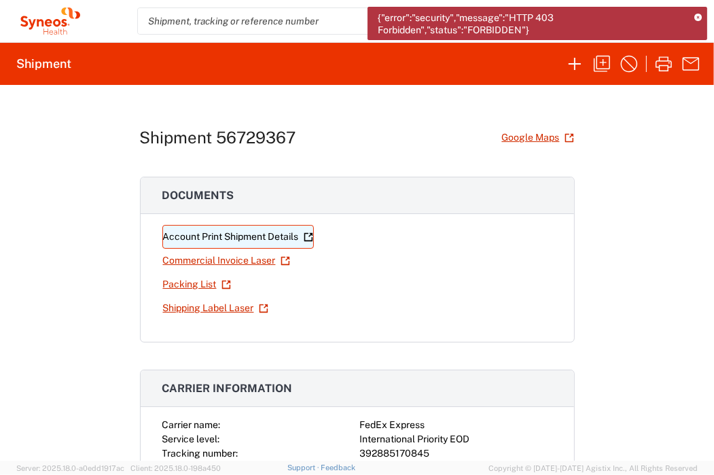
click at [226, 238] on link "Account Print Shipment Details" at bounding box center [237, 237] width 151 height 24
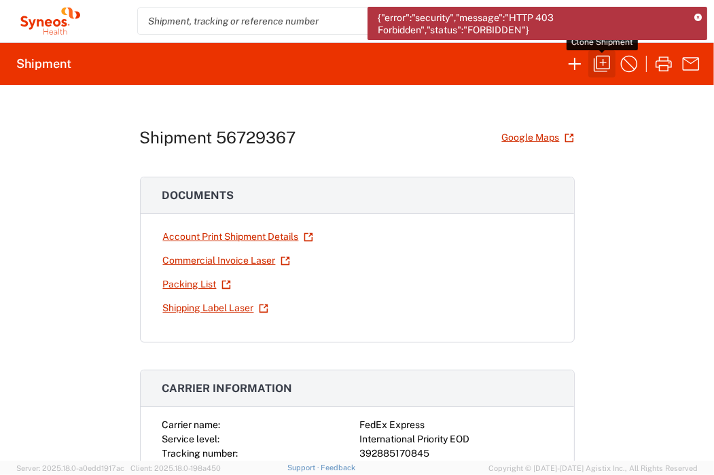
click at [599, 62] on icon "button" at bounding box center [602, 64] width 22 height 22
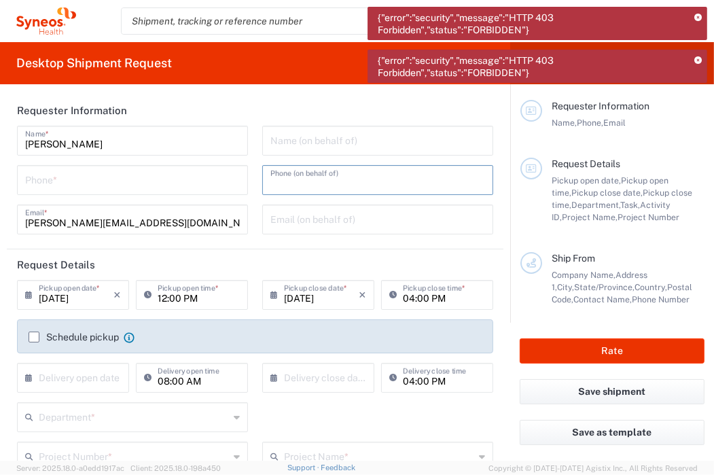
click at [327, 179] on input "tel" at bounding box center [377, 179] width 215 height 24
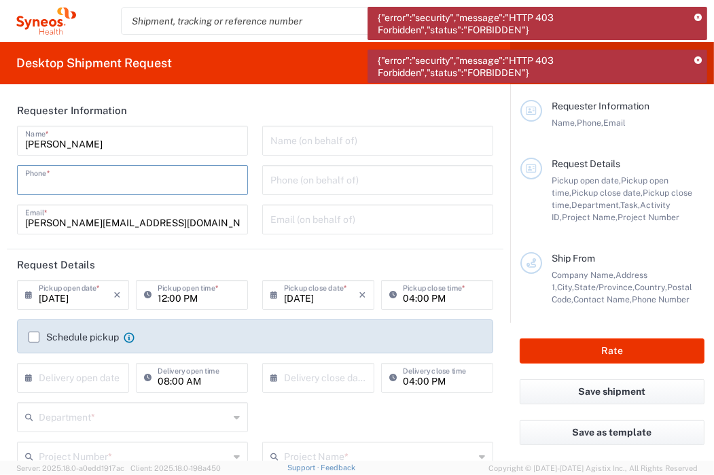
click at [189, 183] on input "tel" at bounding box center [132, 179] width 215 height 24
type input "0624546615"
type input "vincent.nieoullon@syneoshealth.com"
type input "3000"
type input "7061512"
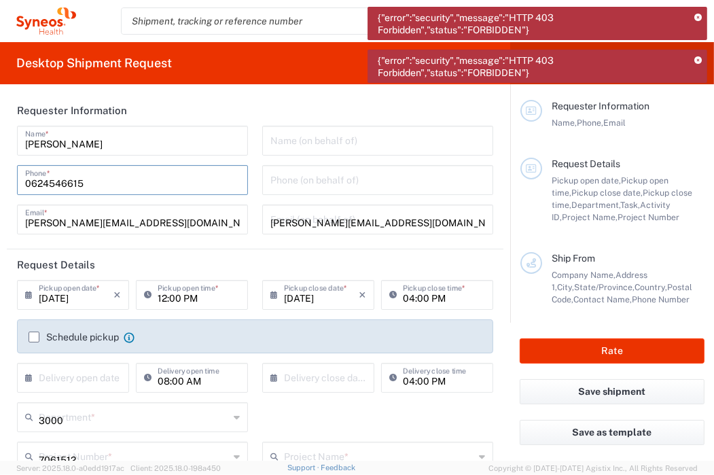
type input "4Moving 7061512"
type input "Activity ID"
type input "7061512-ESP04"
type input "Syneos Health France SARL"
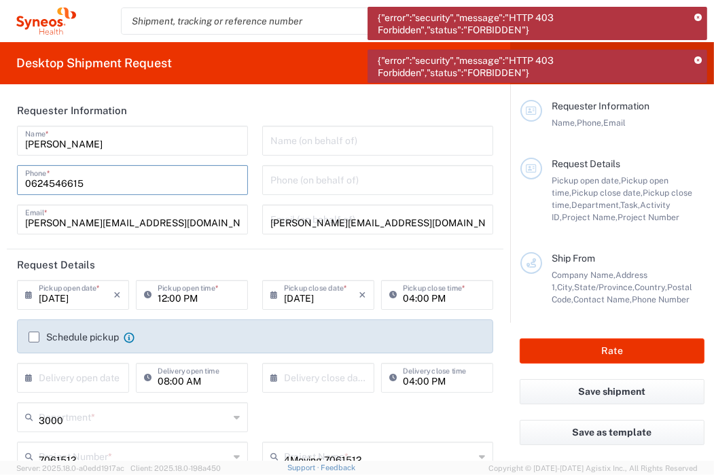
type input "25 boulevard Romain Rolland"
type input "25 boulevard Romain"
type input "Paris"
type input "75014"
type input "nieoullon"
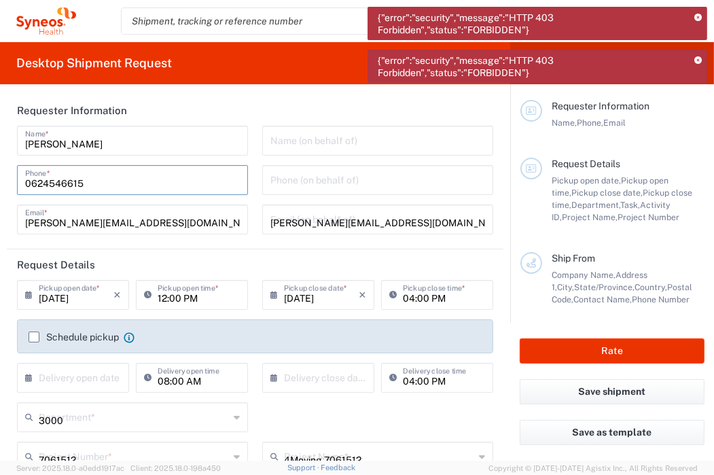
type input "0624546615"
type input "vincent.nieoullon@syneoshealth.com"
type input "Sanos Clinic"
type input "Herlev Hovedgade 82"
type input "2730 Herlev"
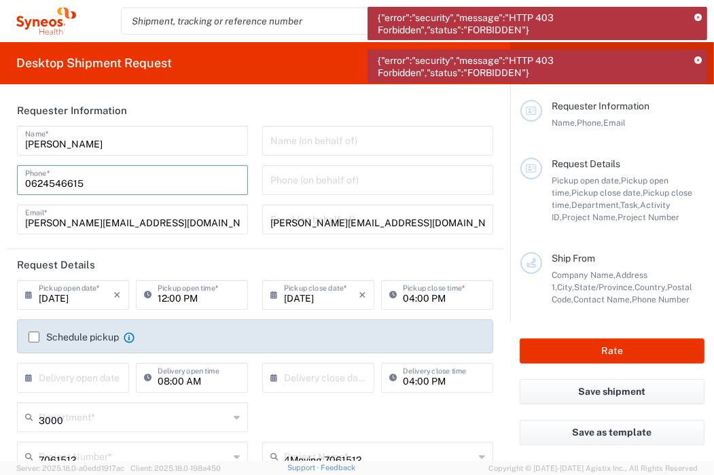
type input "Herlev"
type input "2730"
type input "Rikke Juul Wittrup"
type input "4573708200"
type input "rjw@sanosclinic.com"
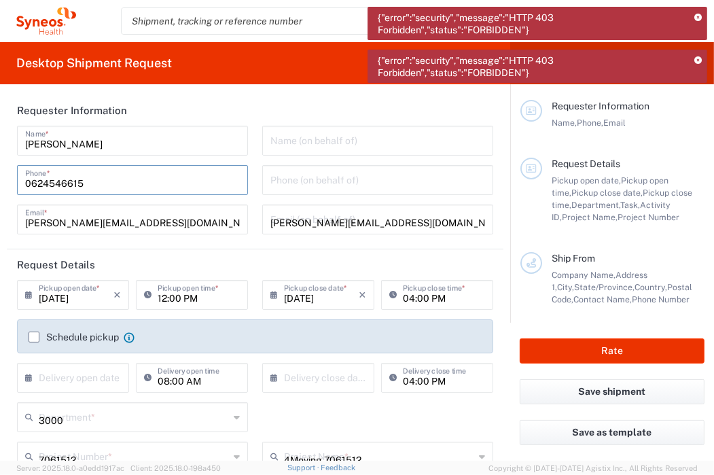
type input "Envelope"
type input "1"
type input "24.13"
type input "31.75"
type input "0.64"
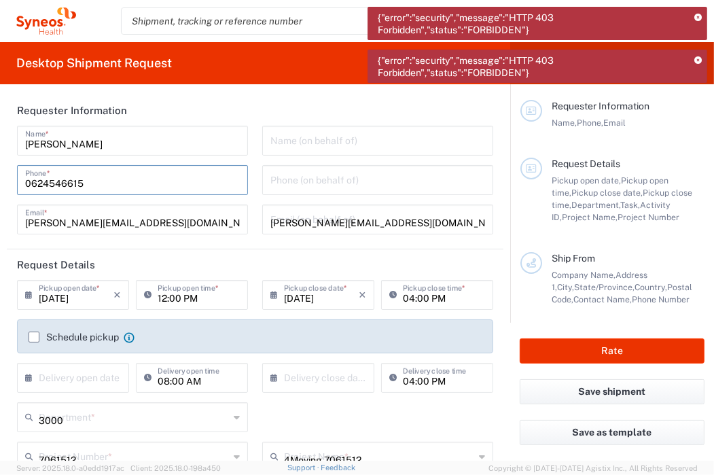
type input "cm"
type input "0.45"
click at [34, 336] on label "Schedule pickup" at bounding box center [74, 336] width 90 height 11
click at [34, 337] on input "Schedule pickup" at bounding box center [34, 337] width 0 height 0
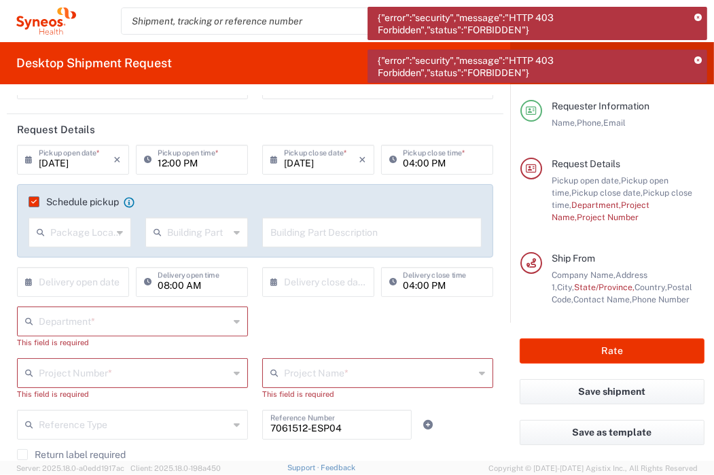
scroll to position [136, 0]
click at [101, 240] on input "text" at bounding box center [81, 231] width 62 height 24
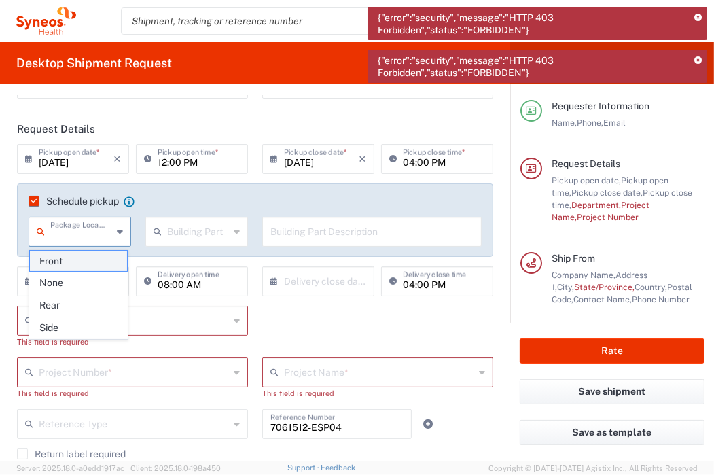
click at [57, 262] on span "Front" at bounding box center [78, 261] width 97 height 21
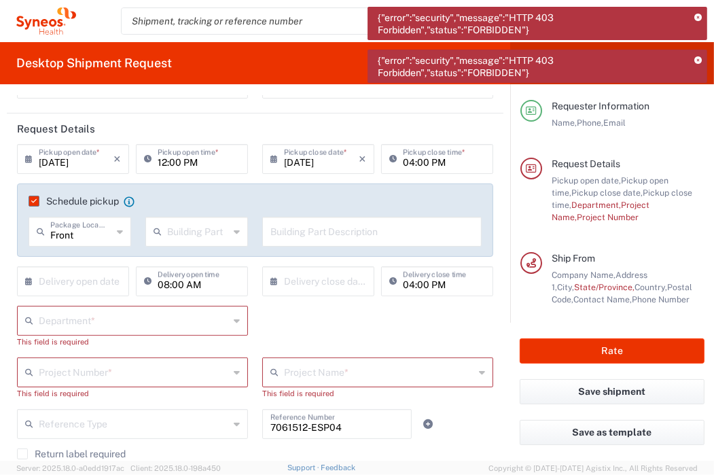
click at [90, 325] on input "text" at bounding box center [134, 320] width 190 height 24
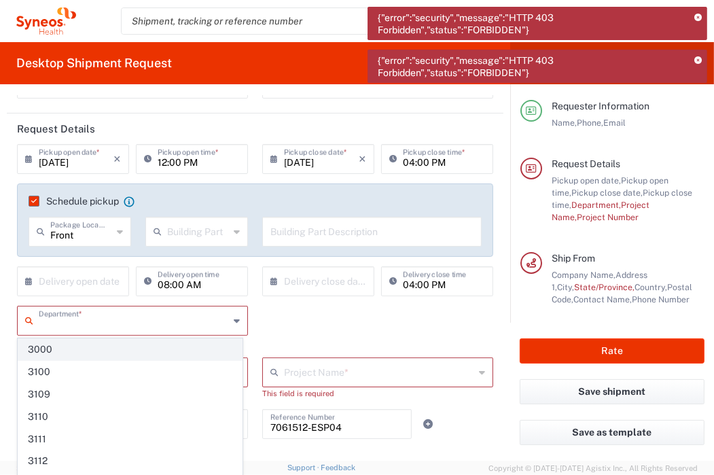
click at [27, 348] on span "3000" at bounding box center [129, 349] width 223 height 21
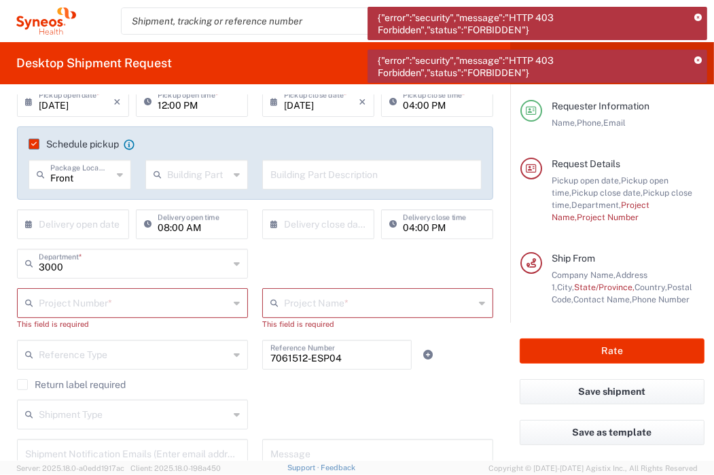
scroll to position [272, 0]
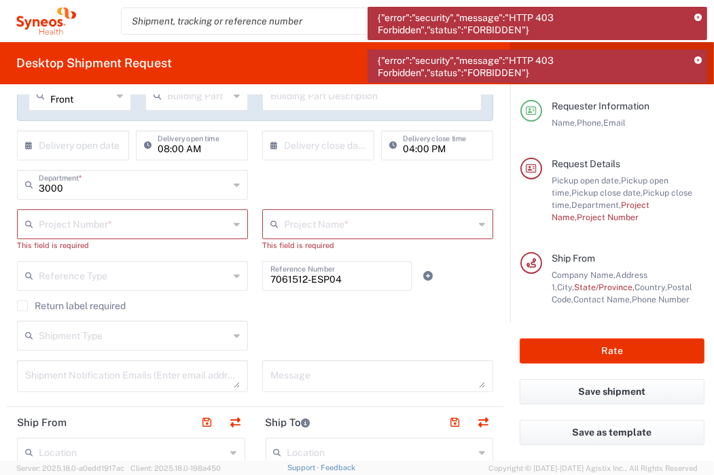
click at [103, 228] on input "text" at bounding box center [134, 223] width 190 height 24
click at [59, 229] on input "706512" at bounding box center [134, 223] width 190 height 24
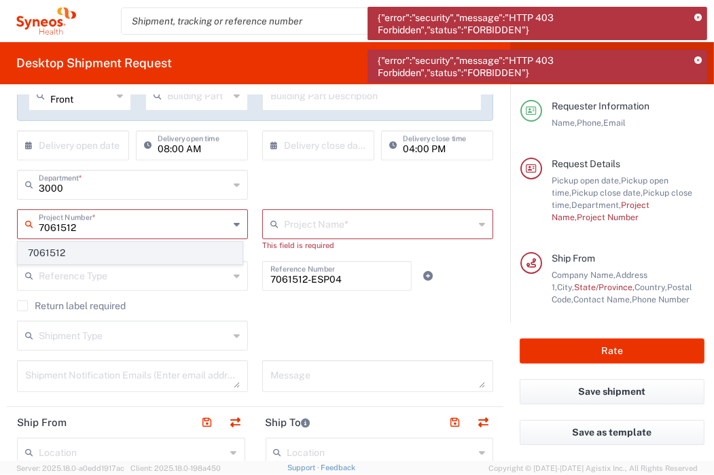
click at [54, 249] on span "7061512" at bounding box center [129, 252] width 223 height 21
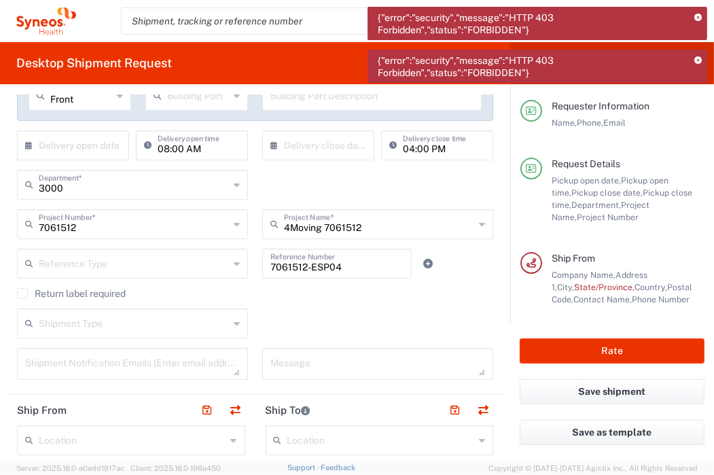
click at [149, 271] on input "text" at bounding box center [134, 263] width 190 height 24
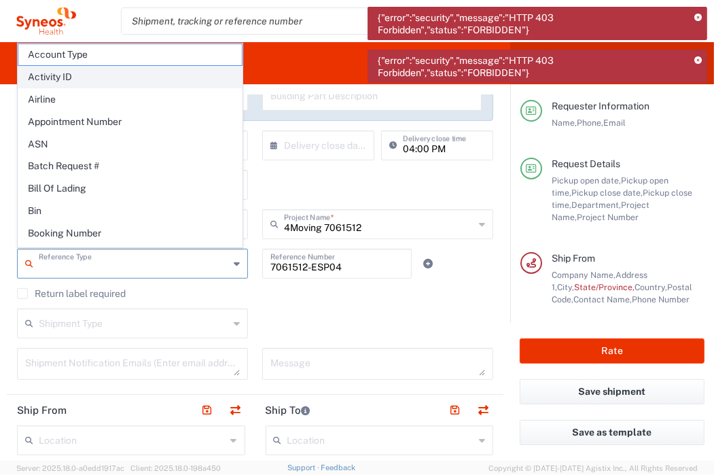
click at [76, 84] on span "Activity ID" at bounding box center [129, 77] width 223 height 21
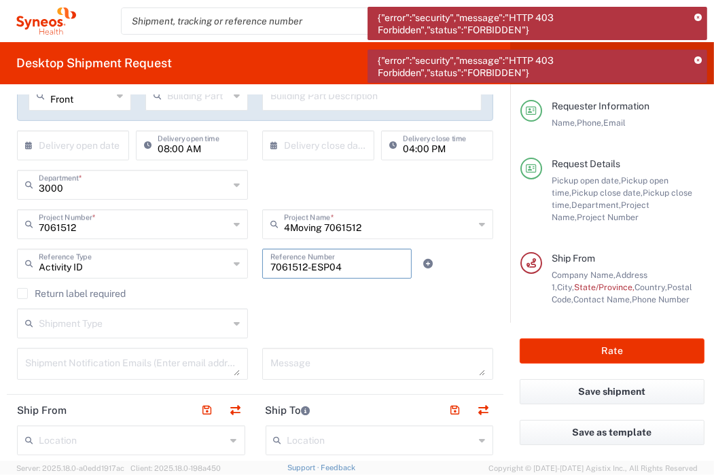
click at [346, 259] on input "7061512-ESP04" at bounding box center [336, 263] width 133 height 24
click at [284, 306] on div "Return label required" at bounding box center [255, 298] width 476 height 20
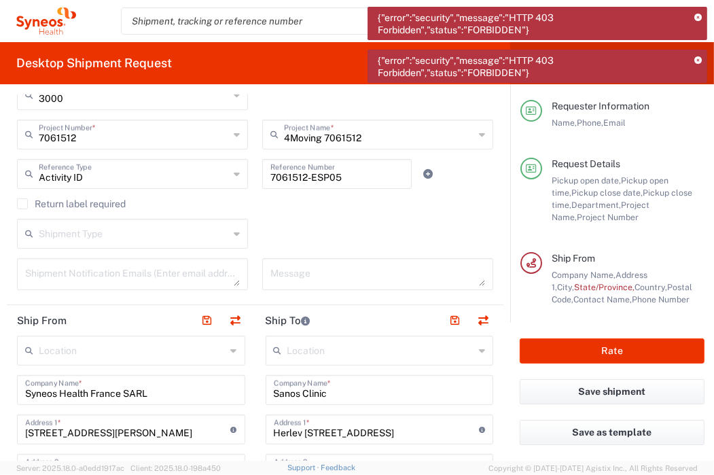
scroll to position [340, 0]
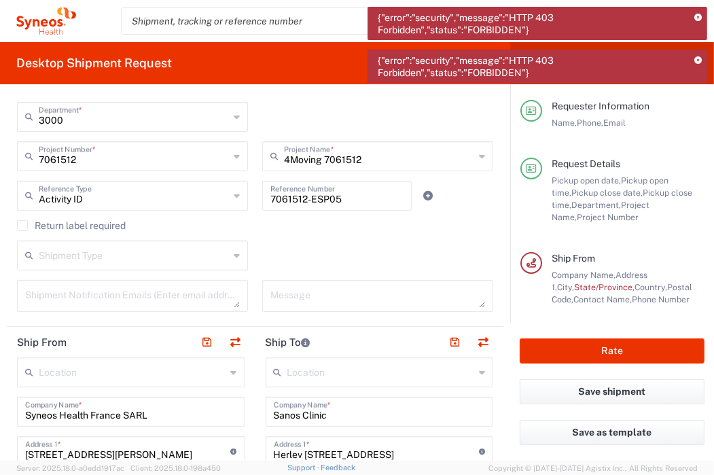
click at [170, 254] on input "text" at bounding box center [134, 254] width 190 height 24
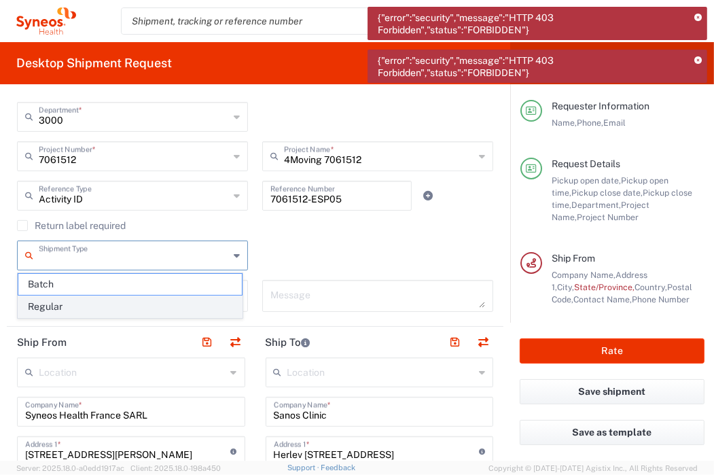
click at [54, 310] on span "Regular" at bounding box center [129, 306] width 223 height 21
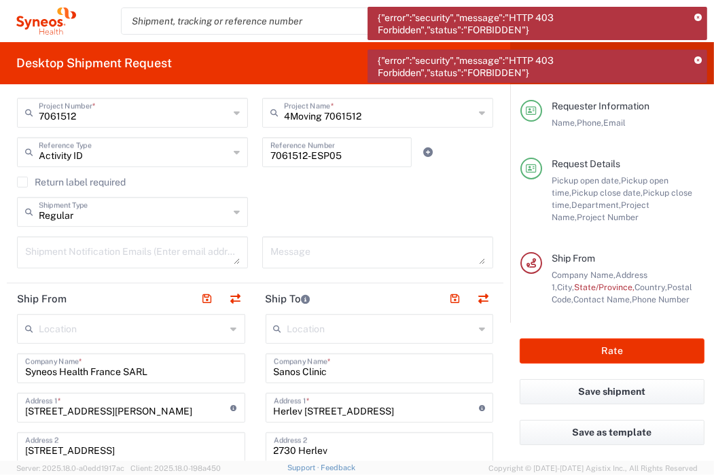
scroll to position [408, 0]
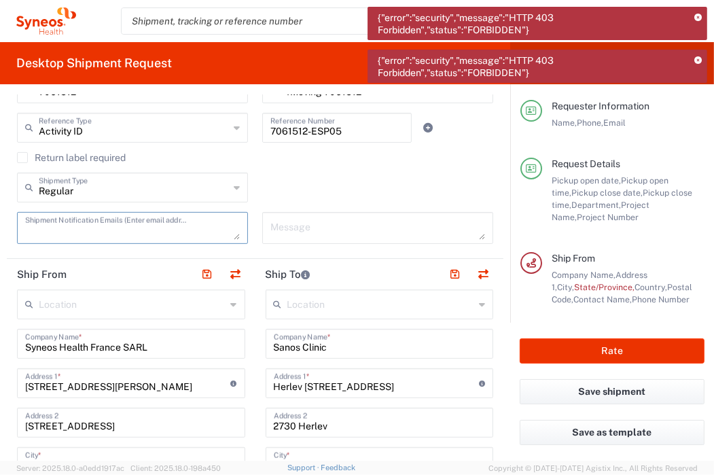
click at [68, 232] on textarea at bounding box center [132, 228] width 215 height 24
click at [361, 174] on div "Regular Shipment Type Batch Regular" at bounding box center [255, 192] width 490 height 39
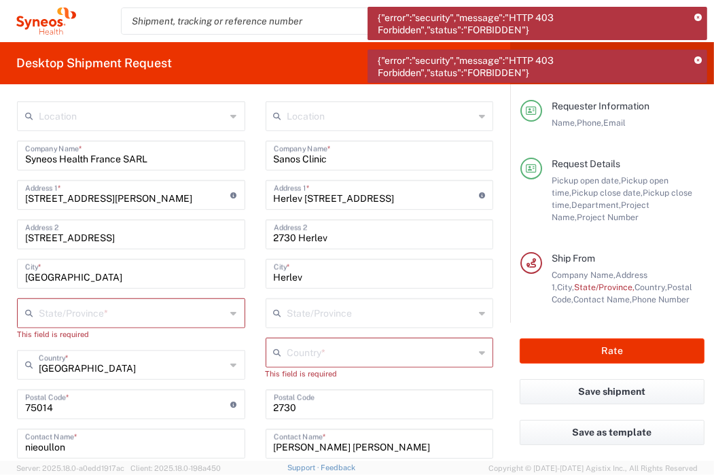
scroll to position [611, 0]
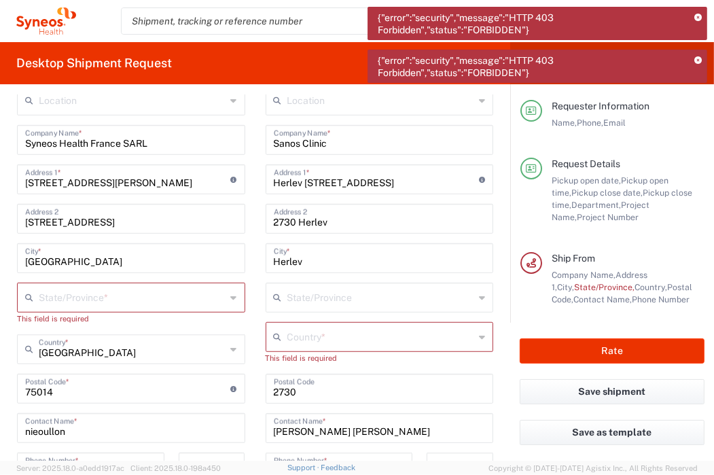
click at [133, 348] on input "United States" at bounding box center [132, 348] width 187 height 24
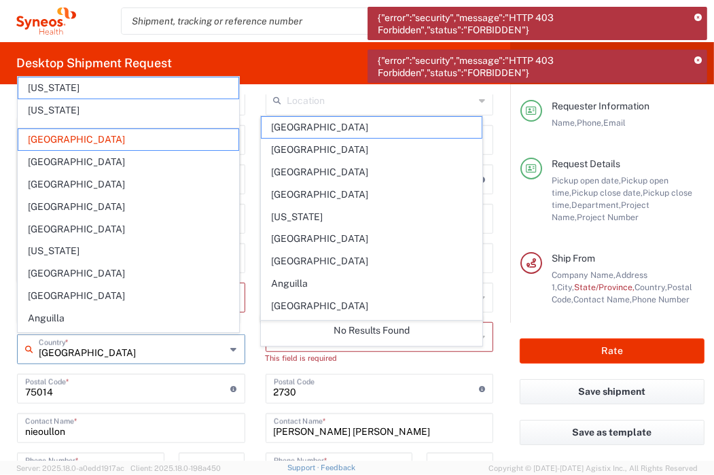
scroll to position [747, 0]
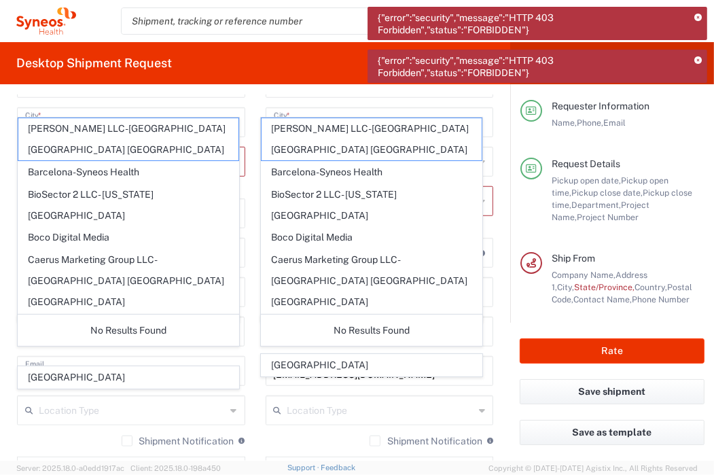
click at [10, 351] on div "0624546615 Phone Number *" at bounding box center [91, 336] width 162 height 39
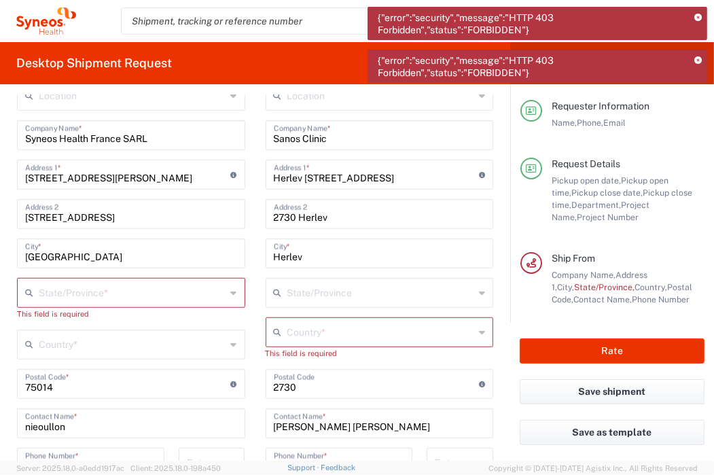
scroll to position [611, 0]
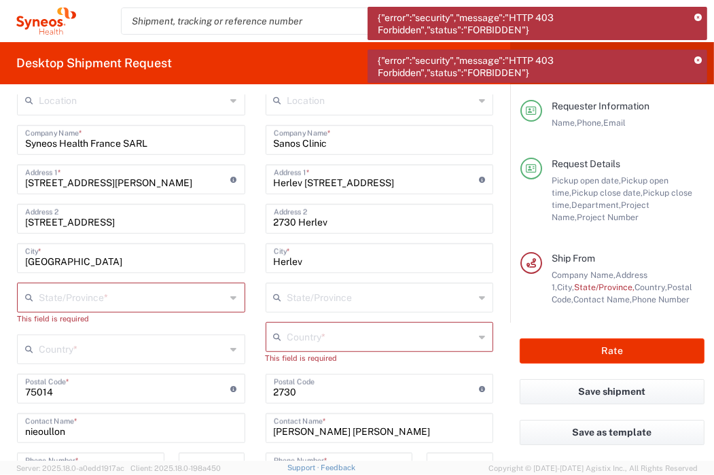
click at [68, 300] on input "text" at bounding box center [132, 297] width 187 height 24
click at [77, 298] on input "france" at bounding box center [132, 297] width 187 height 24
click at [5, 311] on form "Requester Information Vincent Nieoullon Name * 0624546615 Phone * vincent.nieou…" at bounding box center [255, 277] width 510 height 365
click at [139, 323] on div "This field is required" at bounding box center [131, 318] width 228 height 12
click at [136, 342] on input "text" at bounding box center [132, 348] width 187 height 24
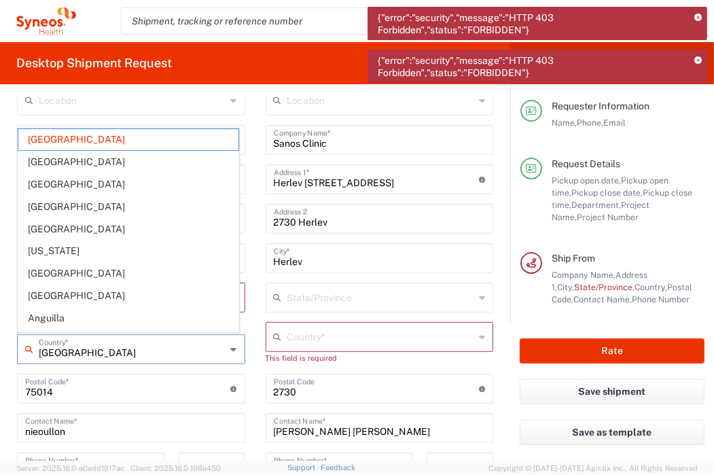
drag, startPoint x: 136, startPoint y: 344, endPoint x: 24, endPoint y: 346, distance: 111.4
click at [24, 346] on div "United States Country *" at bounding box center [131, 349] width 228 height 30
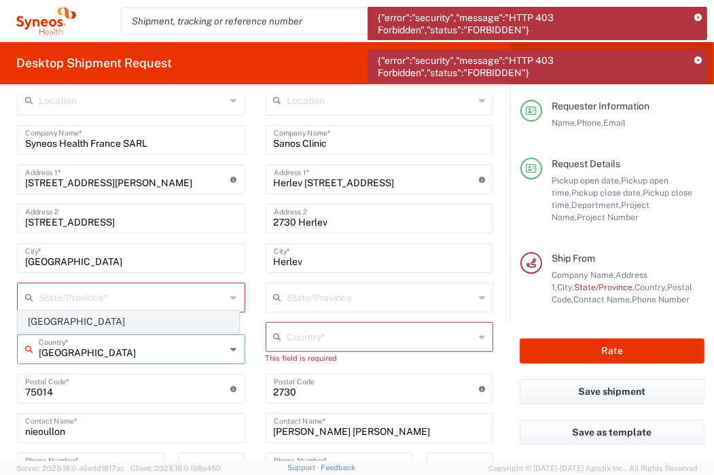
click at [45, 318] on span "France" at bounding box center [128, 321] width 220 height 21
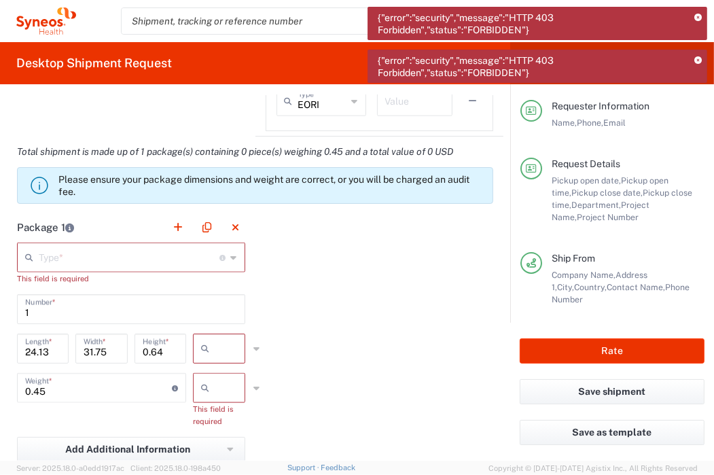
scroll to position [1155, 0]
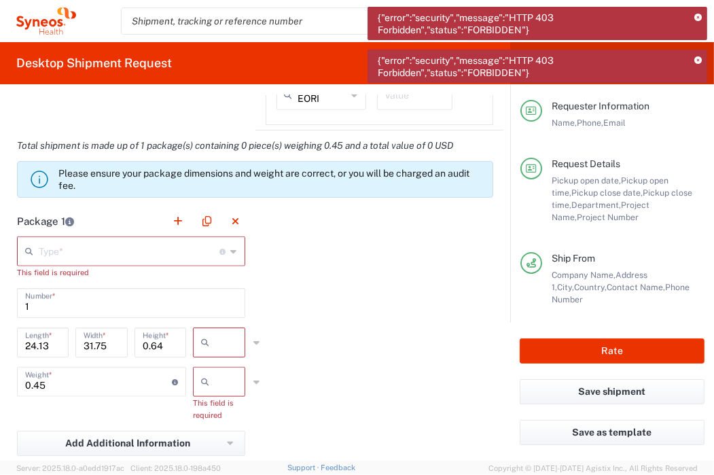
click at [123, 241] on input "text" at bounding box center [129, 250] width 181 height 24
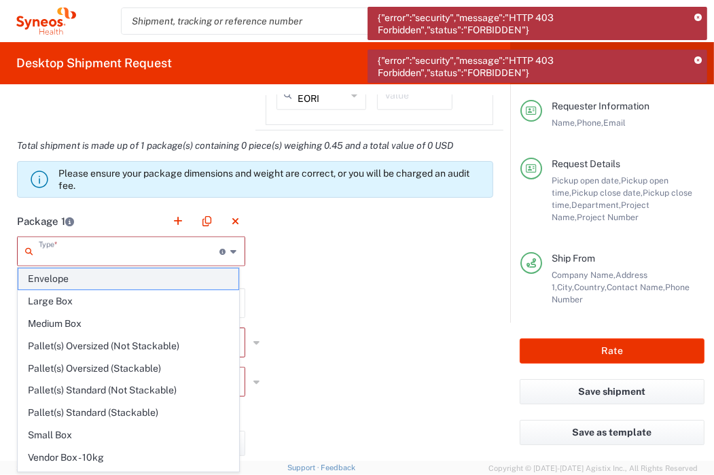
click at [72, 281] on span "Envelope" at bounding box center [128, 278] width 220 height 21
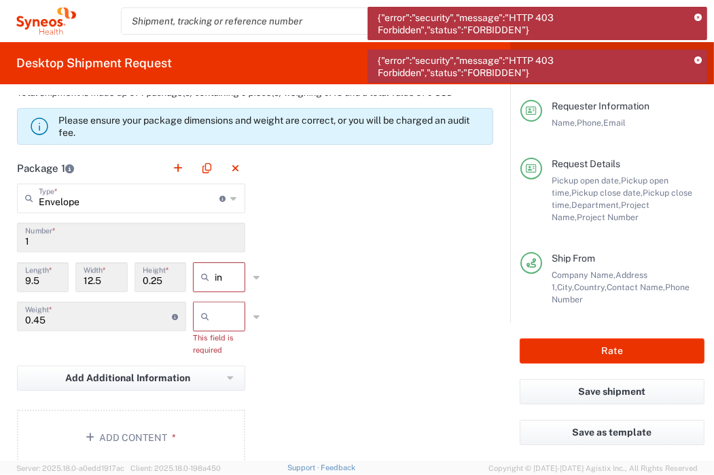
scroll to position [1291, 0]
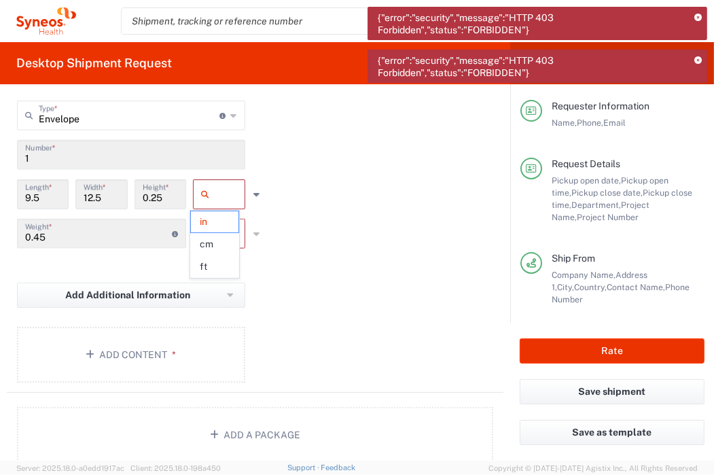
click at [228, 188] on input "text" at bounding box center [232, 194] width 34 height 22
click at [214, 238] on span "cm" at bounding box center [215, 244] width 48 height 21
click at [218, 228] on input "text" at bounding box center [232, 234] width 34 height 22
click at [212, 262] on span "kgs" at bounding box center [215, 261] width 48 height 21
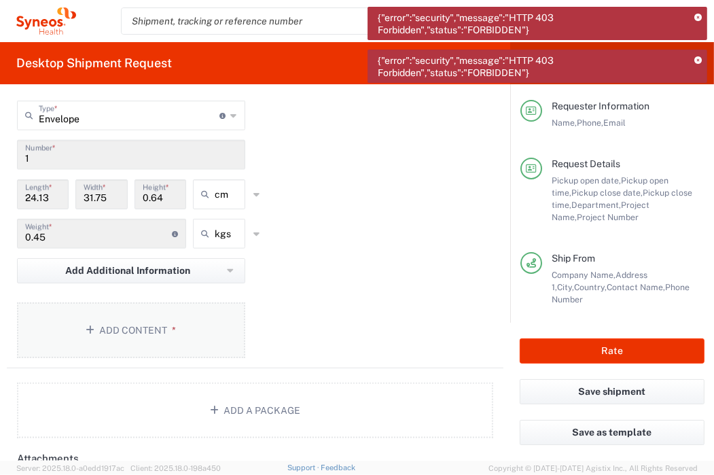
click at [123, 337] on button "Add Content *" at bounding box center [131, 330] width 228 height 56
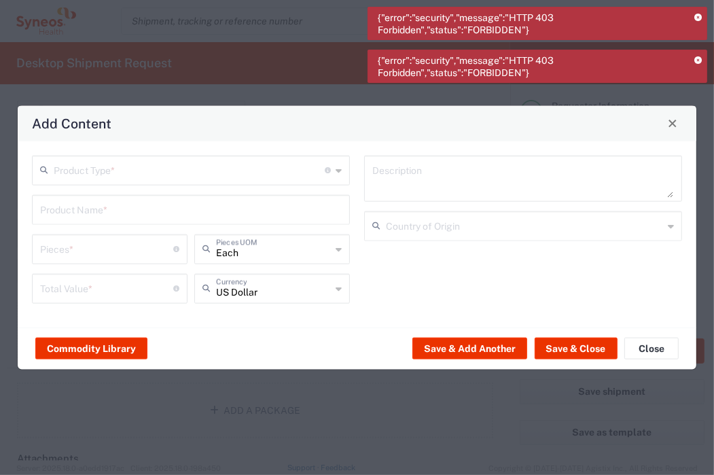
click at [118, 170] on input "text" at bounding box center [189, 169] width 271 height 24
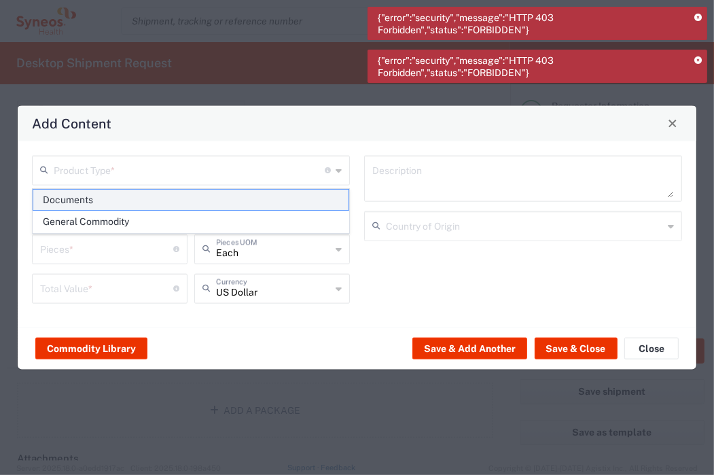
click at [95, 195] on span "Documents" at bounding box center [190, 200] width 315 height 21
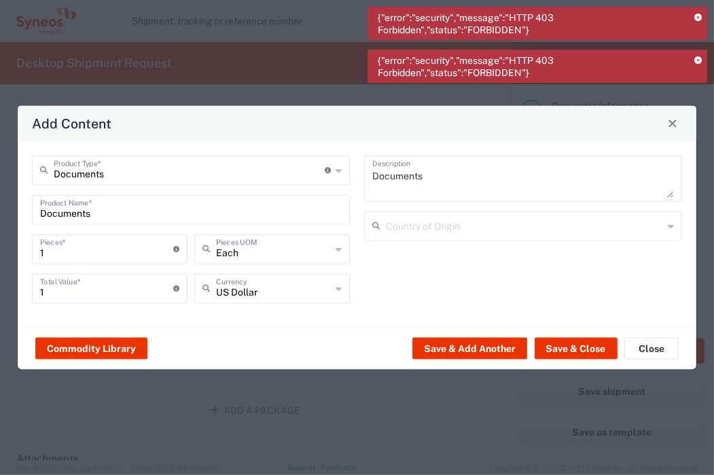
click at [402, 228] on input "text" at bounding box center [524, 225] width 277 height 24
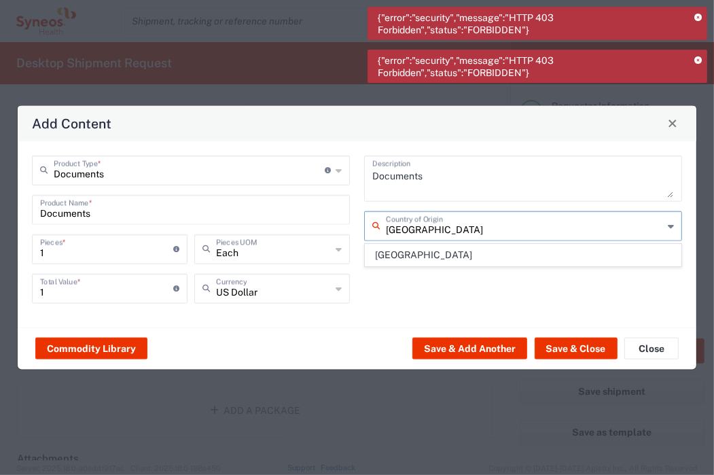
click at [405, 253] on span "France" at bounding box center [522, 255] width 315 height 21
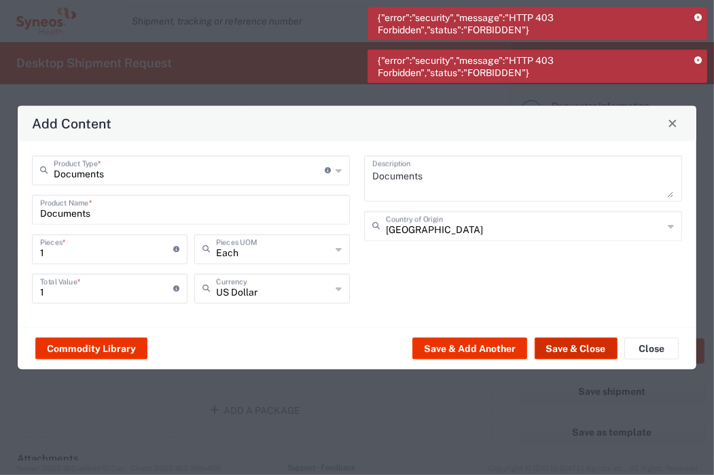
click at [571, 350] on button "Save & Close" at bounding box center [576, 349] width 83 height 22
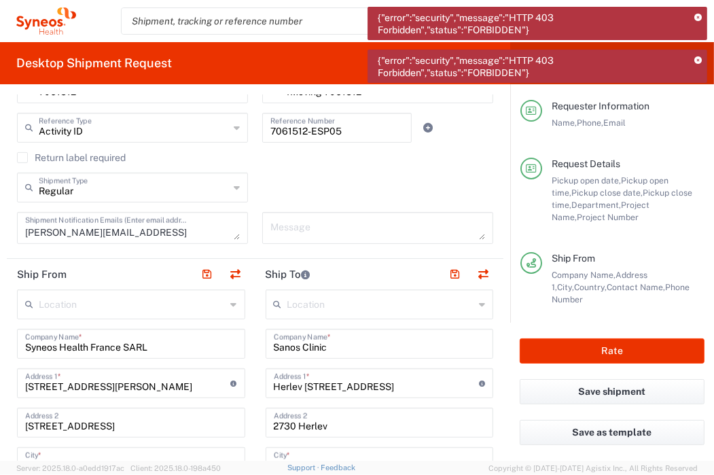
scroll to position [543, 0]
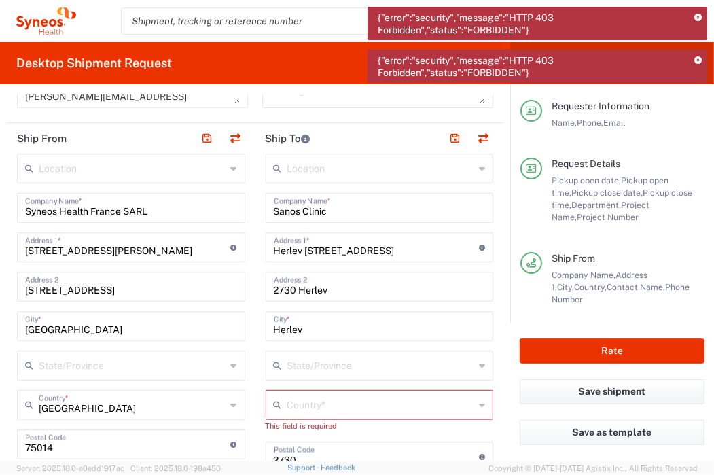
drag, startPoint x: 353, startPoint y: 204, endPoint x: 349, endPoint y: 215, distance: 11.4
click at [353, 205] on input "Sanos Clinic" at bounding box center [380, 207] width 212 height 24
drag, startPoint x: 331, startPoint y: 209, endPoint x: 266, endPoint y: 207, distance: 65.2
click at [266, 207] on div "Sanos Clinic Company Name *" at bounding box center [380, 208] width 228 height 30
paste input "Hospital HM Nuestra Señora de La Esperanza. CICEC."
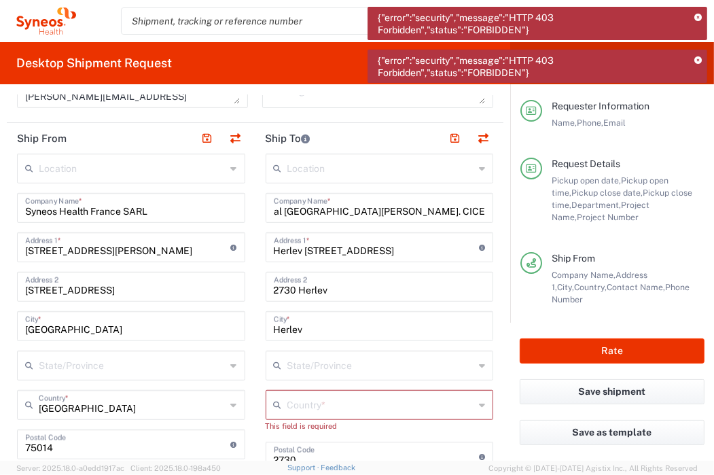
scroll to position [0, 0]
click at [348, 247] on input "Herlev Hovedgade 82" at bounding box center [377, 246] width 206 height 24
drag, startPoint x: 384, startPoint y: 245, endPoint x: 264, endPoint y: 247, distance: 120.2
click at [266, 247] on div "Herlev Hovedgade 82 Address 1 * For cross streets use street names with '&' or …" at bounding box center [380, 247] width 228 height 30
paste input "Avenida das Burgas, 2. Piso -1."
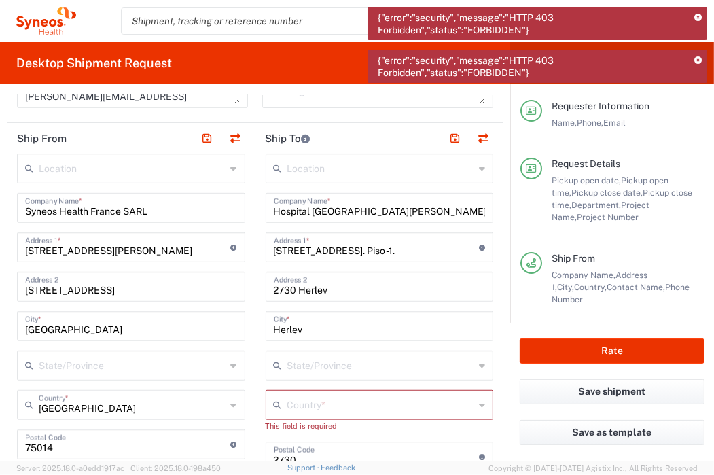
click at [329, 315] on input "Herlev" at bounding box center [380, 325] width 212 height 24
drag, startPoint x: 281, startPoint y: 287, endPoint x: 250, endPoint y: 284, distance: 31.4
click at [255, 284] on main "Location Addison Whitney LLC-Morrisvile NC US Barcelona-Syneos Health BioSector…" at bounding box center [379, 445] width 249 height 583
drag, startPoint x: 312, startPoint y: 334, endPoint x: 262, endPoint y: 323, distance: 51.4
click at [266, 323] on div "Herlev City *" at bounding box center [380, 326] width 228 height 30
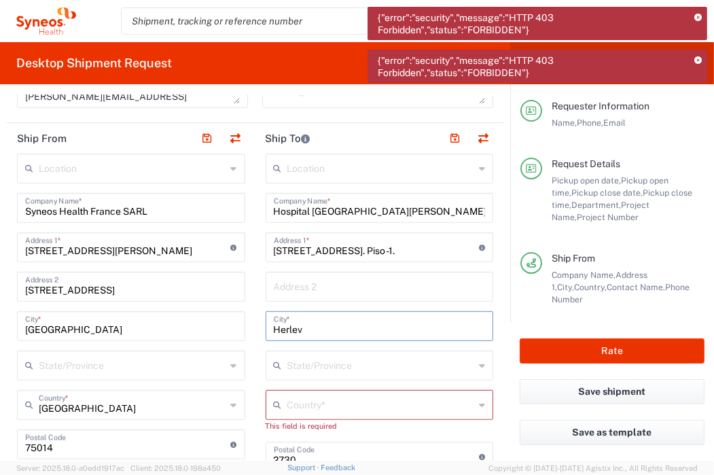
paste input "Santiago de Compostela (A Coruña)"
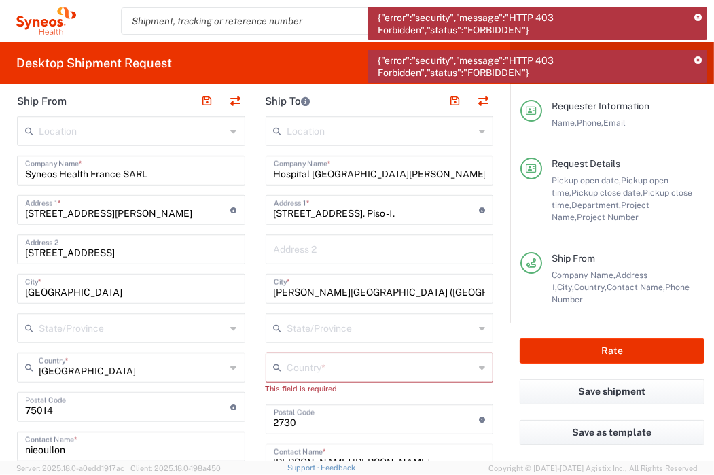
scroll to position [611, 0]
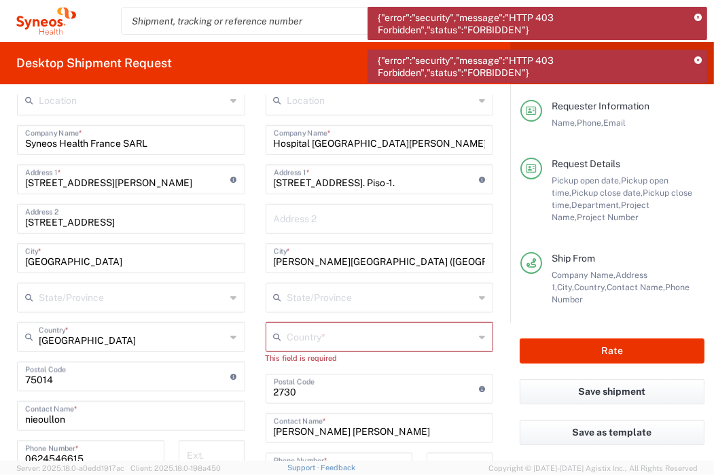
click at [355, 336] on input "text" at bounding box center [380, 336] width 187 height 24
click at [298, 311] on span "Spain" at bounding box center [372, 309] width 220 height 21
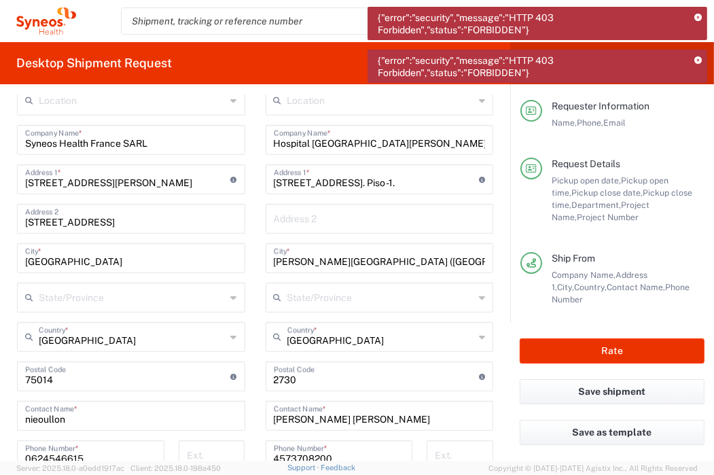
click at [312, 379] on input "undefined" at bounding box center [377, 375] width 206 height 24
drag, startPoint x: 310, startPoint y: 378, endPoint x: 234, endPoint y: 372, distance: 75.6
click at [234, 372] on div "Ship From Location Addison Whitney LLC-Morrisvile NC US Barcelona-Syneos Health…" at bounding box center [255, 358] width 497 height 607
paste input "15705"
click at [257, 312] on main "Location Addison Whitney LLC-Morrisvile NC US Barcelona-Syneos Health BioSector…" at bounding box center [379, 371] width 249 height 571
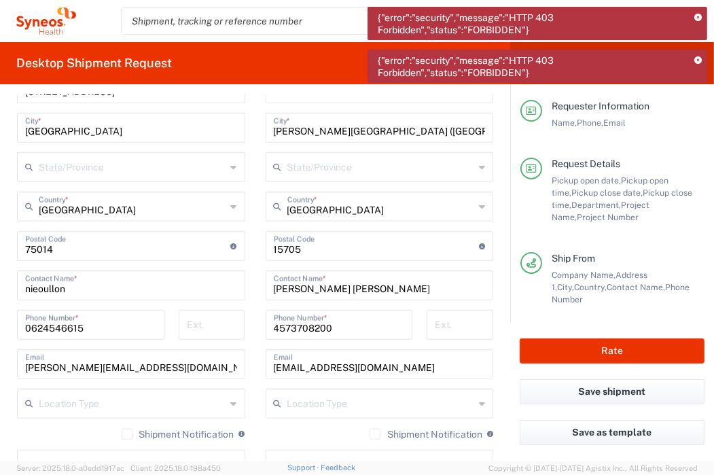
scroll to position [747, 0]
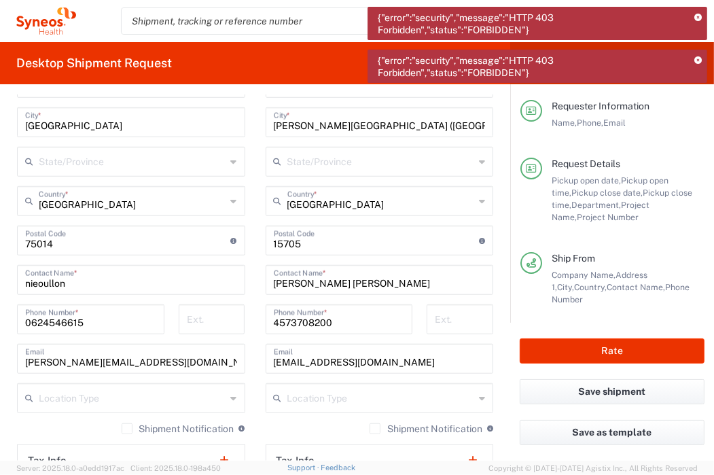
drag, startPoint x: 344, startPoint y: 274, endPoint x: 360, endPoint y: 282, distance: 18.2
click at [344, 274] on input "Rikke Juul Wittrup" at bounding box center [380, 279] width 212 height 24
drag, startPoint x: 304, startPoint y: 283, endPoint x: 266, endPoint y: 283, distance: 37.4
click at [266, 283] on div "Rikke Juul Wittrup Contact Name *" at bounding box center [380, 280] width 228 height 30
paste input "Paula Martínez Lamas."
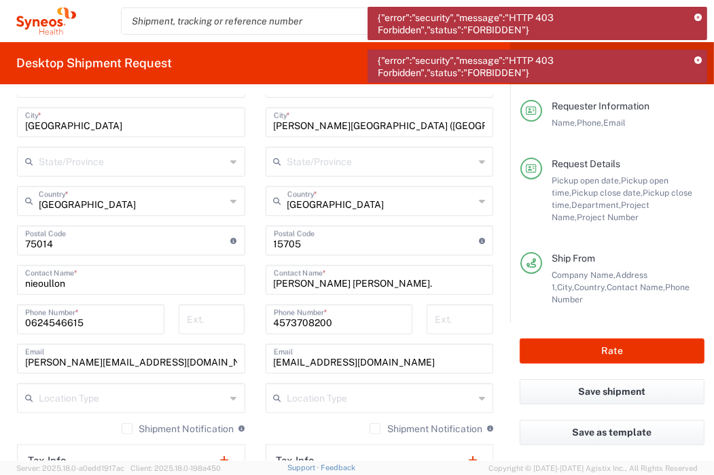
drag, startPoint x: 337, startPoint y: 315, endPoint x: 342, endPoint y: 331, distance: 17.2
click at [337, 315] on input "4573708200" at bounding box center [339, 318] width 131 height 24
drag, startPoint x: 373, startPoint y: 361, endPoint x: 264, endPoint y: 350, distance: 110.0
click at [266, 350] on div "rjw@sanosclinic.com Email" at bounding box center [380, 359] width 228 height 30
paste input "paula.martinez.lamas@cicec.es"
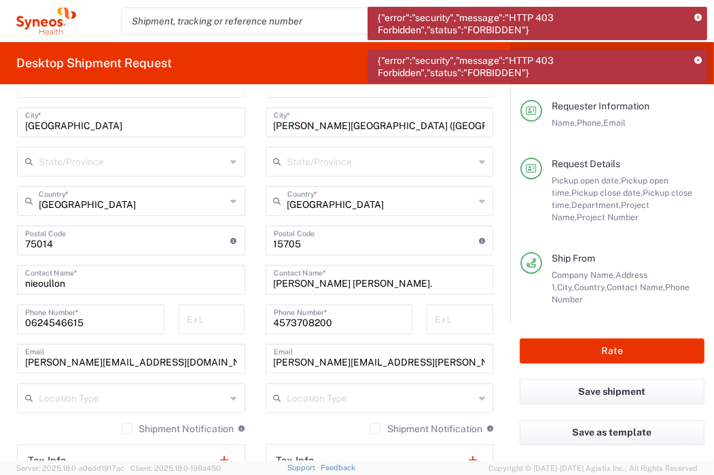
click at [346, 315] on input "4573708200" at bounding box center [339, 318] width 131 height 24
drag, startPoint x: 328, startPoint y: 321, endPoint x: 261, endPoint y: 319, distance: 67.3
click at [266, 319] on div "4573708200 Phone Number *" at bounding box center [339, 319] width 147 height 30
paste input "34675592258"
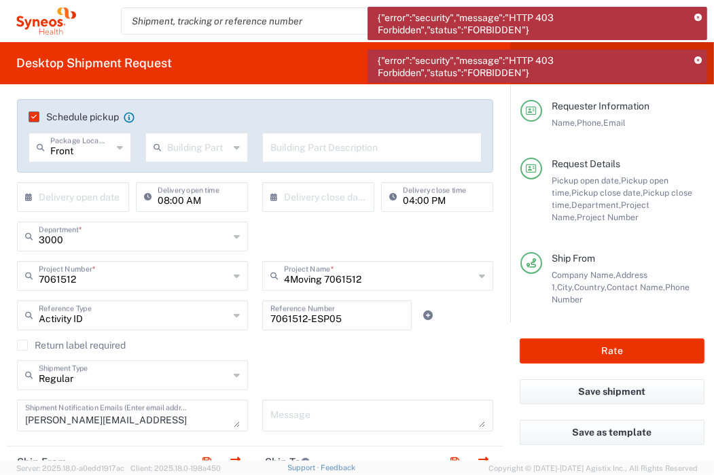
scroll to position [204, 0]
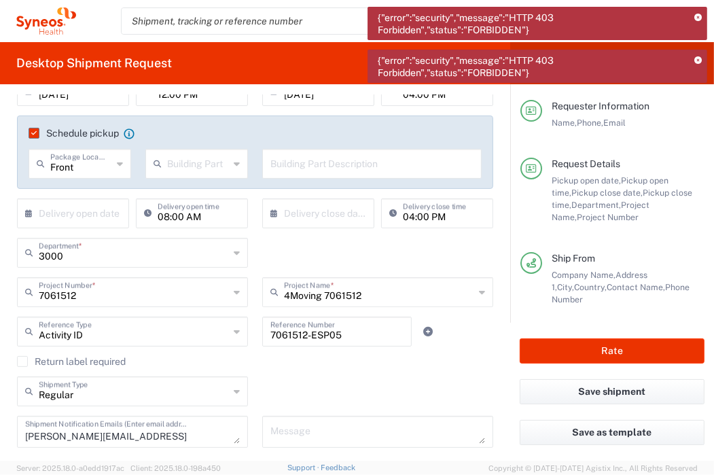
click at [345, 258] on div "3000 Department * 3000 3100 3109 3110 3111 3112 3125 3130 3135 3136 3150 3155 3…" at bounding box center [255, 257] width 490 height 39
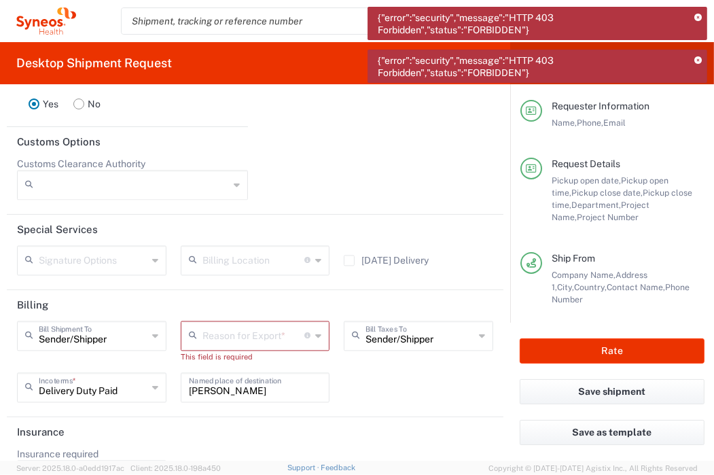
scroll to position [1940, 0]
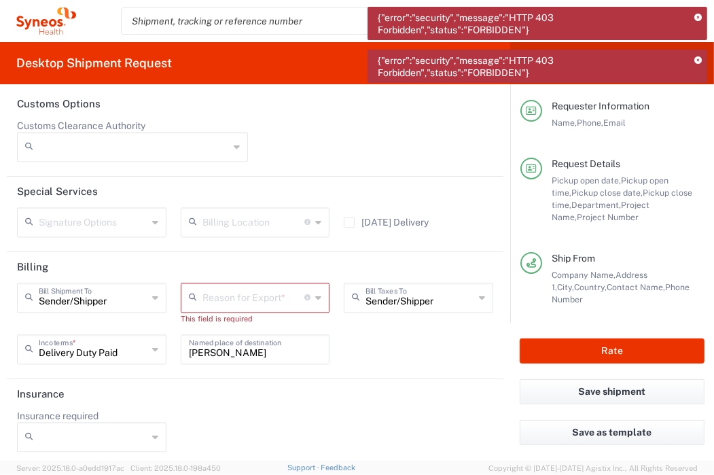
click at [307, 293] on div "Reason for Export *" at bounding box center [255, 298] width 149 height 30
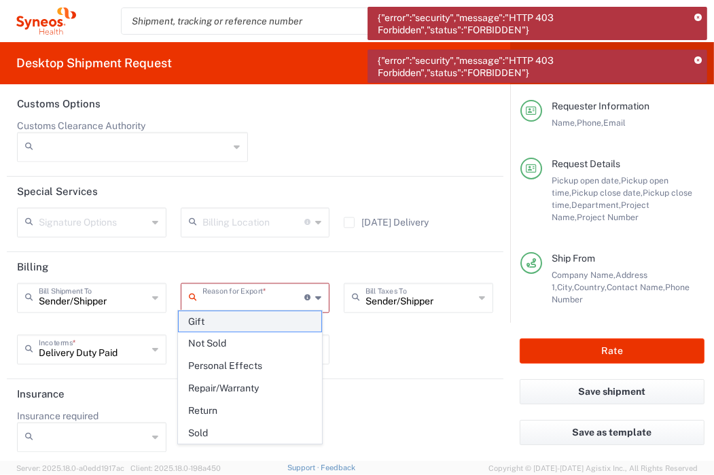
click at [215, 318] on span "Gift" at bounding box center [250, 321] width 143 height 21
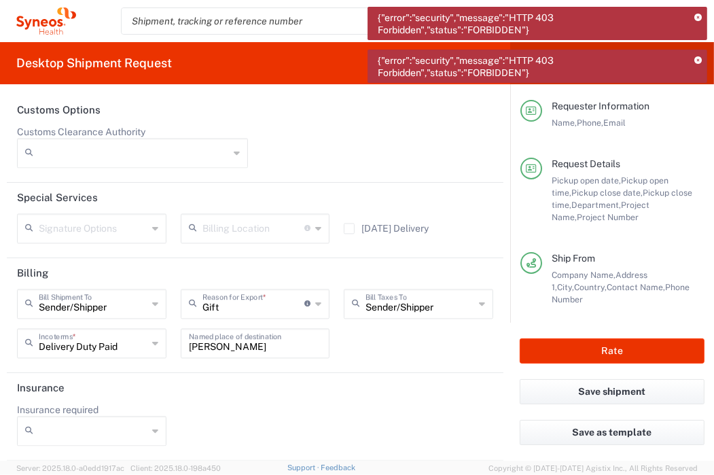
scroll to position [1928, 0]
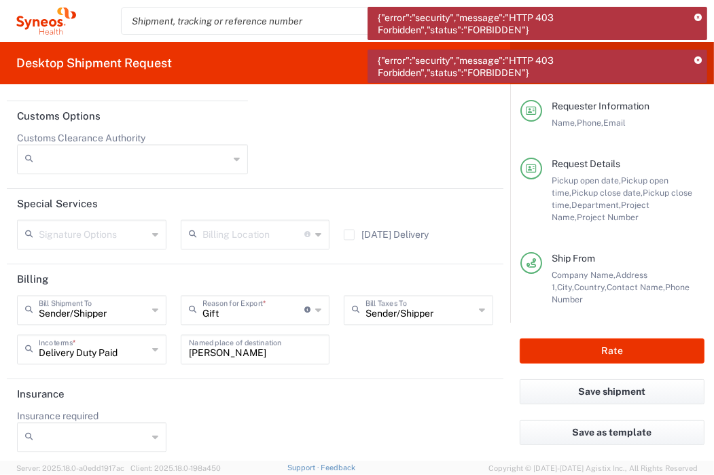
click at [43, 422] on div at bounding box center [91, 437] width 149 height 30
click at [86, 377] on span "No" at bounding box center [89, 382] width 143 height 21
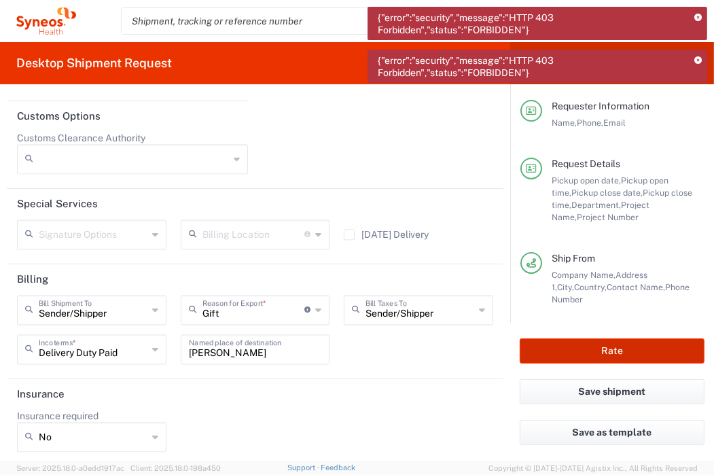
click at [616, 349] on button "Rate" at bounding box center [612, 350] width 185 height 25
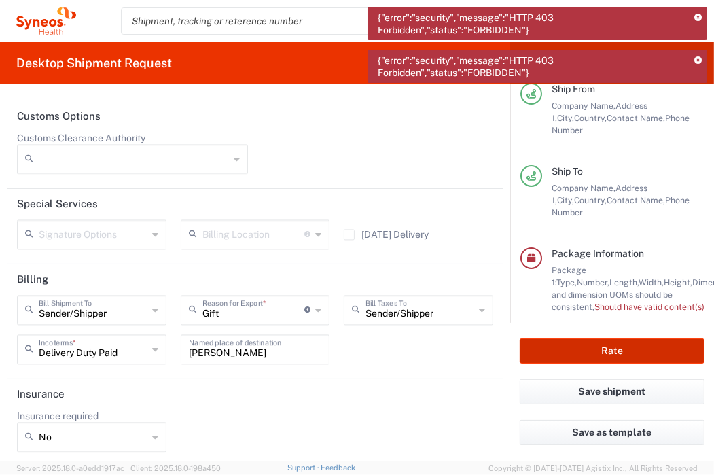
scroll to position [251, 0]
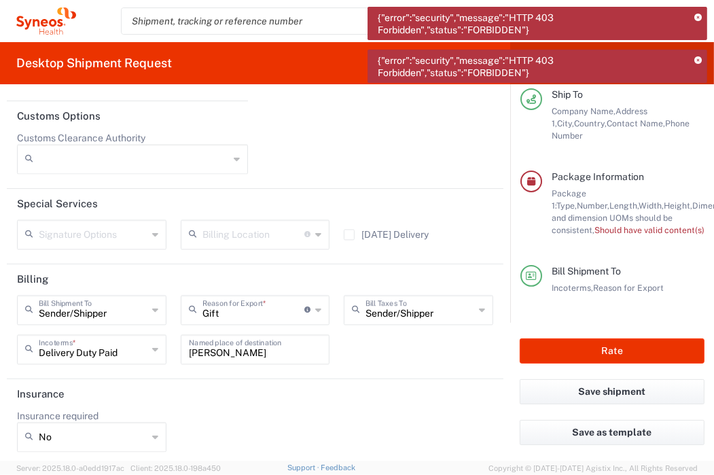
click at [636, 225] on span "Should have valid content(s)" at bounding box center [649, 230] width 110 height 10
click at [573, 171] on span "Package Information" at bounding box center [598, 176] width 92 height 11
click at [394, 346] on div "Sender/Shipper Bill Shipment To Sender/Shipper Recipient Account Third Party Ac…" at bounding box center [255, 334] width 490 height 79
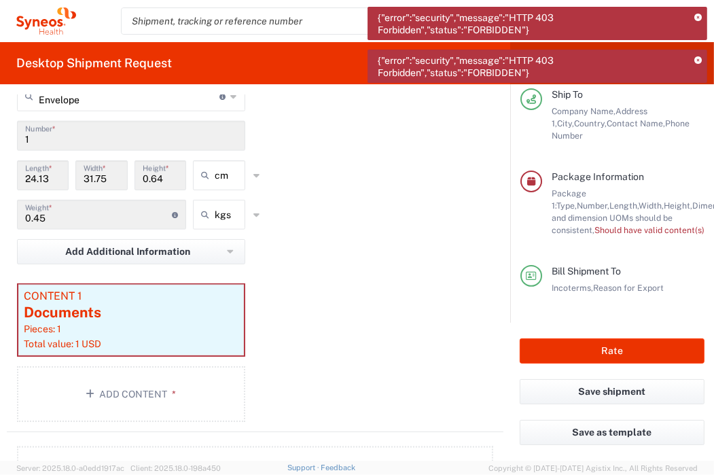
scroll to position [1248, 0]
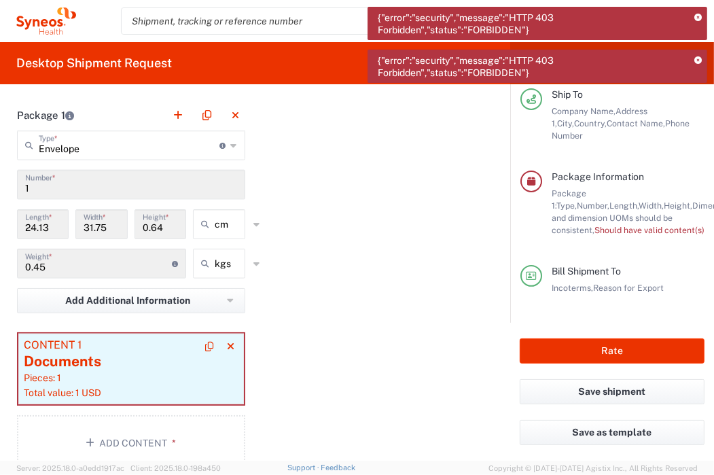
click at [108, 376] on div "Pieces: 1" at bounding box center [131, 378] width 215 height 12
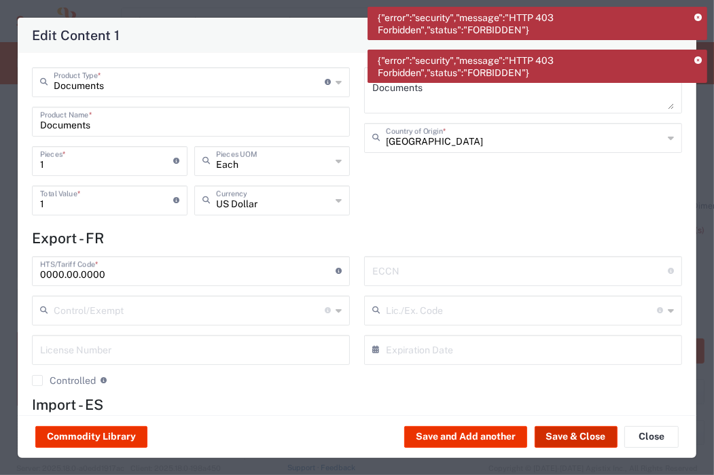
click at [557, 435] on button "Save & Close" at bounding box center [576, 437] width 83 height 22
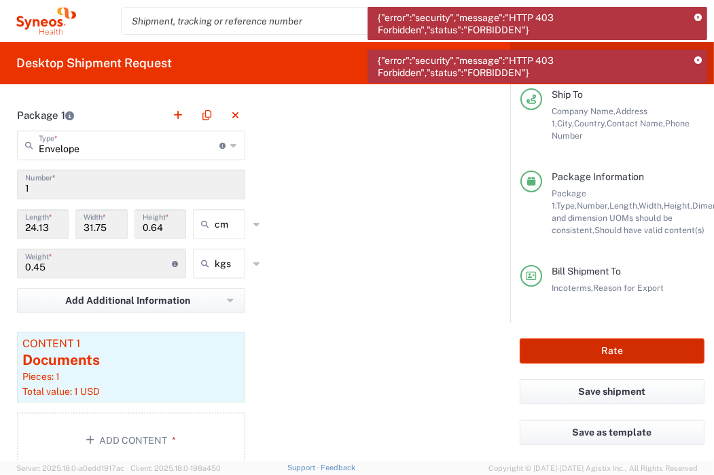
click at [607, 355] on button "Rate" at bounding box center [612, 350] width 185 height 25
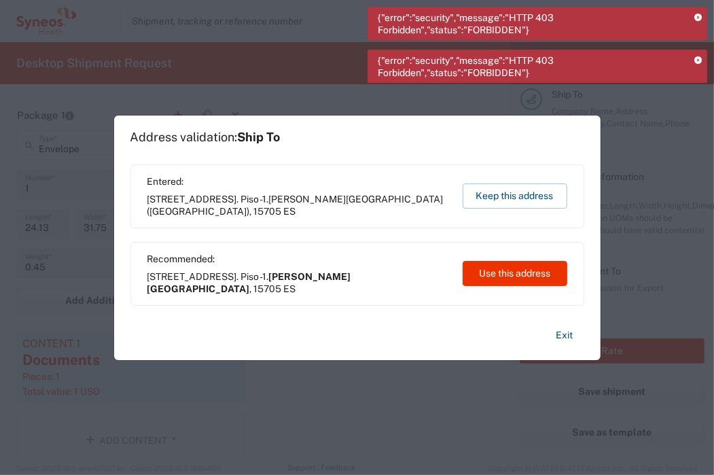
drag, startPoint x: 363, startPoint y: 336, endPoint x: 441, endPoint y: 296, distance: 87.5
click at [363, 336] on div "Exit" at bounding box center [357, 338] width 454 height 43
click at [511, 274] on button "Use this address" at bounding box center [515, 273] width 105 height 25
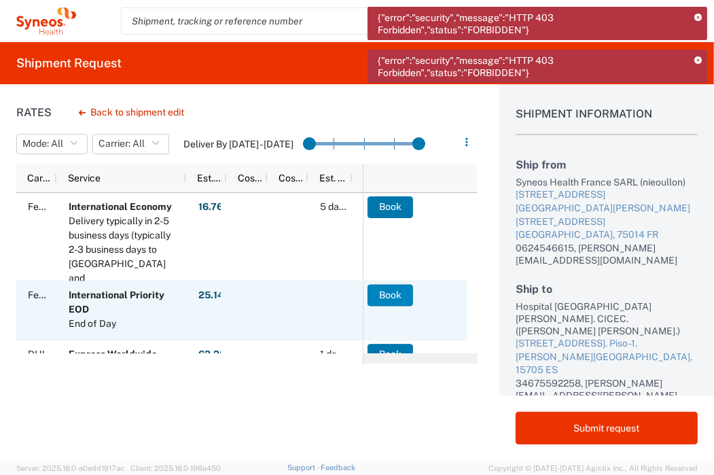
click at [386, 296] on button "Book" at bounding box center [390, 295] width 46 height 22
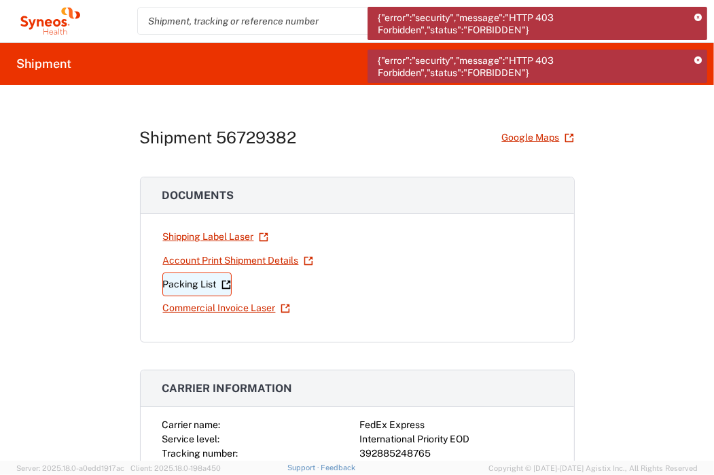
click at [179, 285] on link "Packing List" at bounding box center [196, 284] width 69 height 24
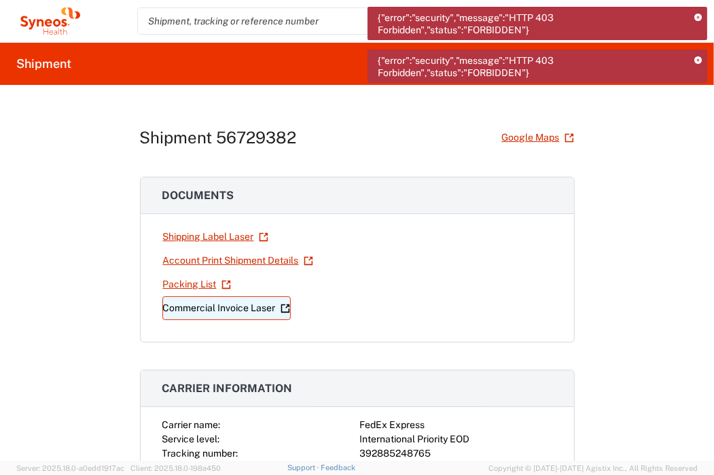
click at [212, 304] on link "Commercial Invoice Laser" at bounding box center [226, 308] width 128 height 24
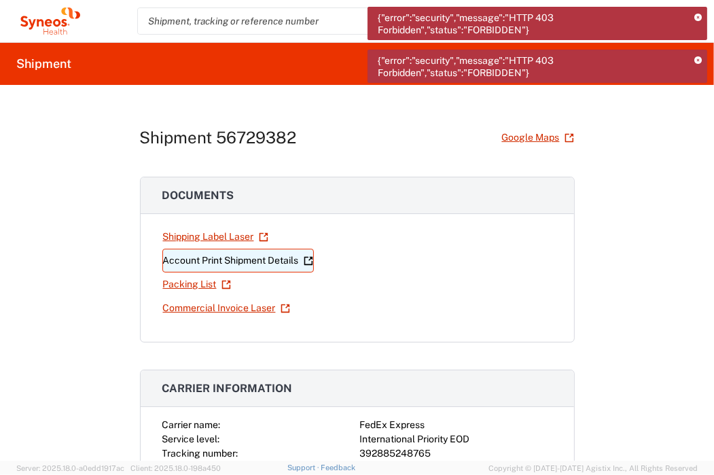
click at [188, 262] on link "Account Print Shipment Details" at bounding box center [237, 261] width 151 height 24
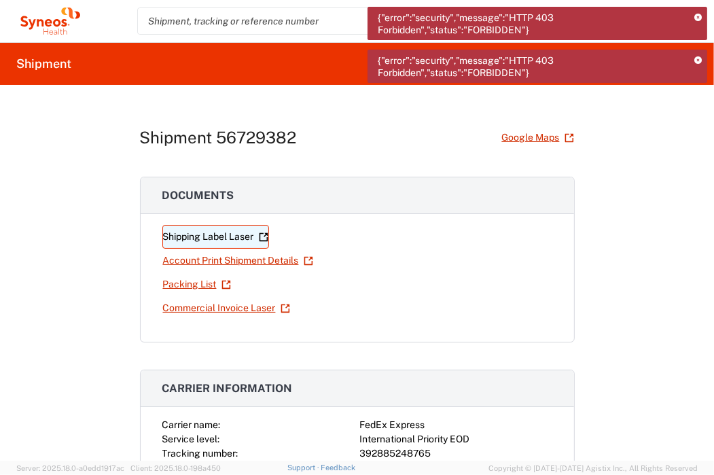
click at [211, 234] on link "Shipping Label Laser" at bounding box center [215, 237] width 107 height 24
